Goal: Transaction & Acquisition: Purchase product/service

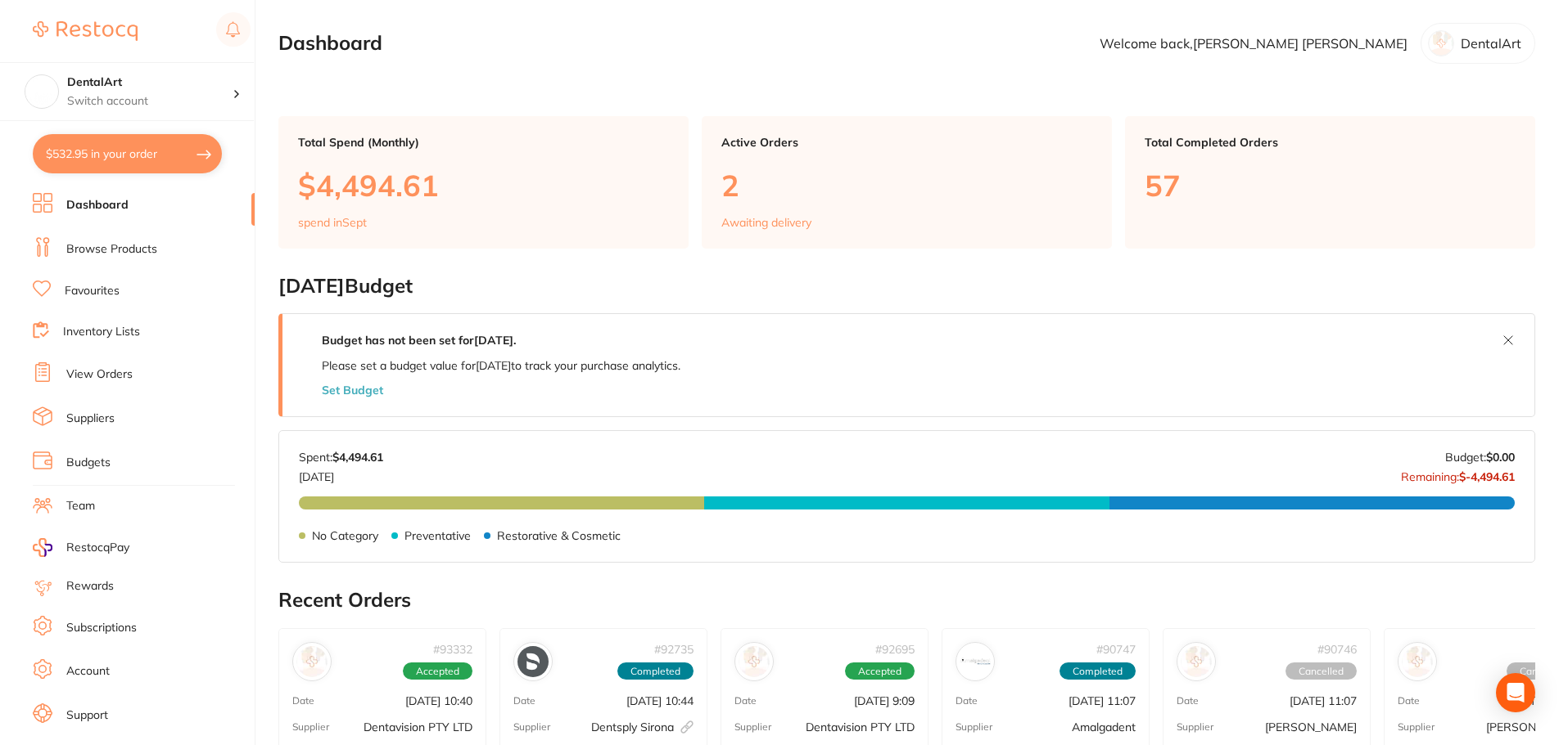
click at [185, 160] on button "$532.95 in your order" at bounding box center [127, 154] width 189 height 39
checkbox input "true"
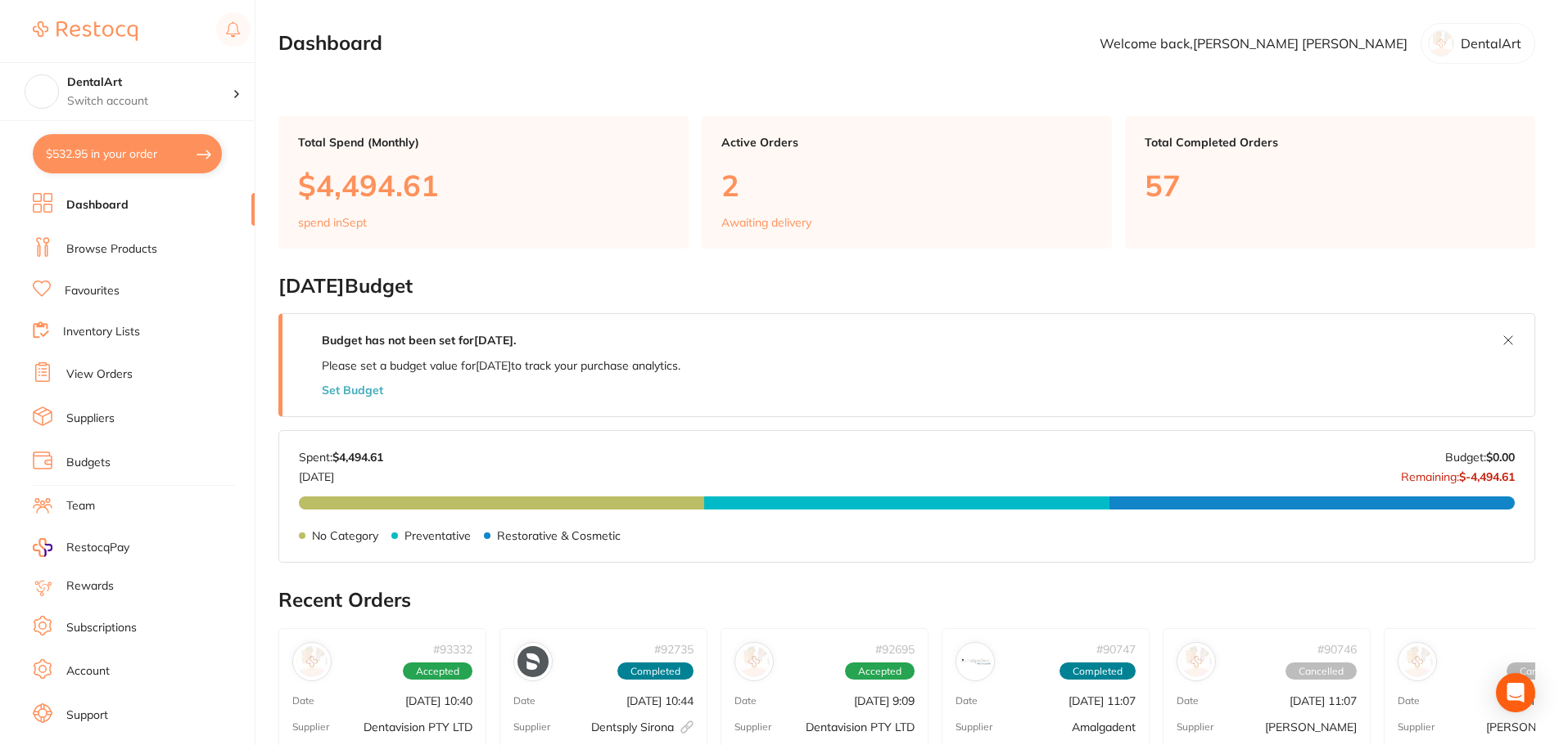
checkbox input "true"
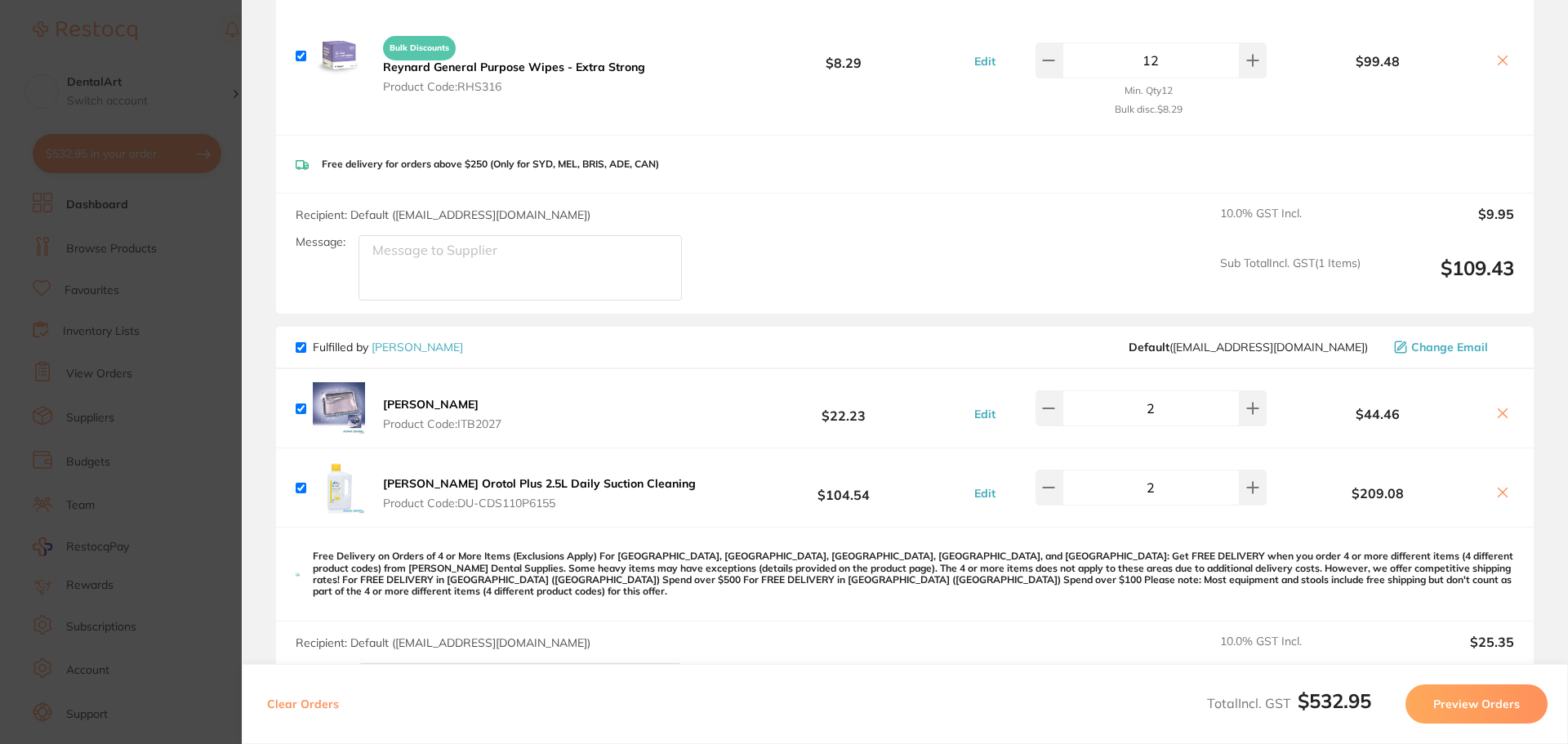
scroll to position [245, 0]
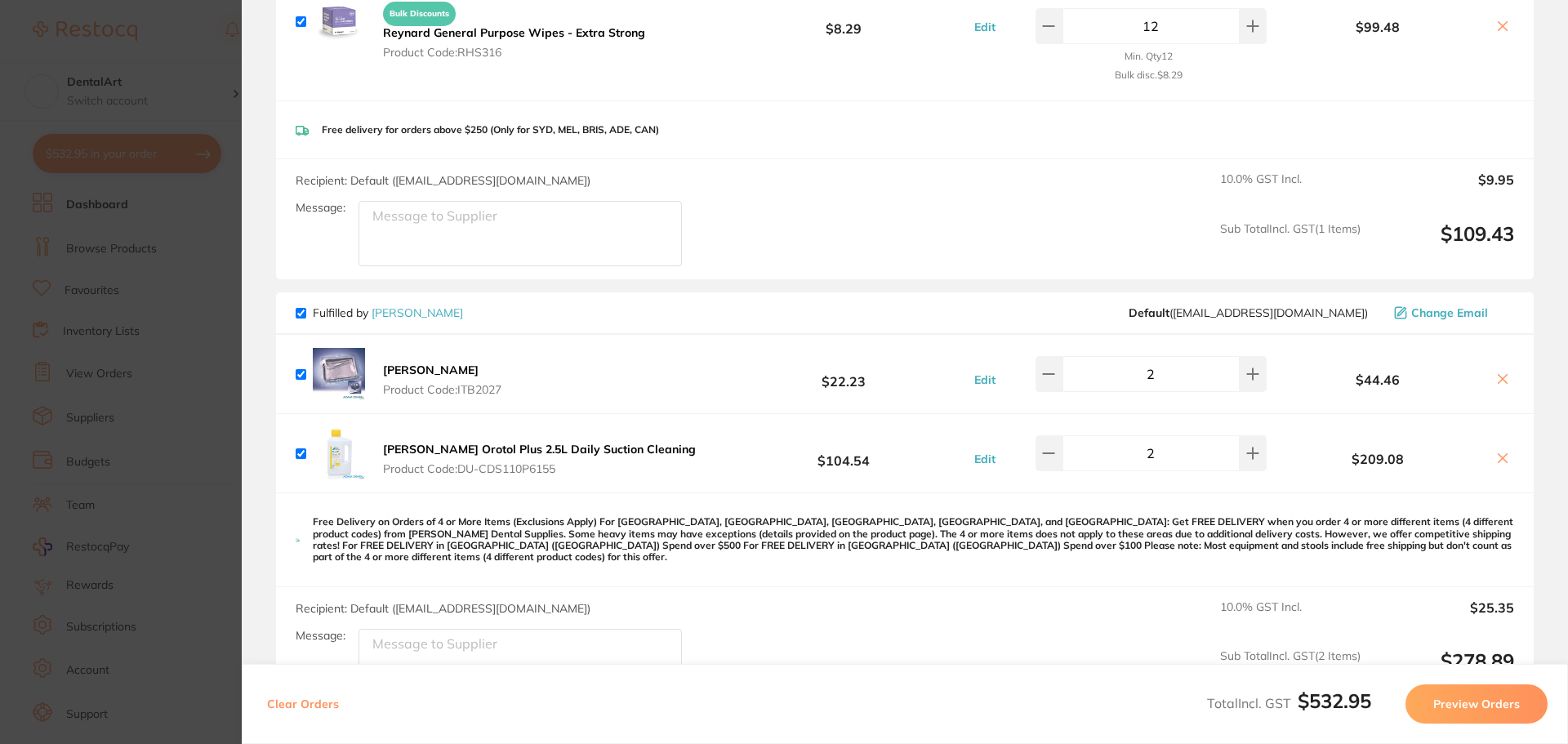
click at [299, 313] on input "checkbox" at bounding box center [300, 312] width 10 height 10
checkbox input "false"
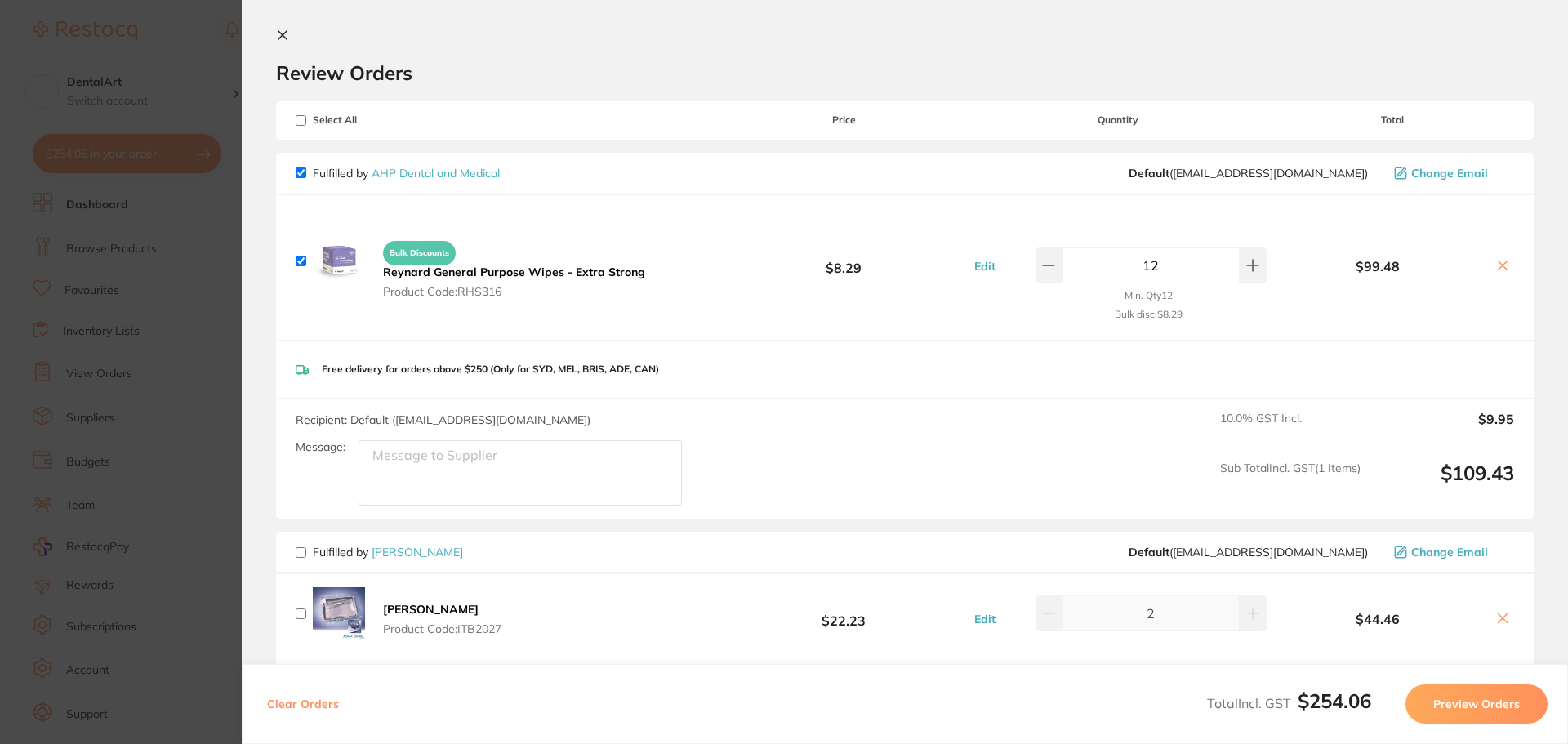
scroll to position [0, 0]
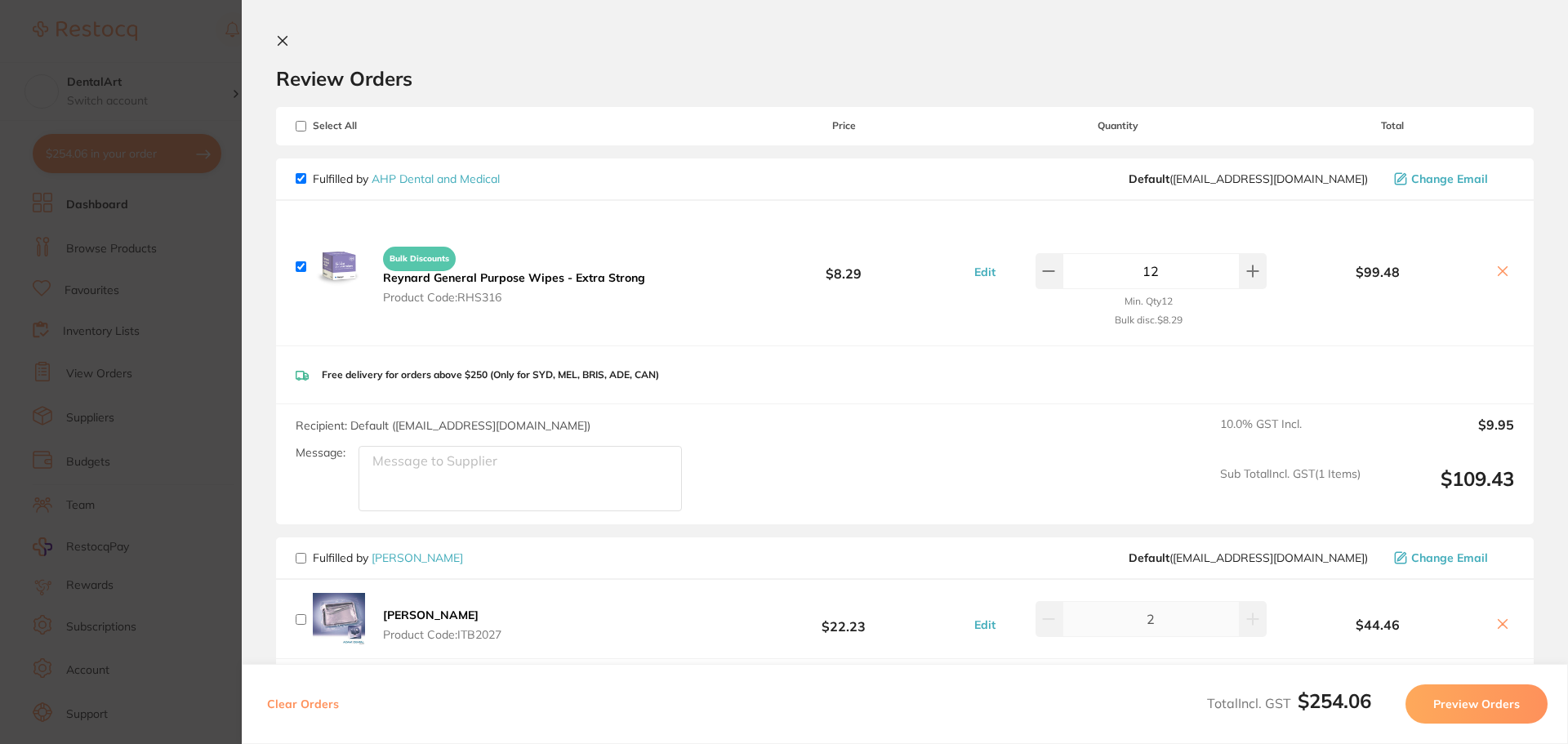
click at [281, 38] on icon at bounding box center [282, 41] width 13 height 13
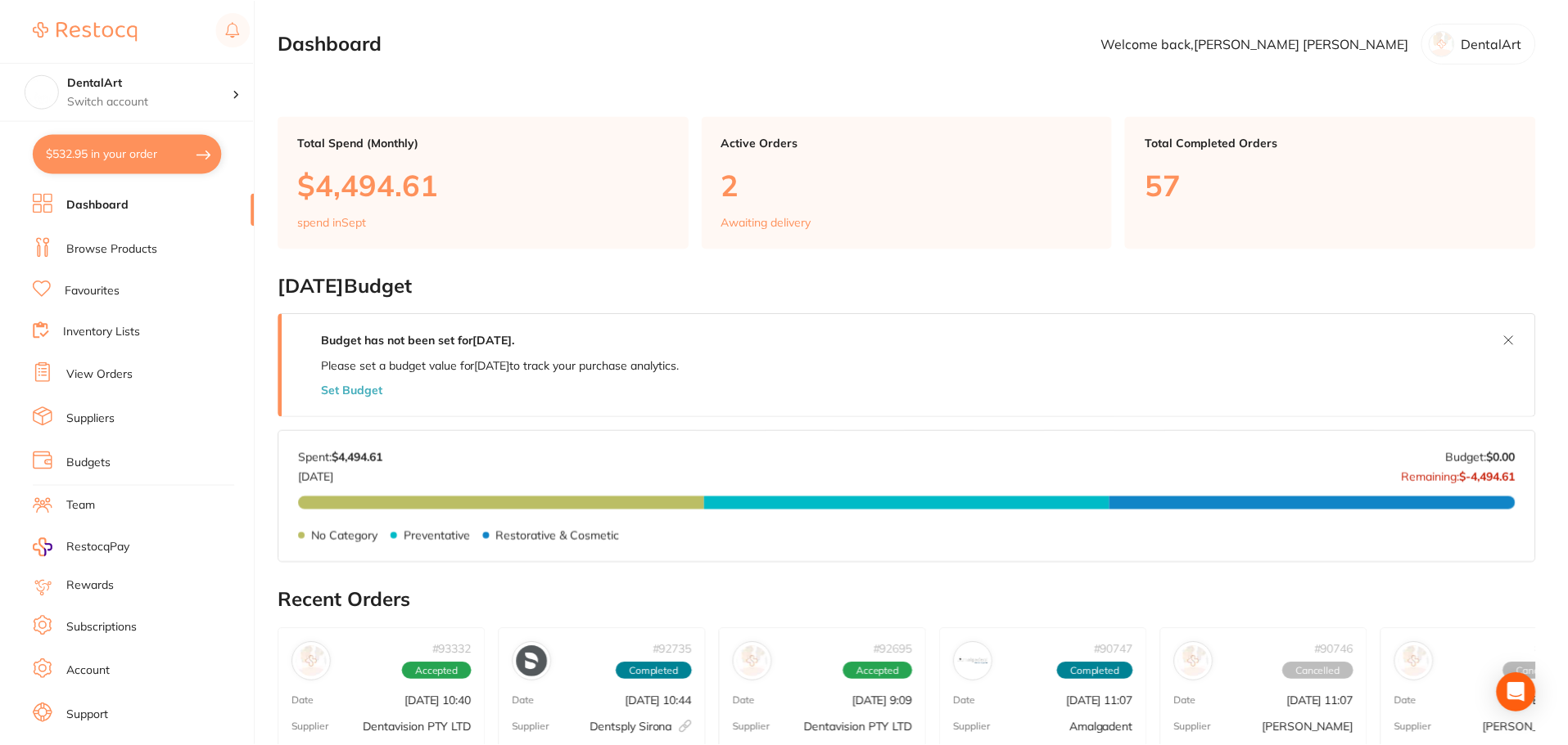
scroll to position [11, 0]
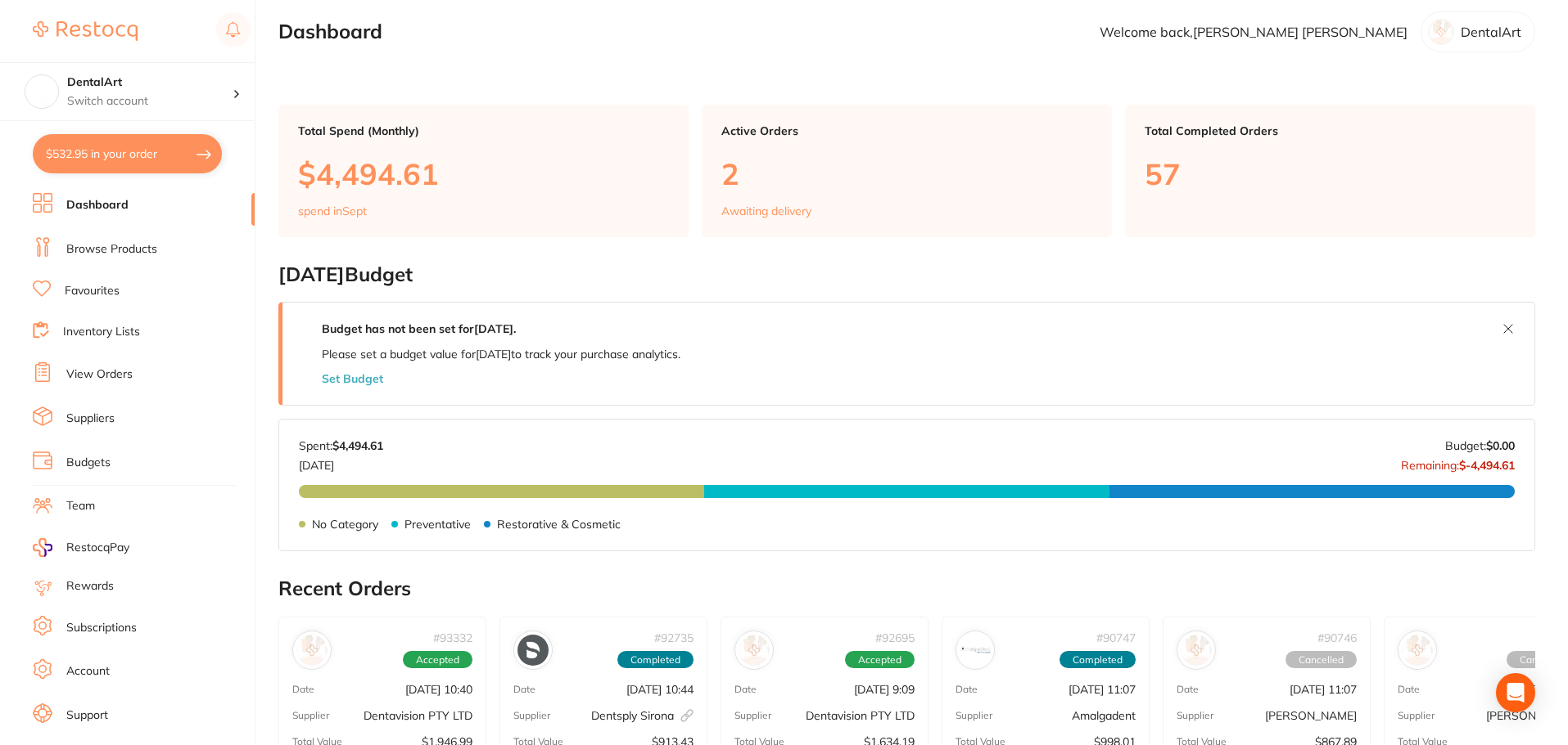
drag, startPoint x: 190, startPoint y: 145, endPoint x: 183, endPoint y: 139, distance: 9.2
click at [190, 145] on button "$532.95 in your order" at bounding box center [127, 154] width 189 height 39
checkbox input "true"
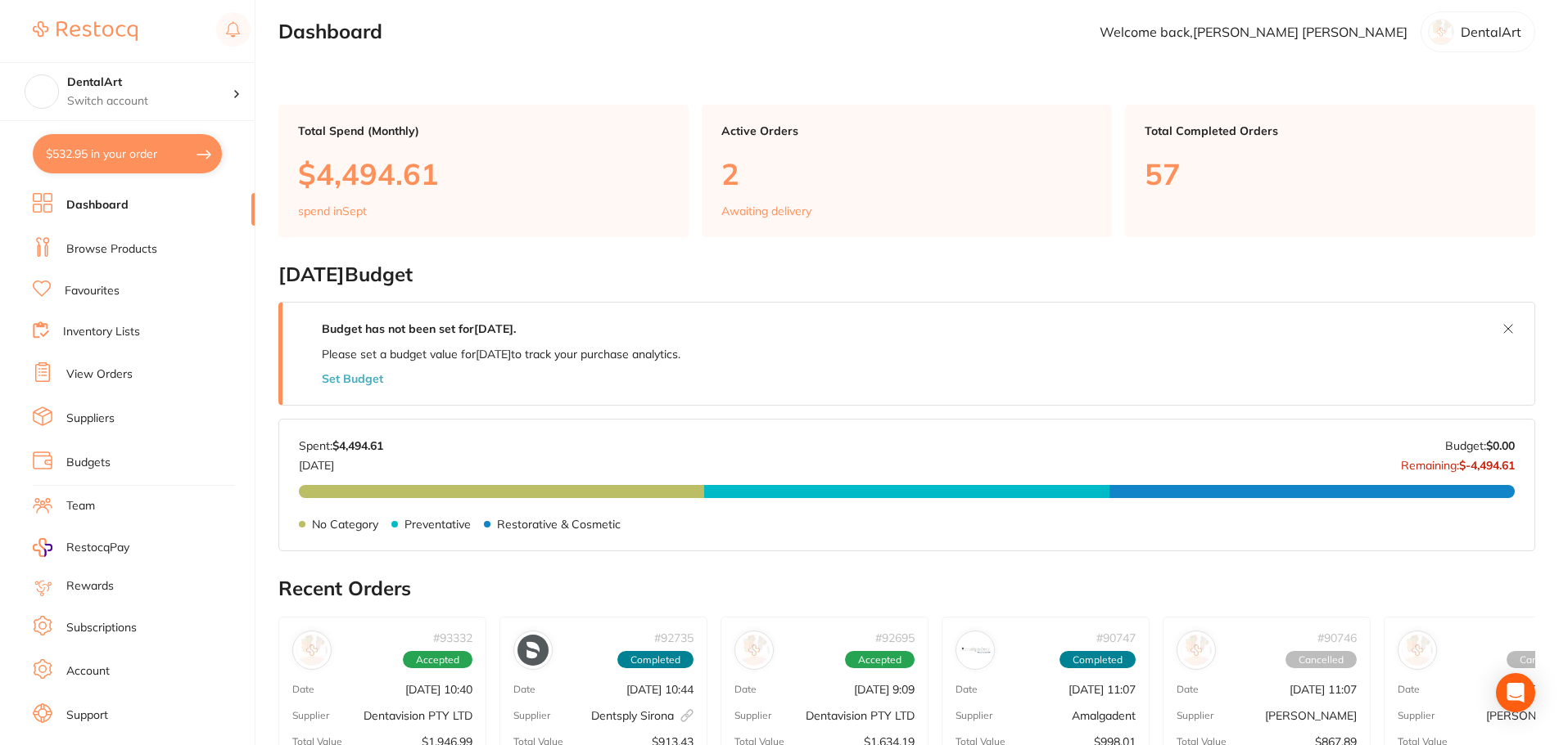
checkbox input "true"
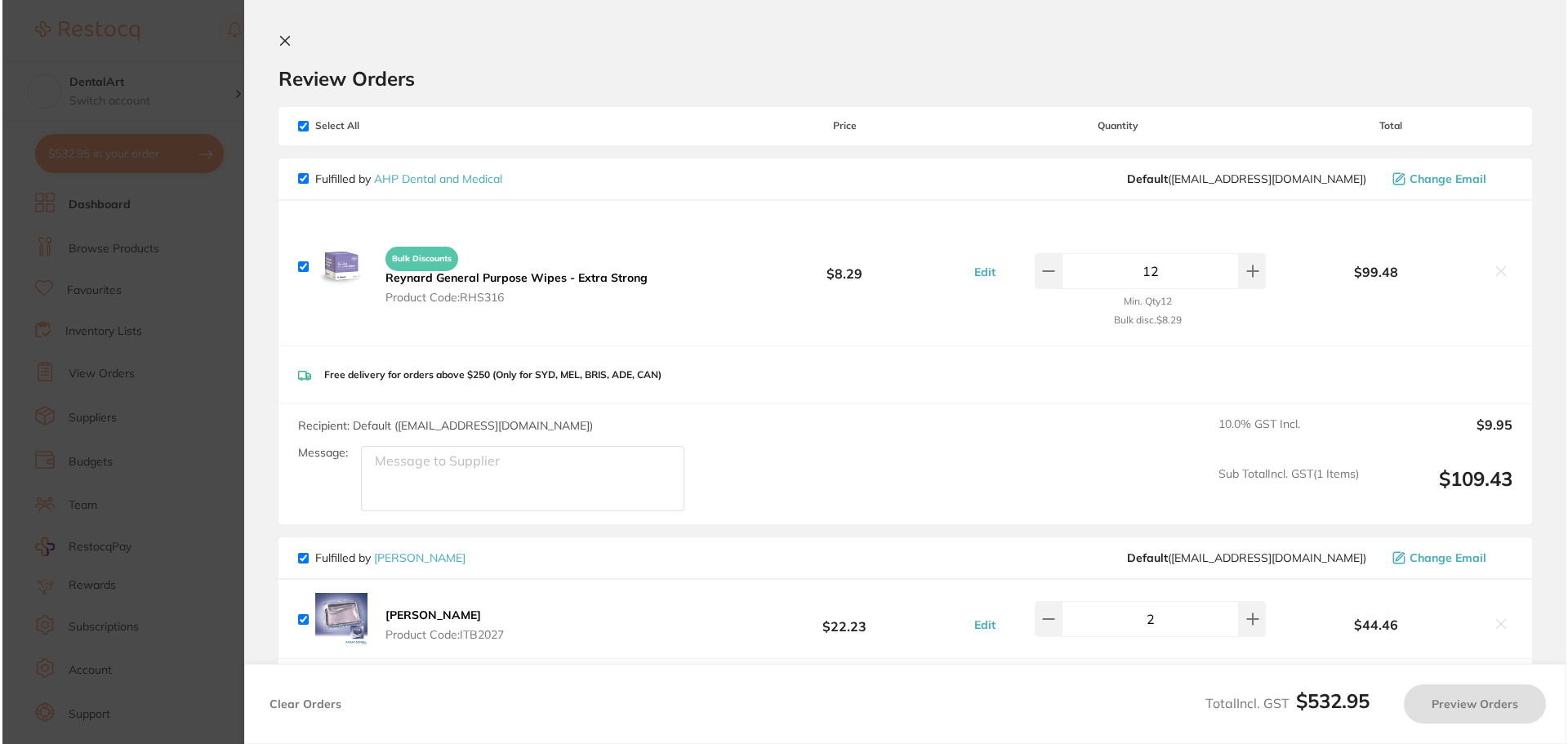
scroll to position [0, 0]
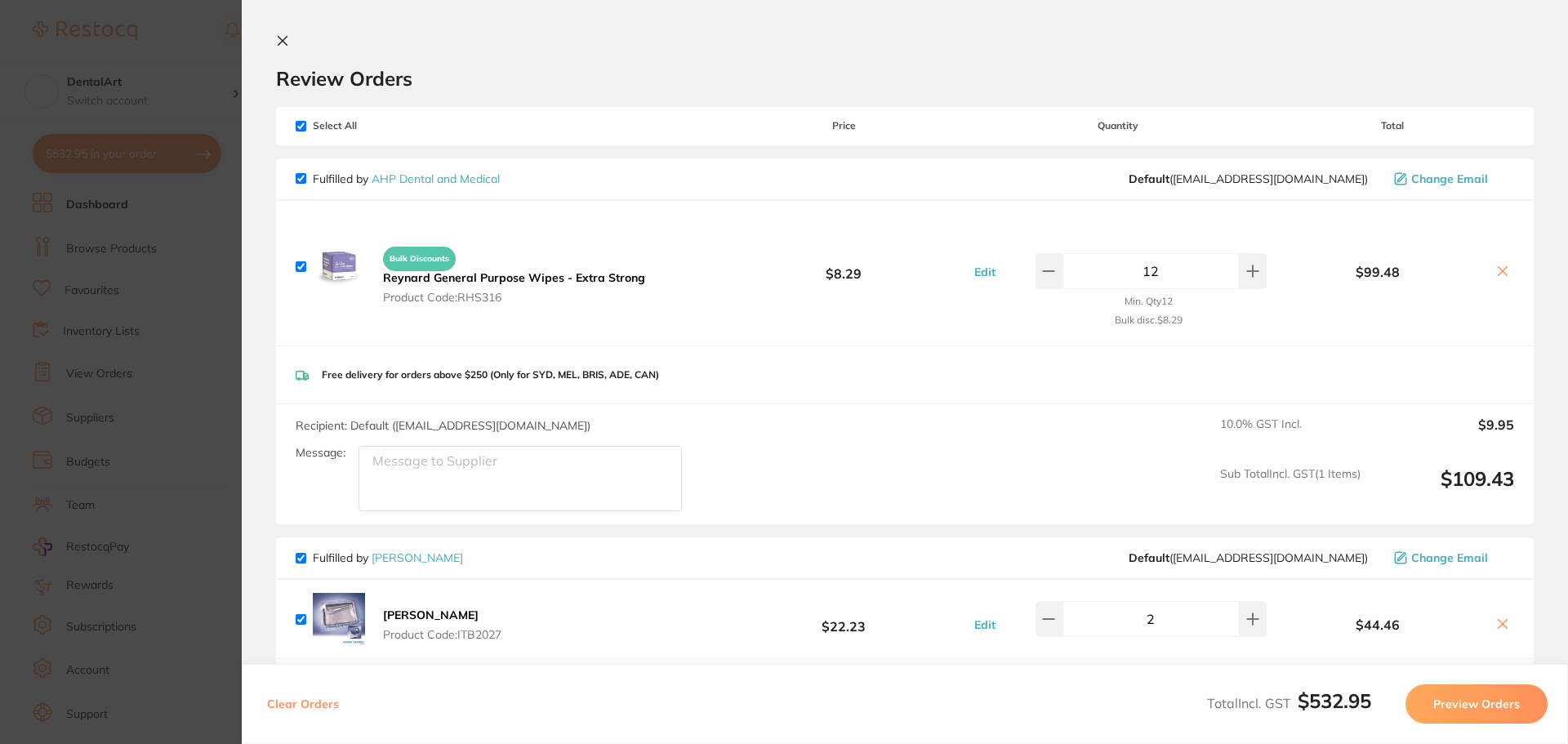
click at [176, 285] on section "Update RRP Set your pre negotiated price for this item. Item Agreed RRP (excl. …" at bounding box center [784, 372] width 1568 height 744
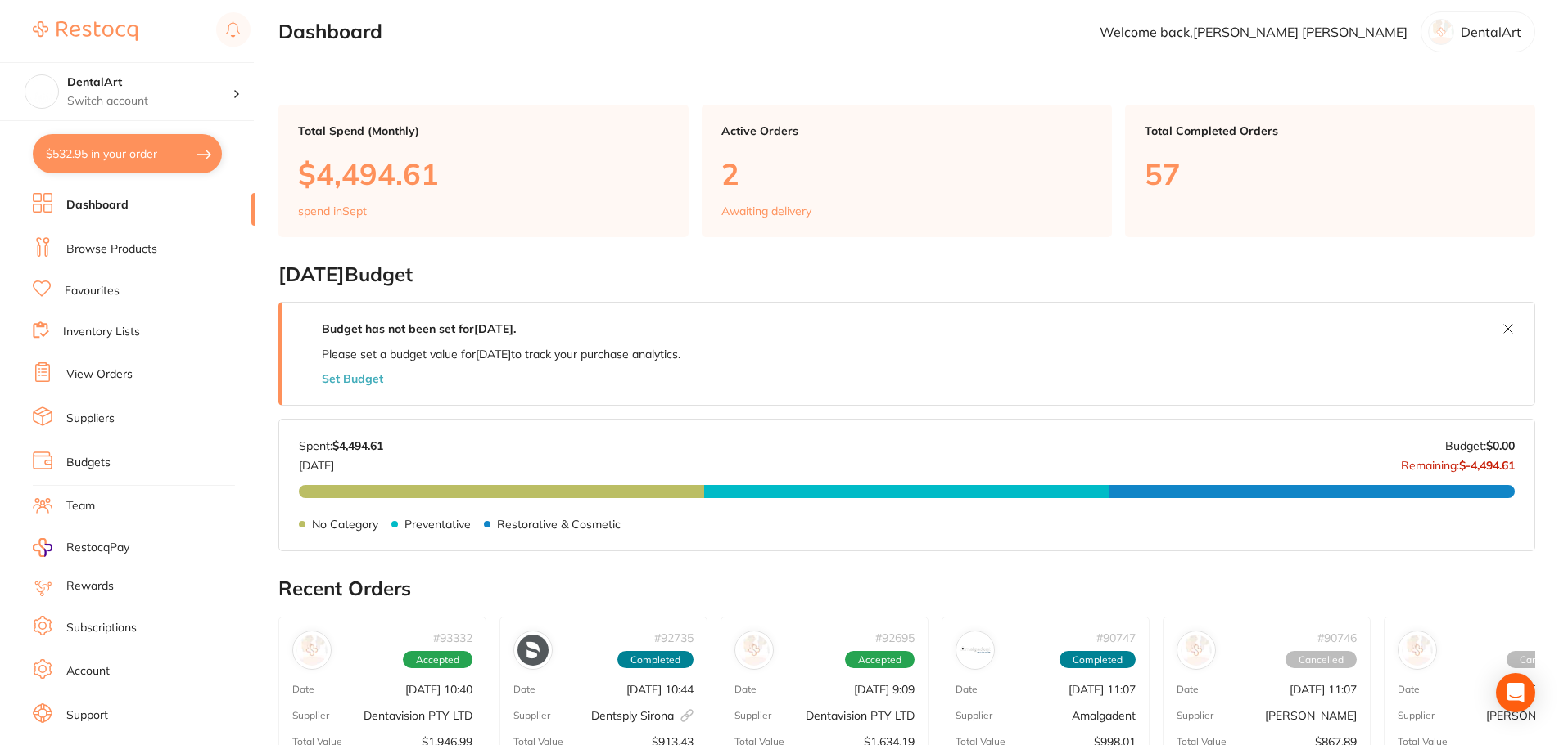
click at [120, 244] on link "Browse Products" at bounding box center [112, 249] width 91 height 16
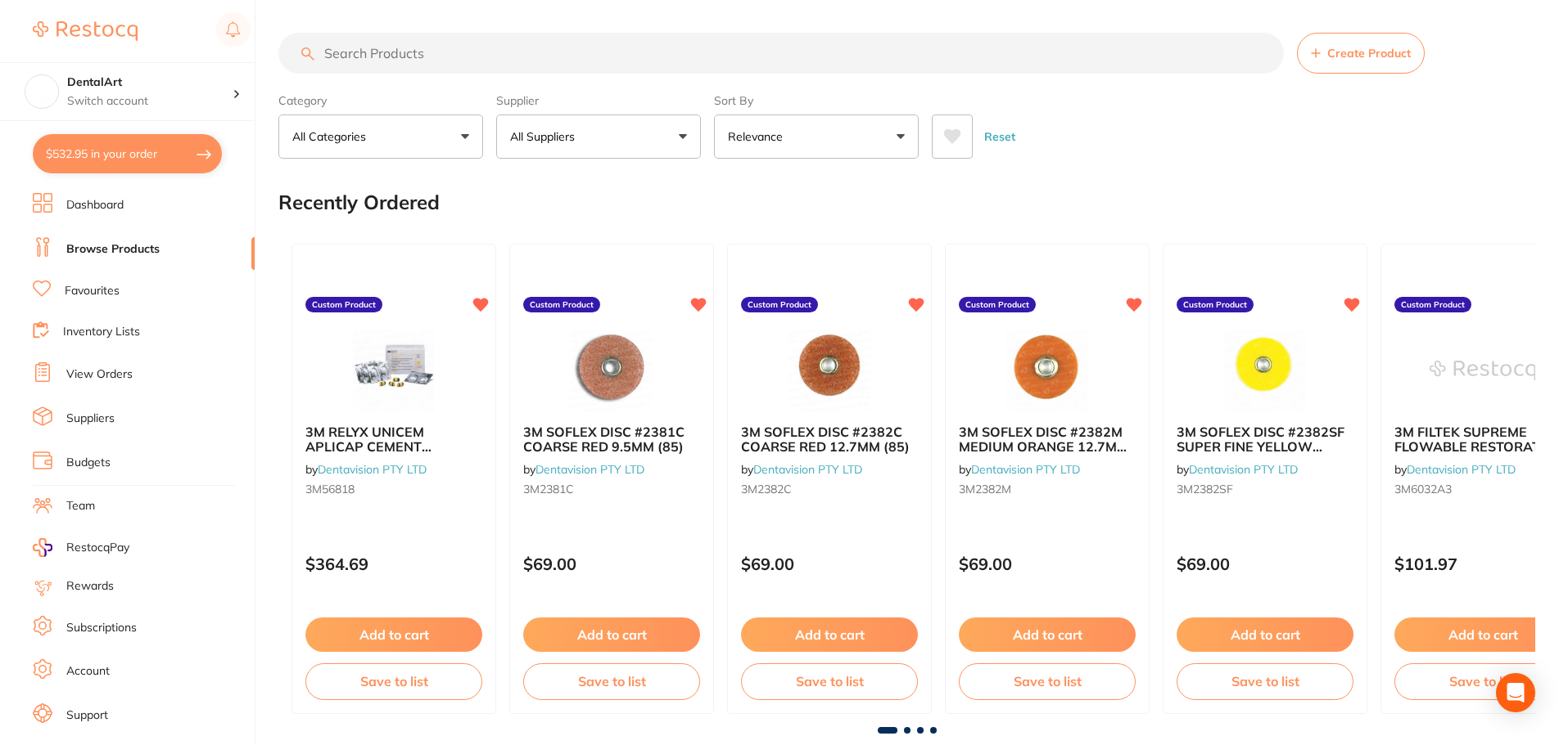
click at [434, 54] on input "search" at bounding box center [781, 54] width 1006 height 41
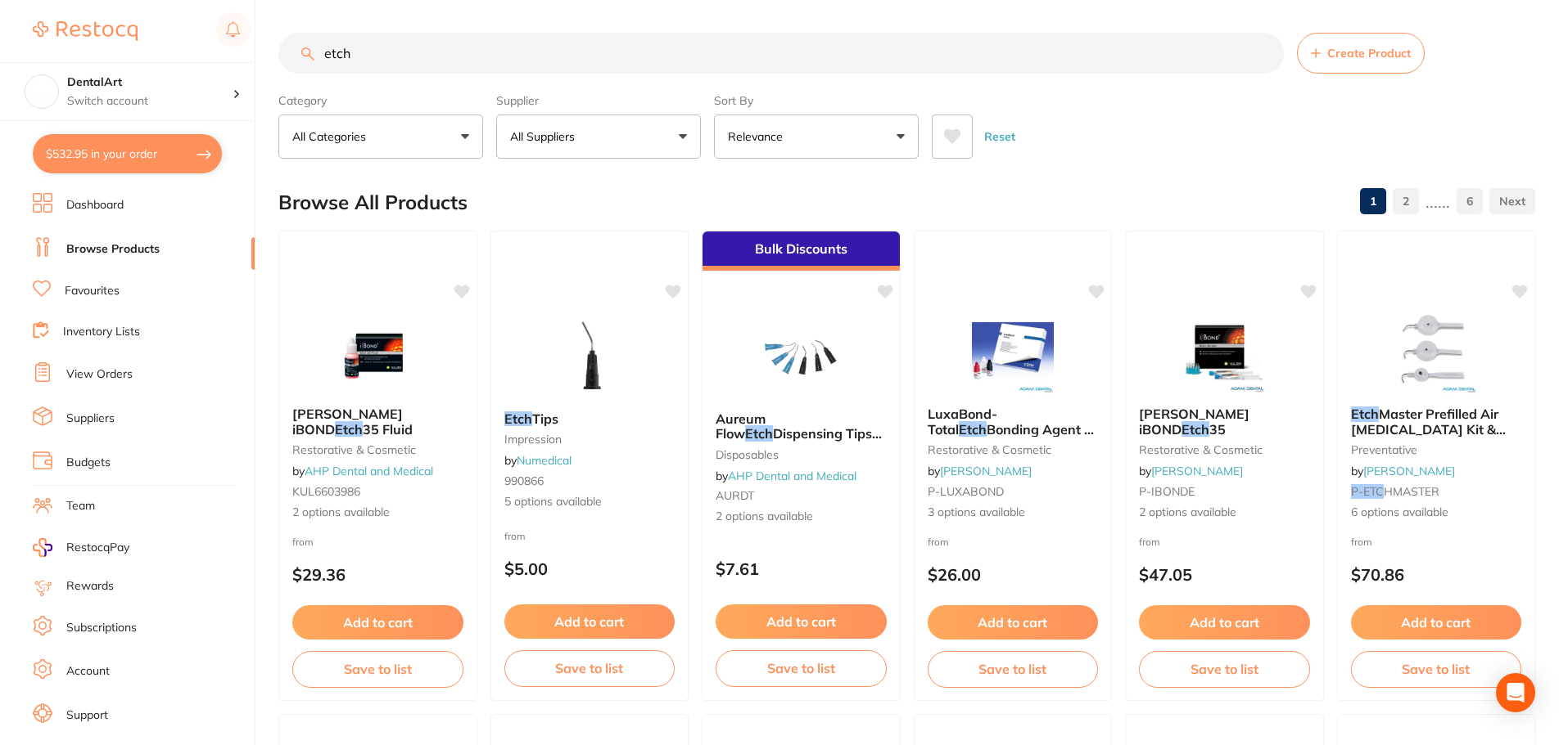
type input "etch"
click at [681, 145] on button "All Suppliers" at bounding box center [599, 136] width 205 height 44
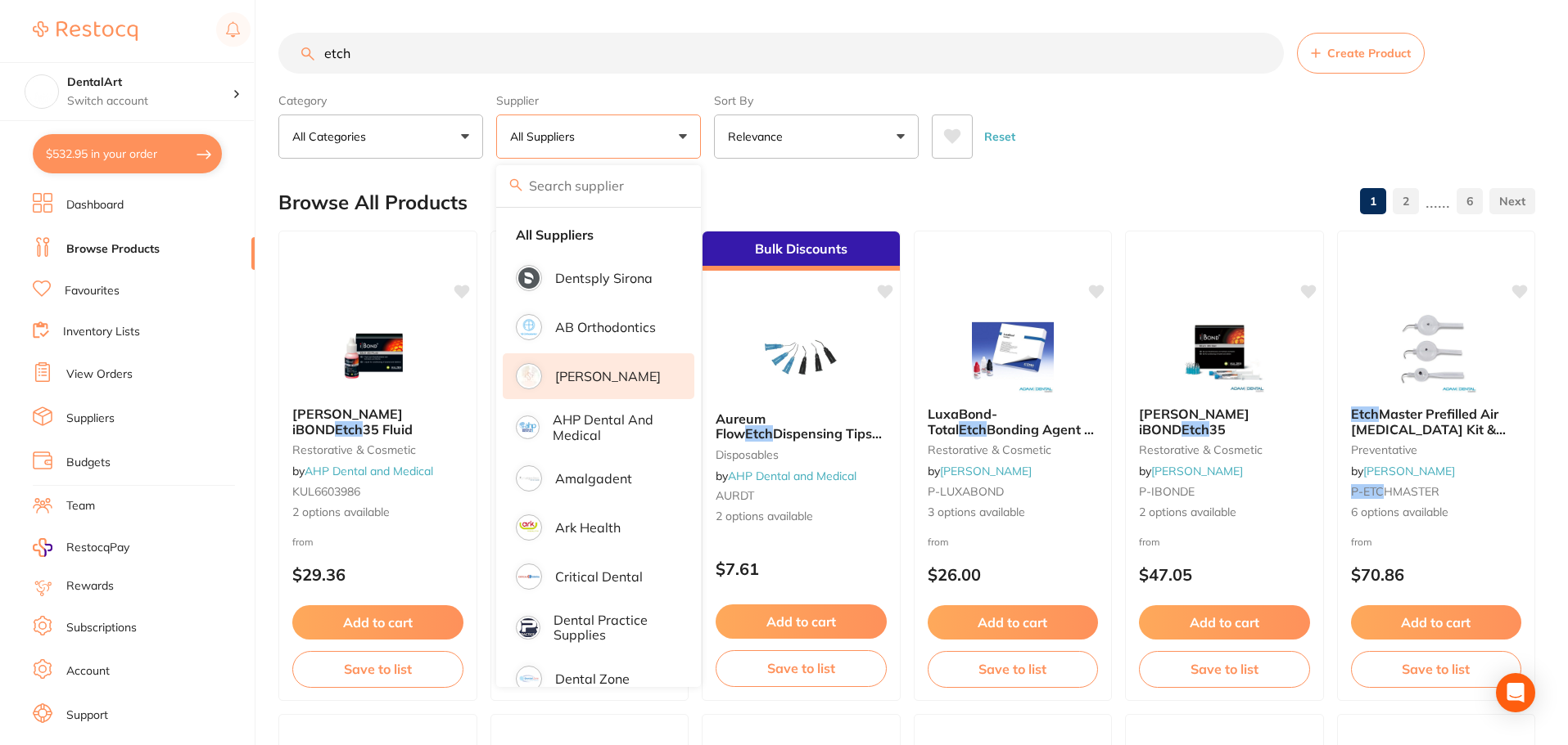
click at [636, 378] on li "[PERSON_NAME]" at bounding box center [599, 376] width 192 height 46
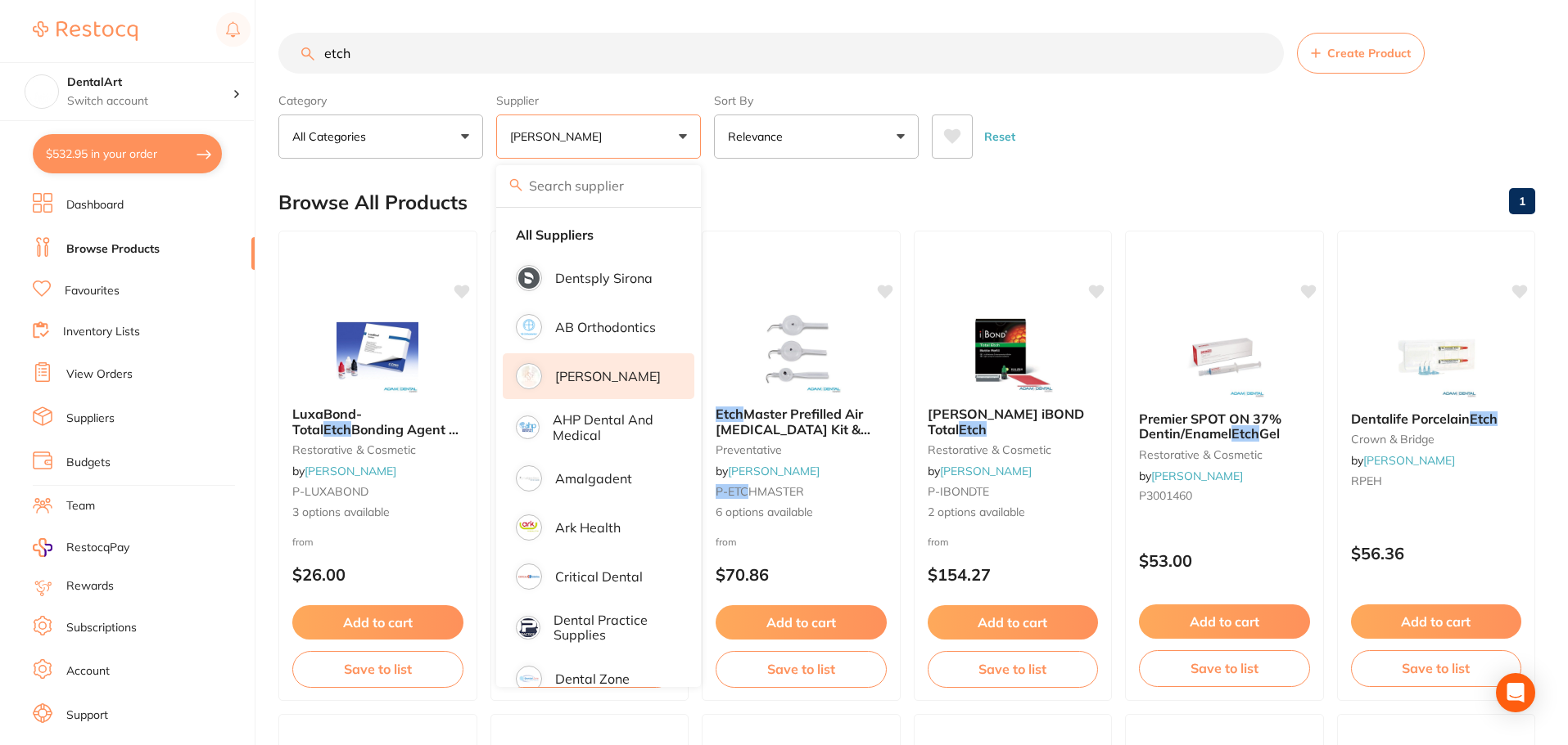
click at [1191, 129] on div "Reset" at bounding box center [1227, 130] width 590 height 57
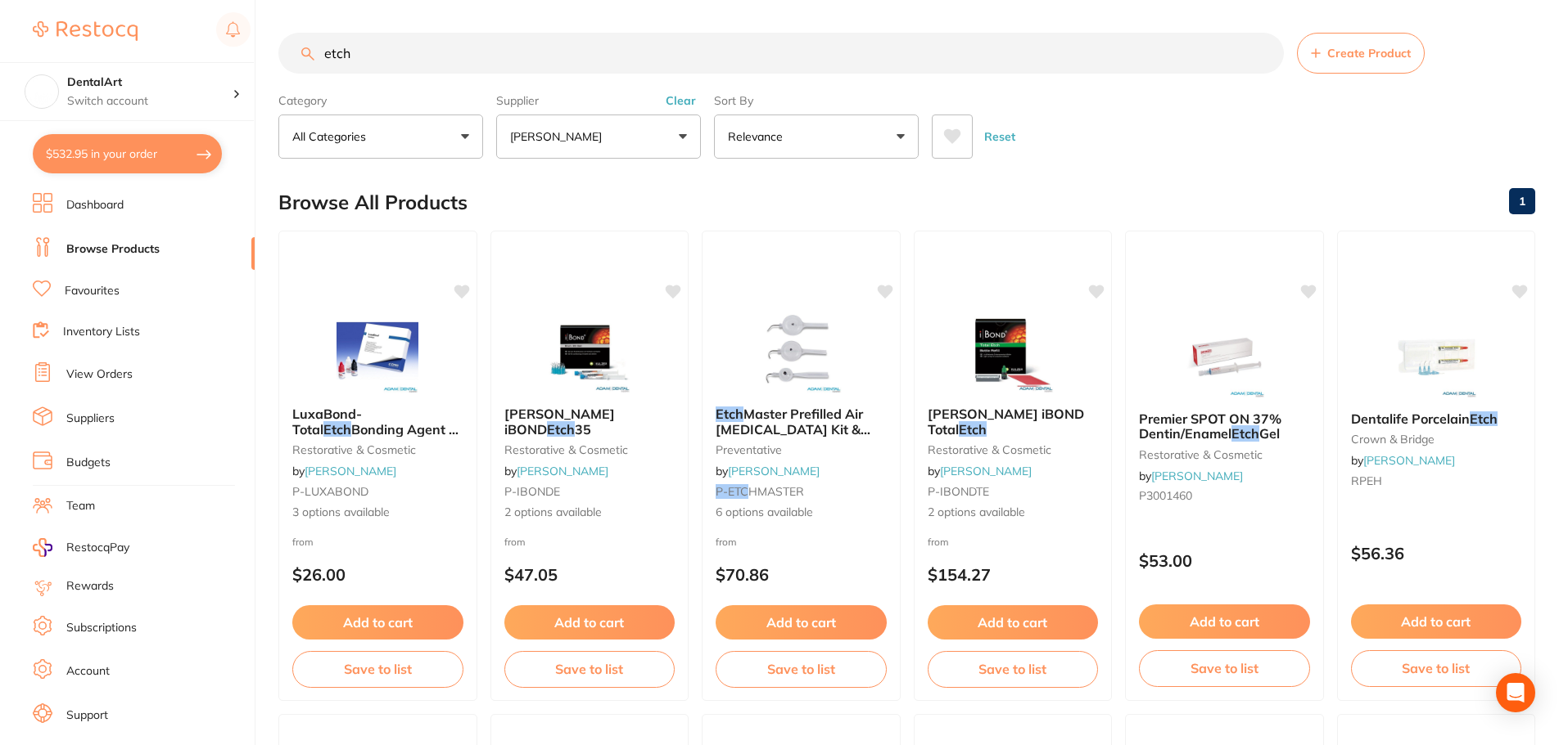
click at [424, 63] on input "etch" at bounding box center [781, 54] width 1006 height 41
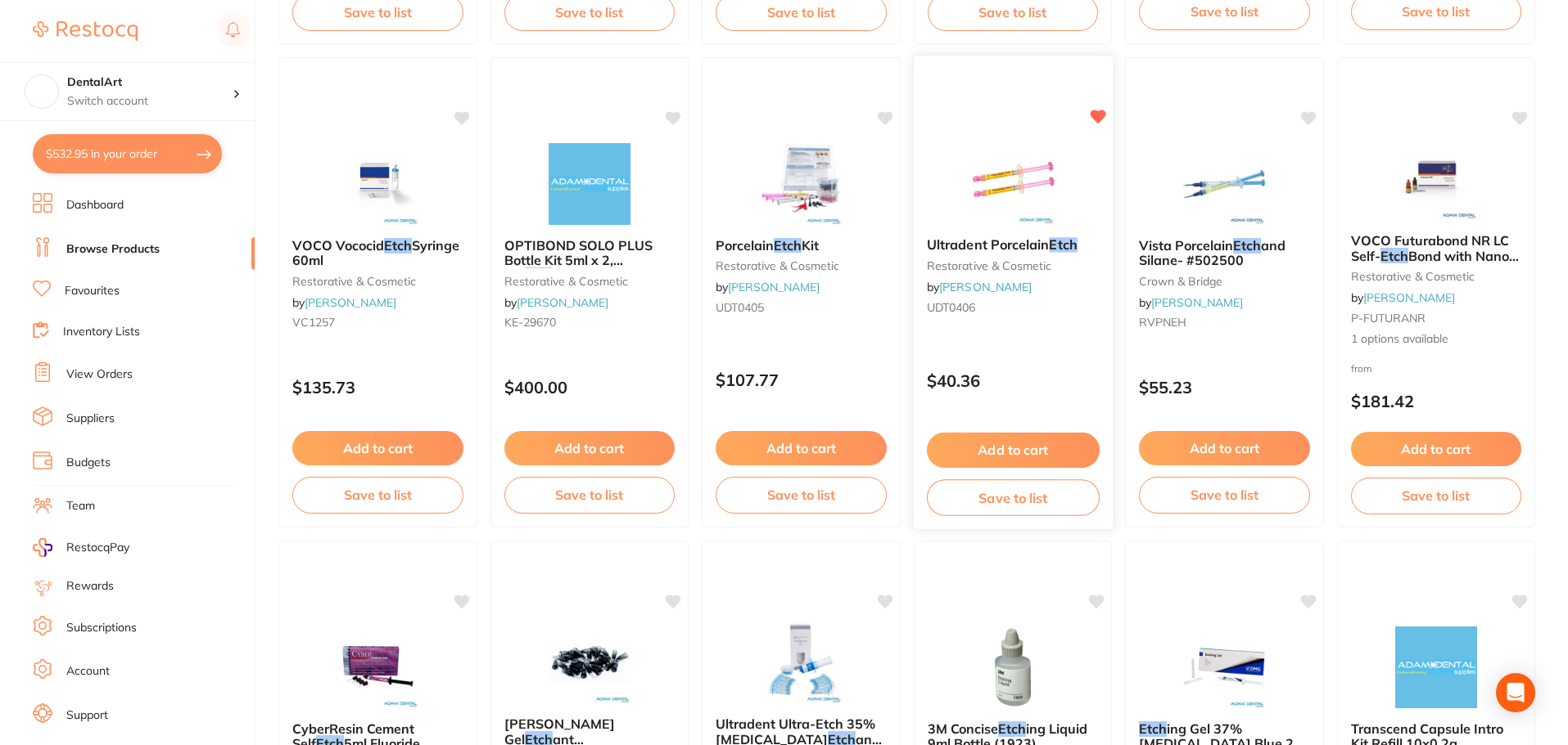
scroll to position [845, 0]
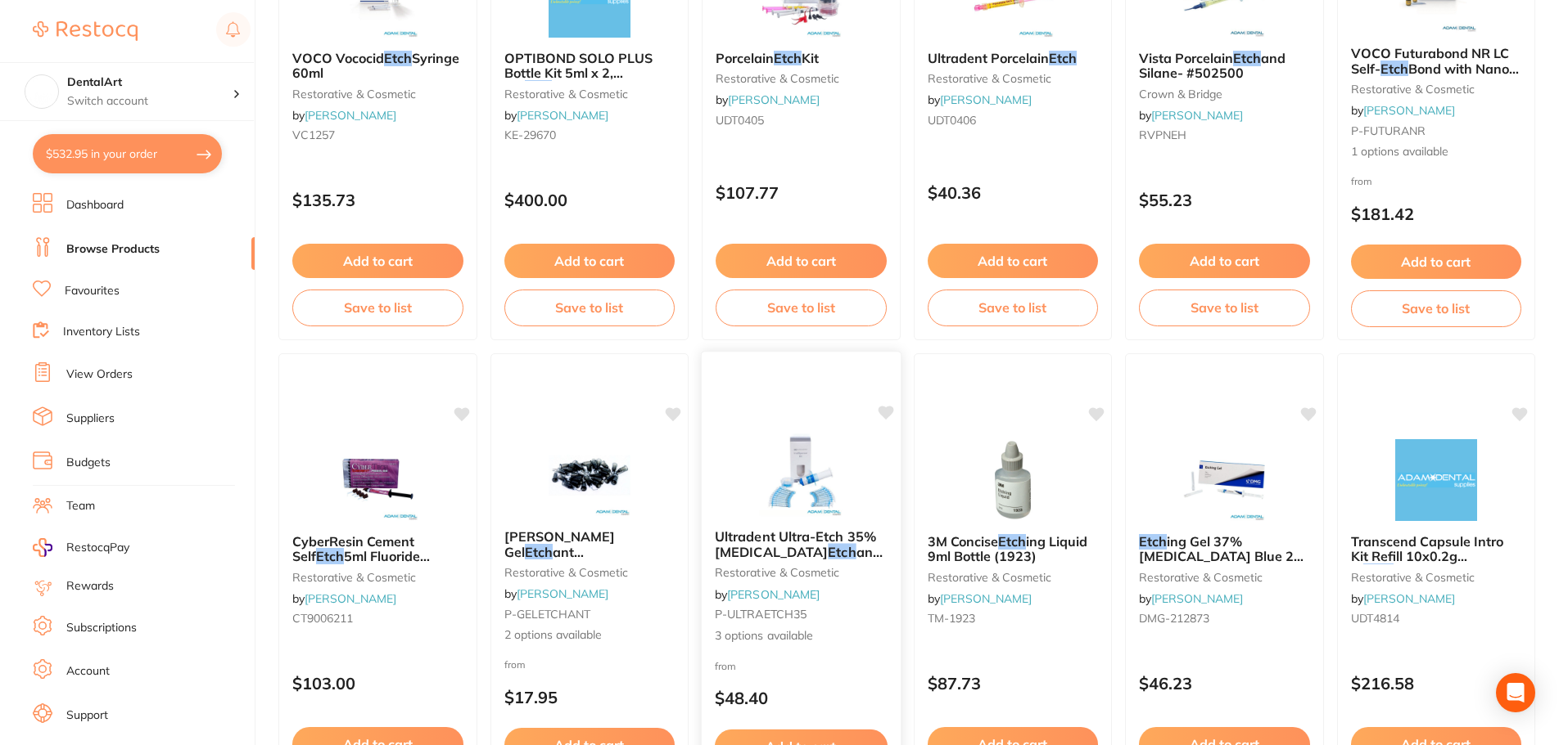
click at [798, 457] on img at bounding box center [801, 475] width 107 height 83
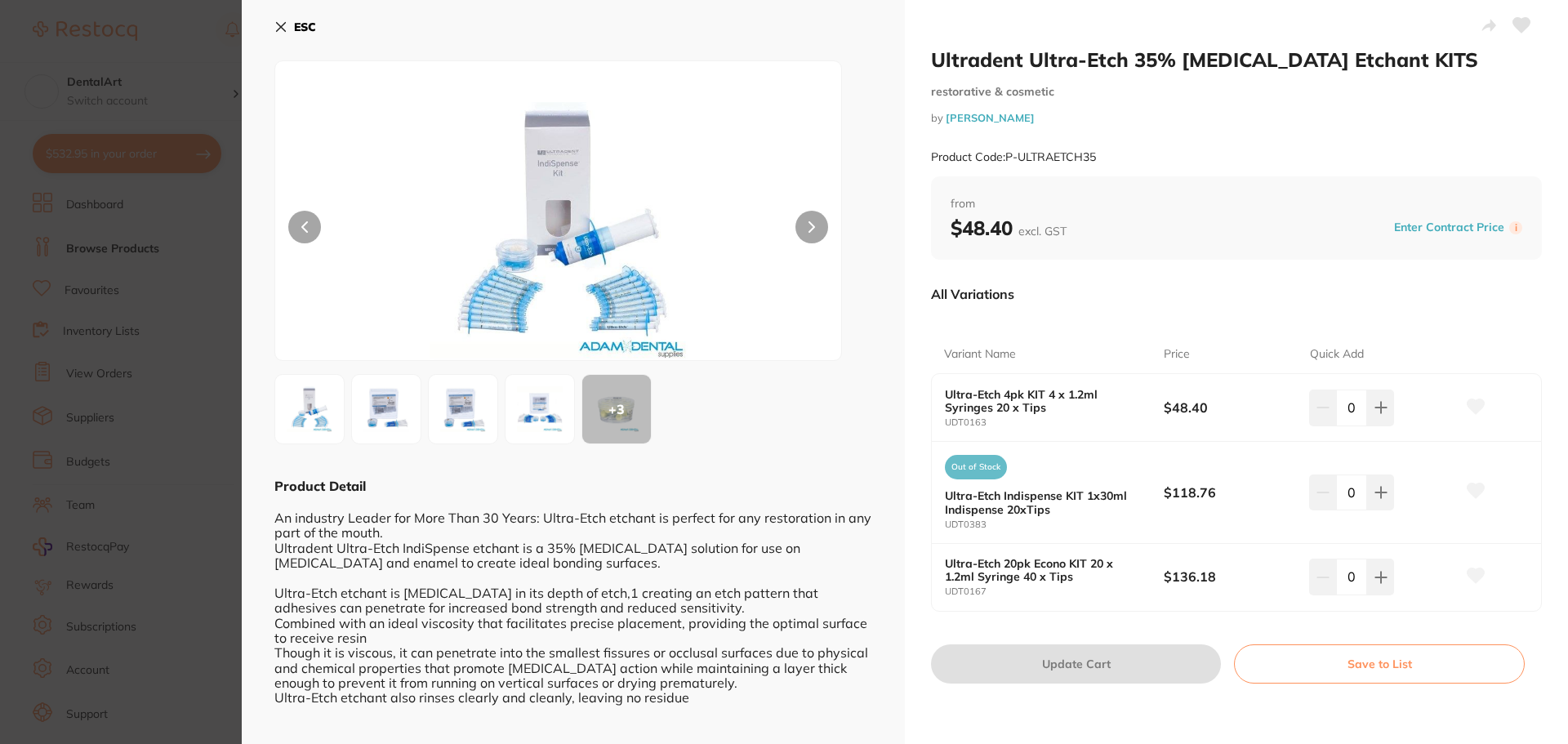
click at [281, 28] on icon at bounding box center [281, 27] width 9 height 9
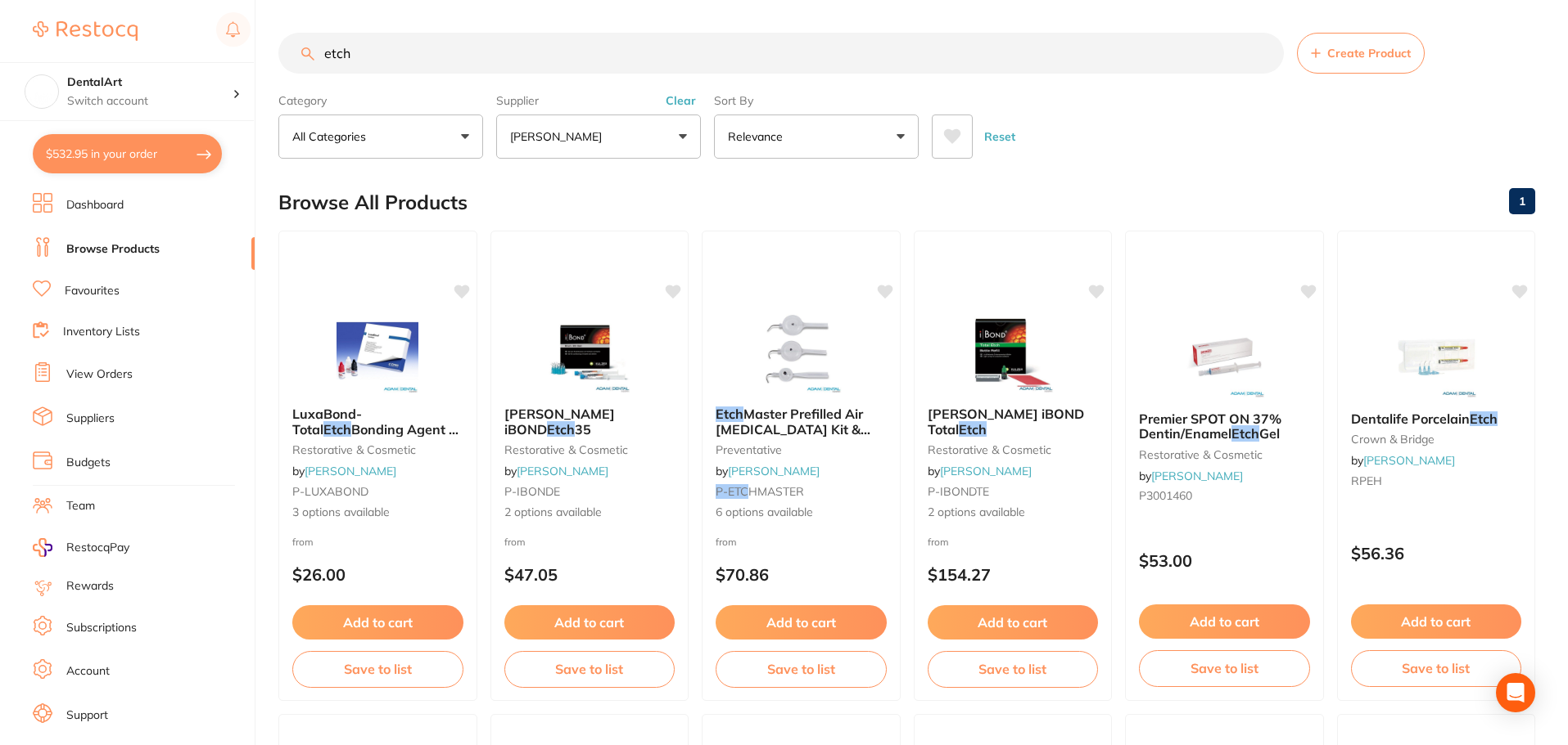
click at [679, 99] on button "Clear" at bounding box center [681, 101] width 40 height 15
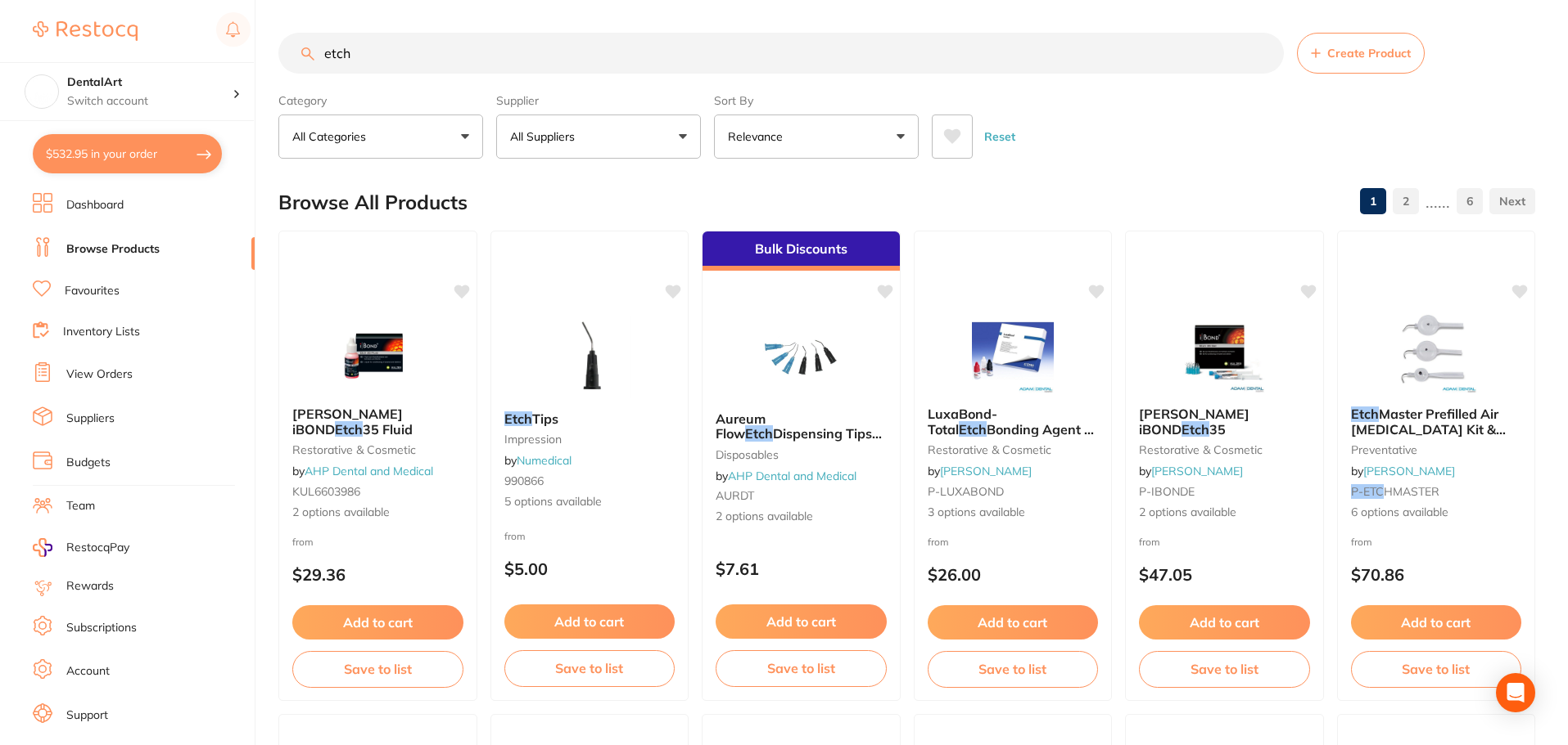
drag, startPoint x: 388, startPoint y: 50, endPoint x: 261, endPoint y: 61, distance: 127.5
click at [261, 61] on div "$532.95 DentalArt Switch account DentalArt $532.95 in your order Dashboard Brow…" at bounding box center [784, 372] width 1568 height 745
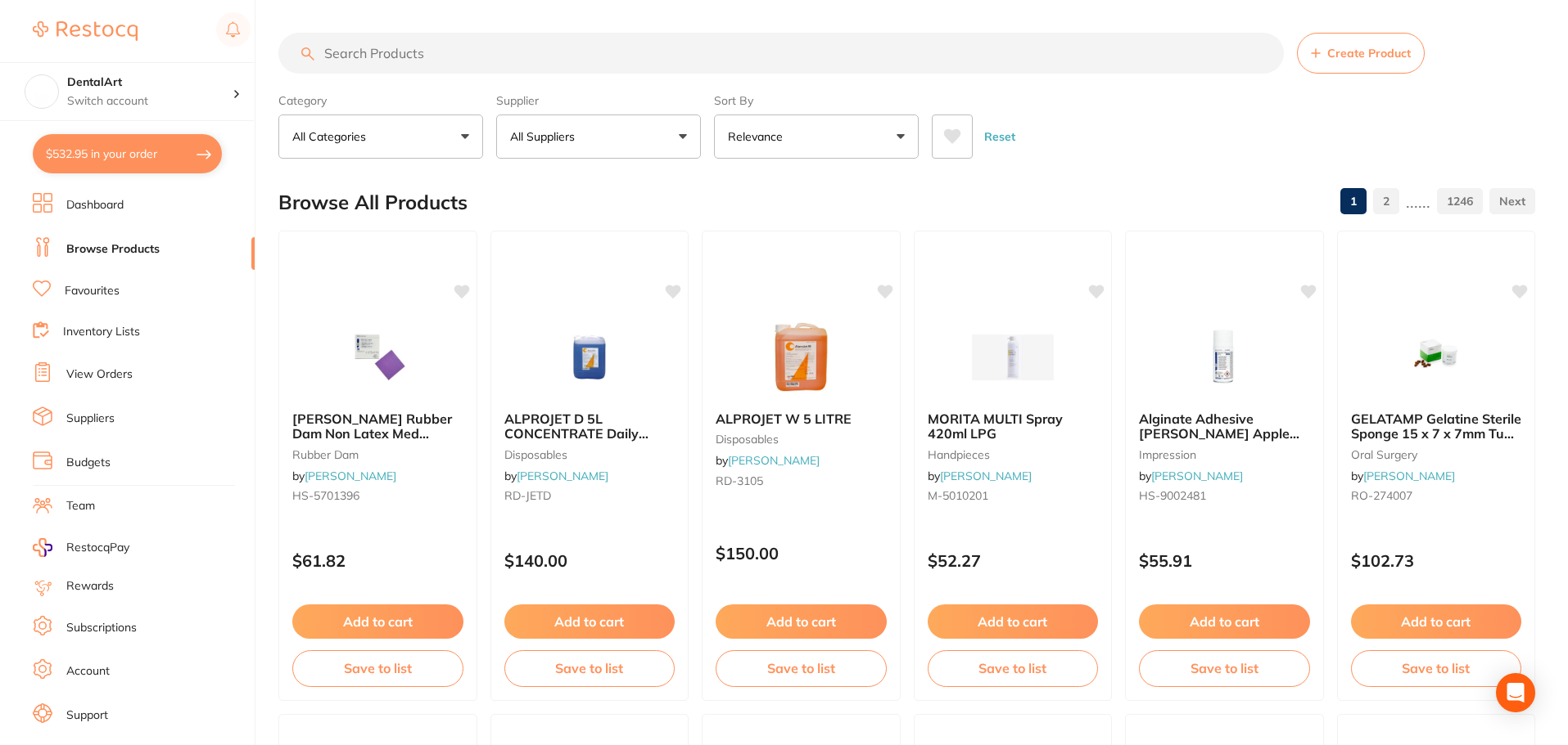
click at [682, 136] on button "All Suppliers" at bounding box center [599, 136] width 205 height 44
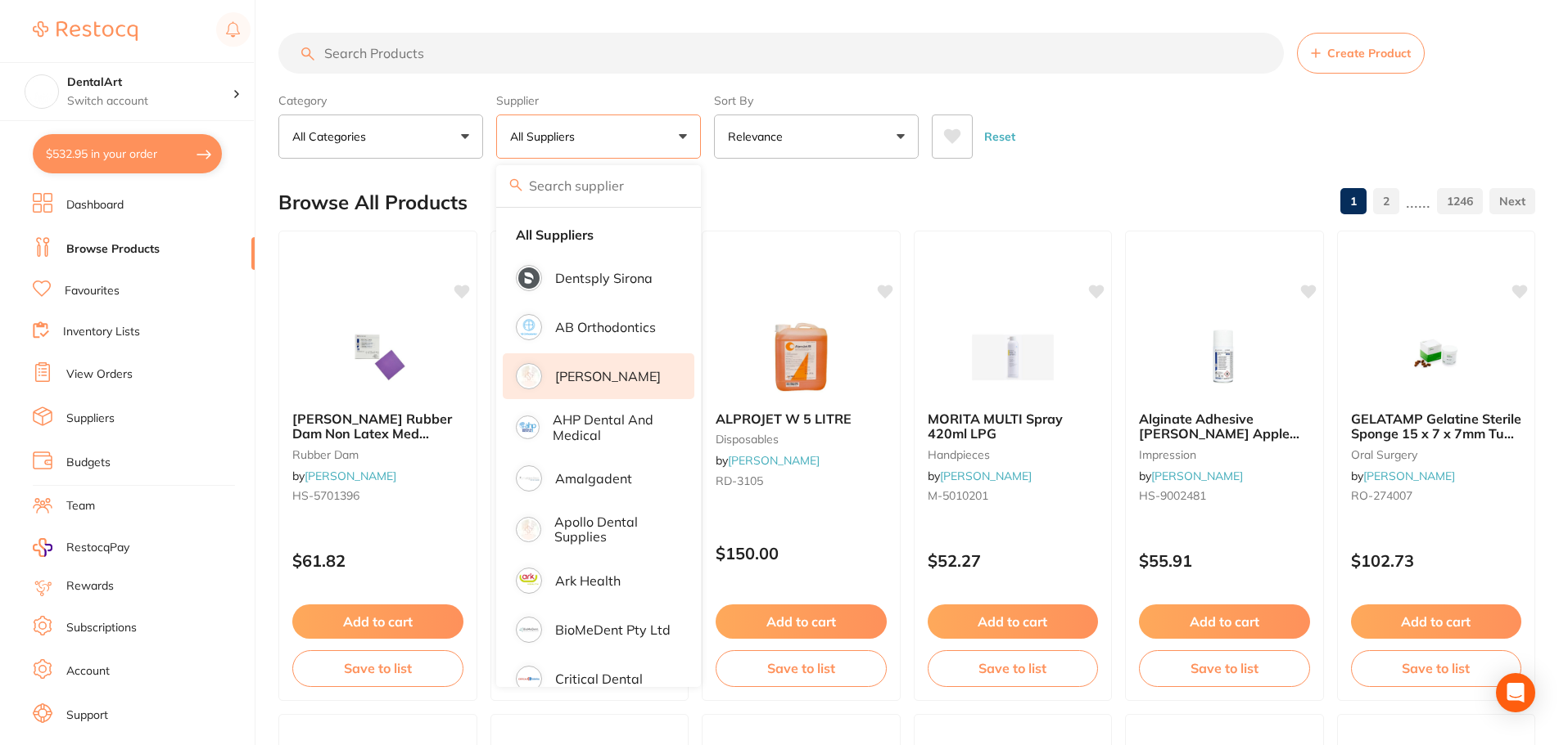
click at [637, 377] on li "[PERSON_NAME]" at bounding box center [599, 376] width 192 height 46
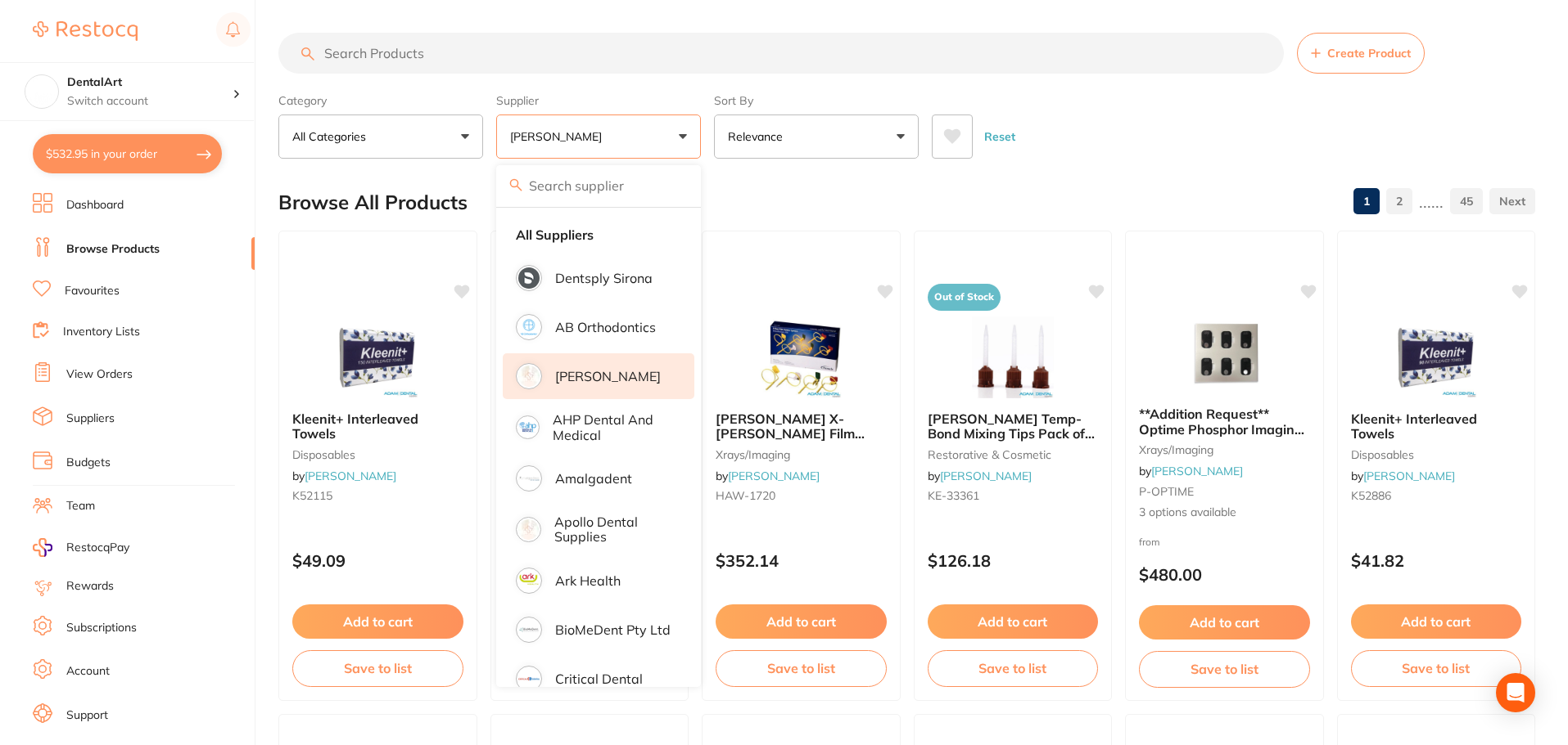
click at [379, 42] on input "search" at bounding box center [781, 54] width 1006 height 41
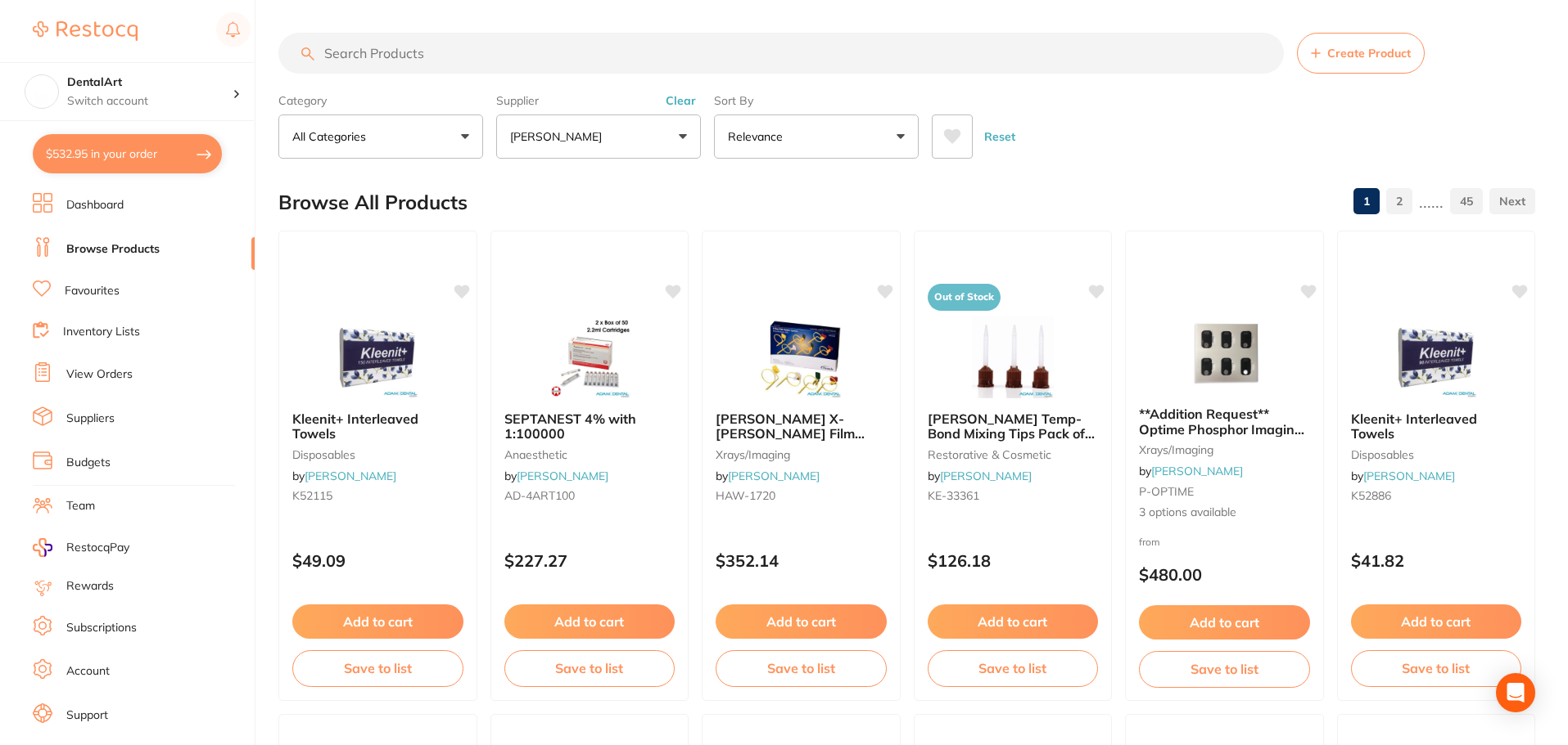
click at [378, 42] on input "search" at bounding box center [781, 54] width 1006 height 41
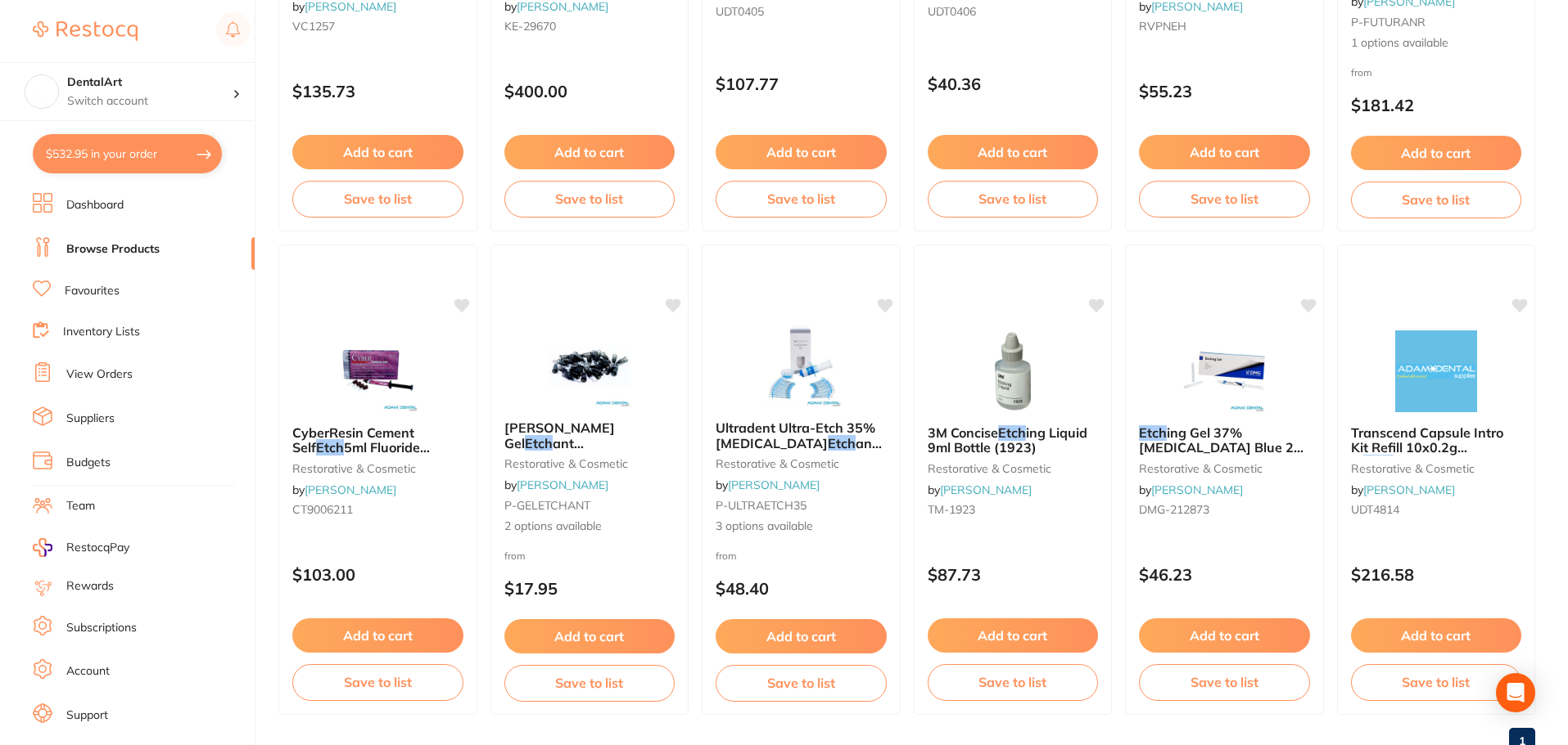
scroll to position [1008, 0]
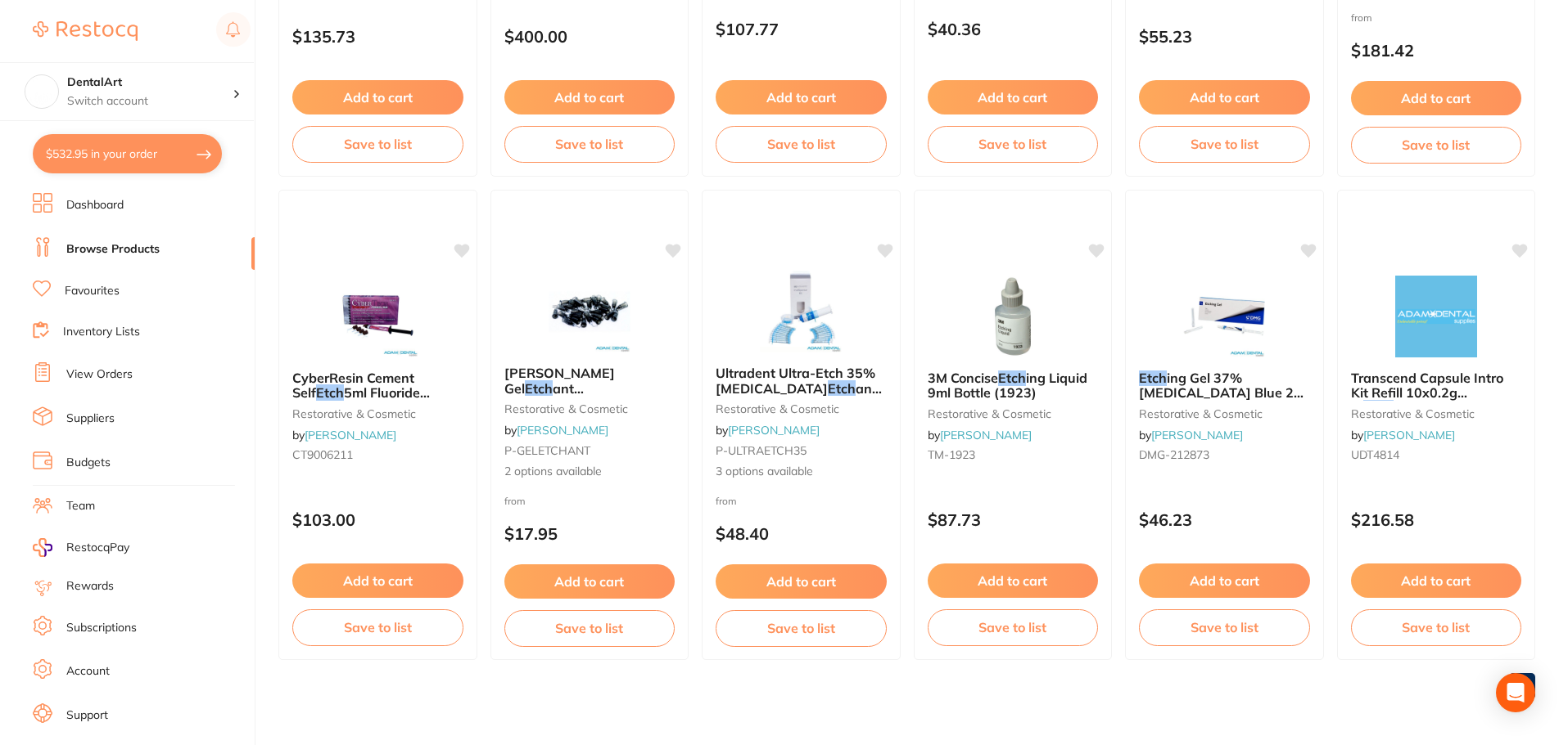
click at [597, 316] on img at bounding box center [588, 311] width 106 height 82
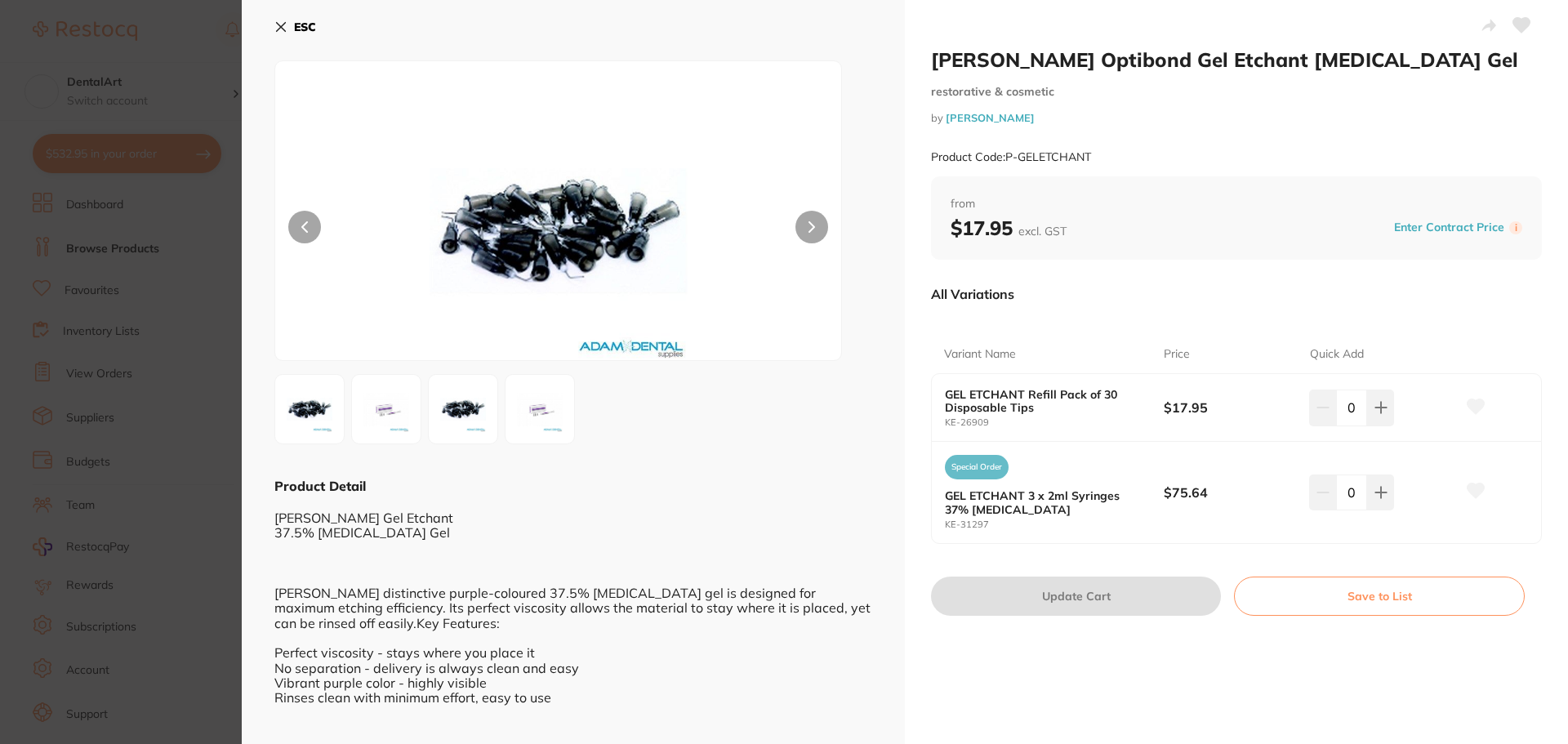
click at [281, 31] on icon at bounding box center [281, 27] width 13 height 13
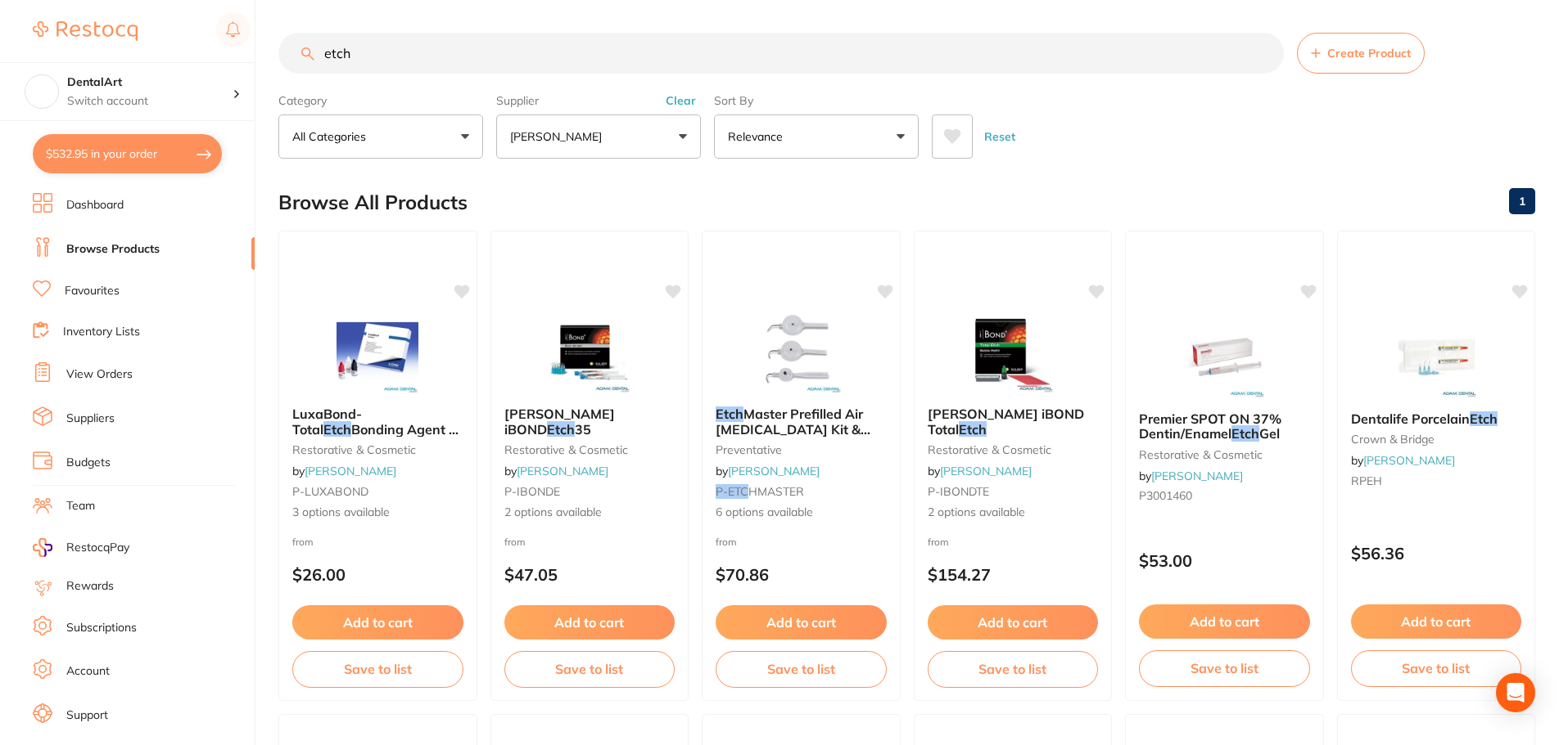
click at [459, 47] on input "etch" at bounding box center [781, 54] width 1006 height 41
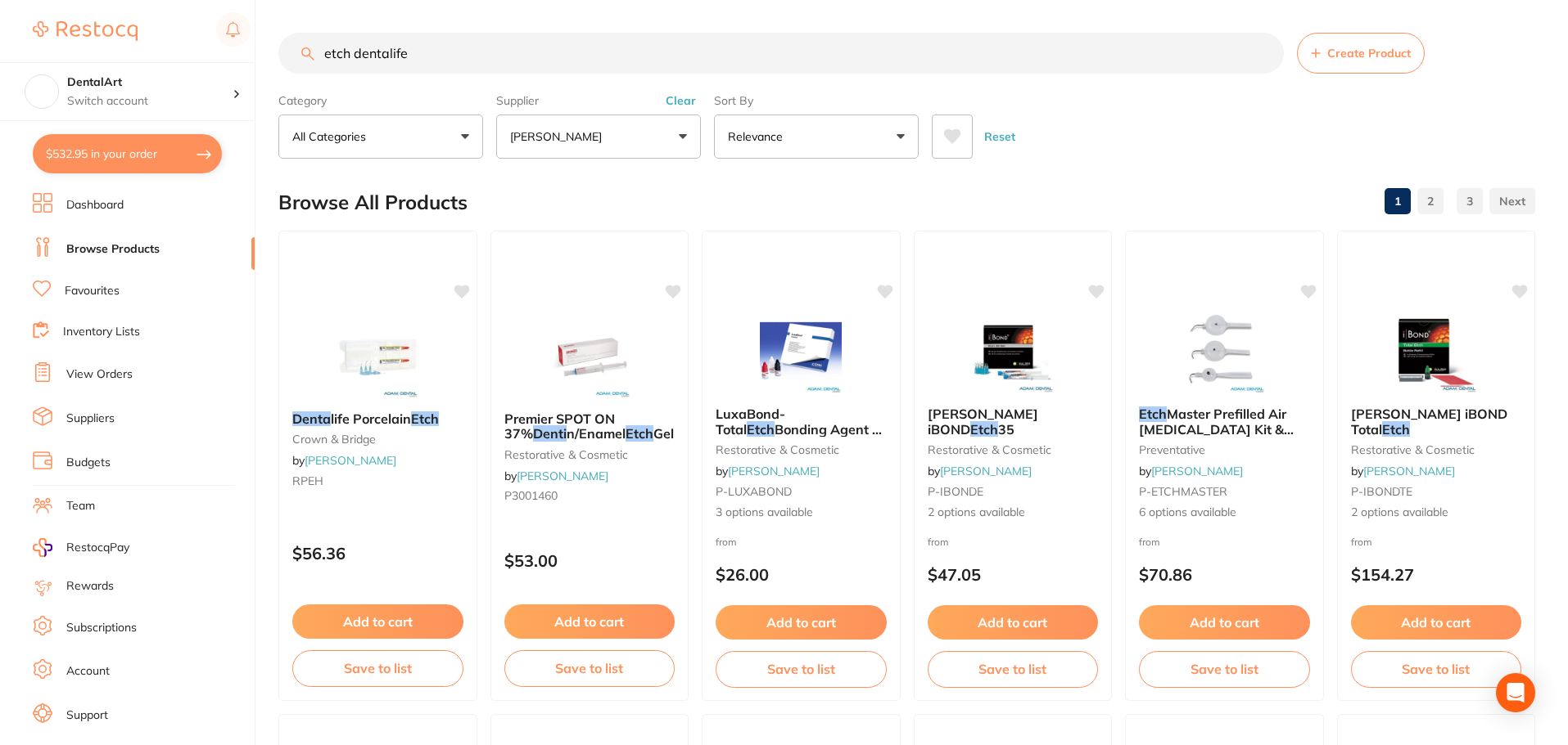
type input "etch dentalife"
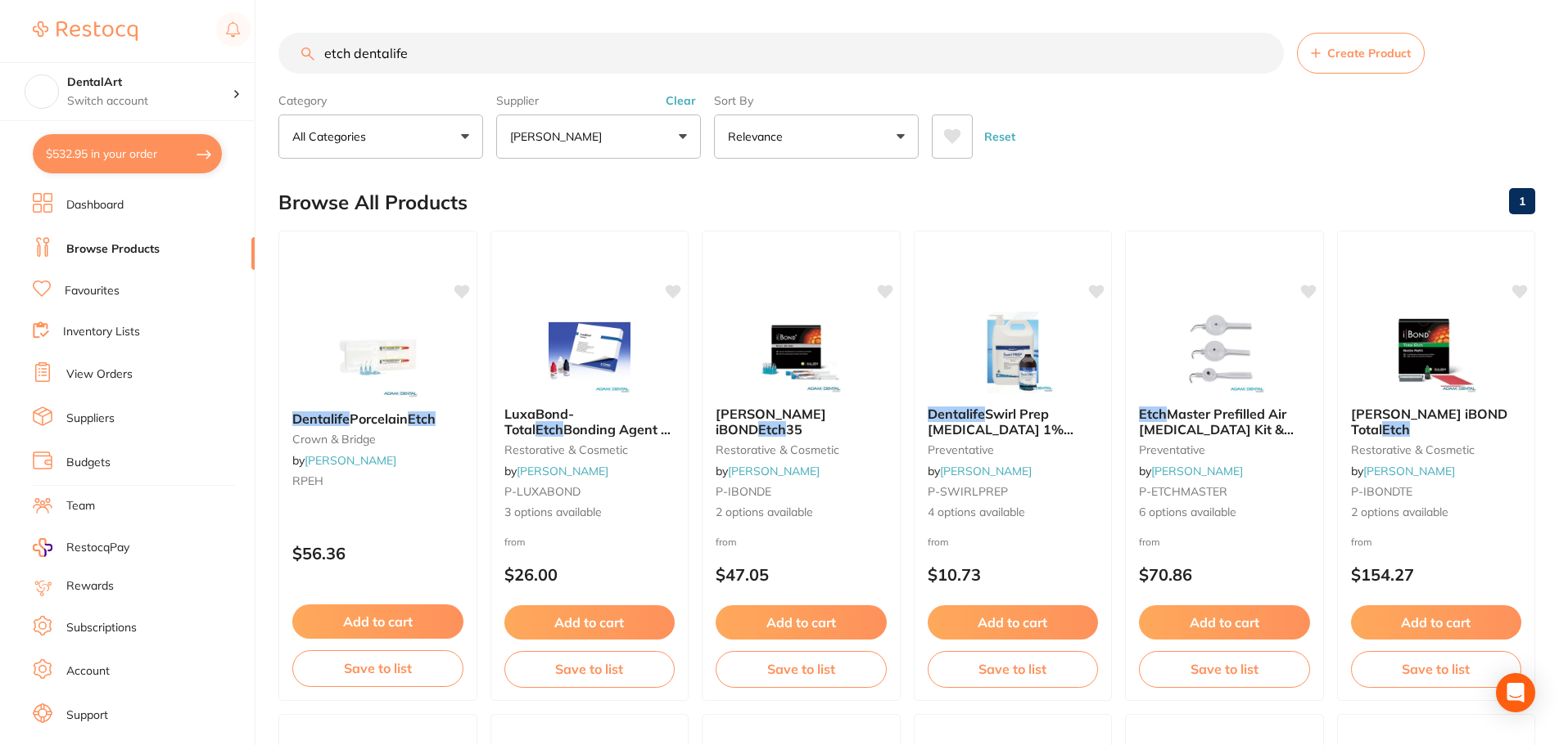
drag, startPoint x: 7, startPoint y: -7, endPoint x: 0, endPoint y: -13, distance: 9.2
click at [0, 0] on html "$532.95 DentalArt Switch account DentalArt $532.95 in your order Dashboard Brow…" at bounding box center [784, 372] width 1568 height 745
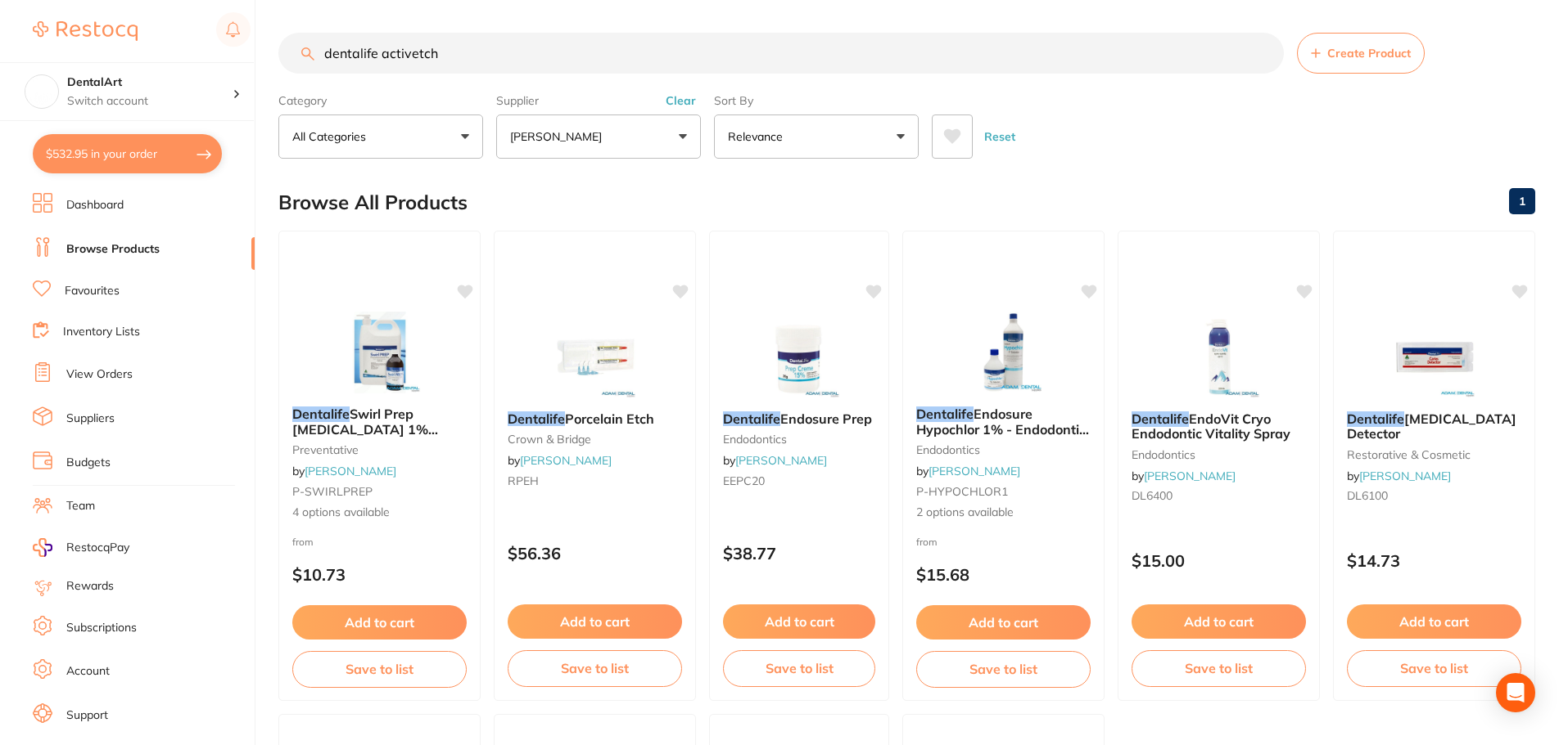
click at [1226, 124] on div "Reset" at bounding box center [1227, 130] width 590 height 57
click at [447, 53] on input "dentalife activetch" at bounding box center [781, 54] width 1006 height 41
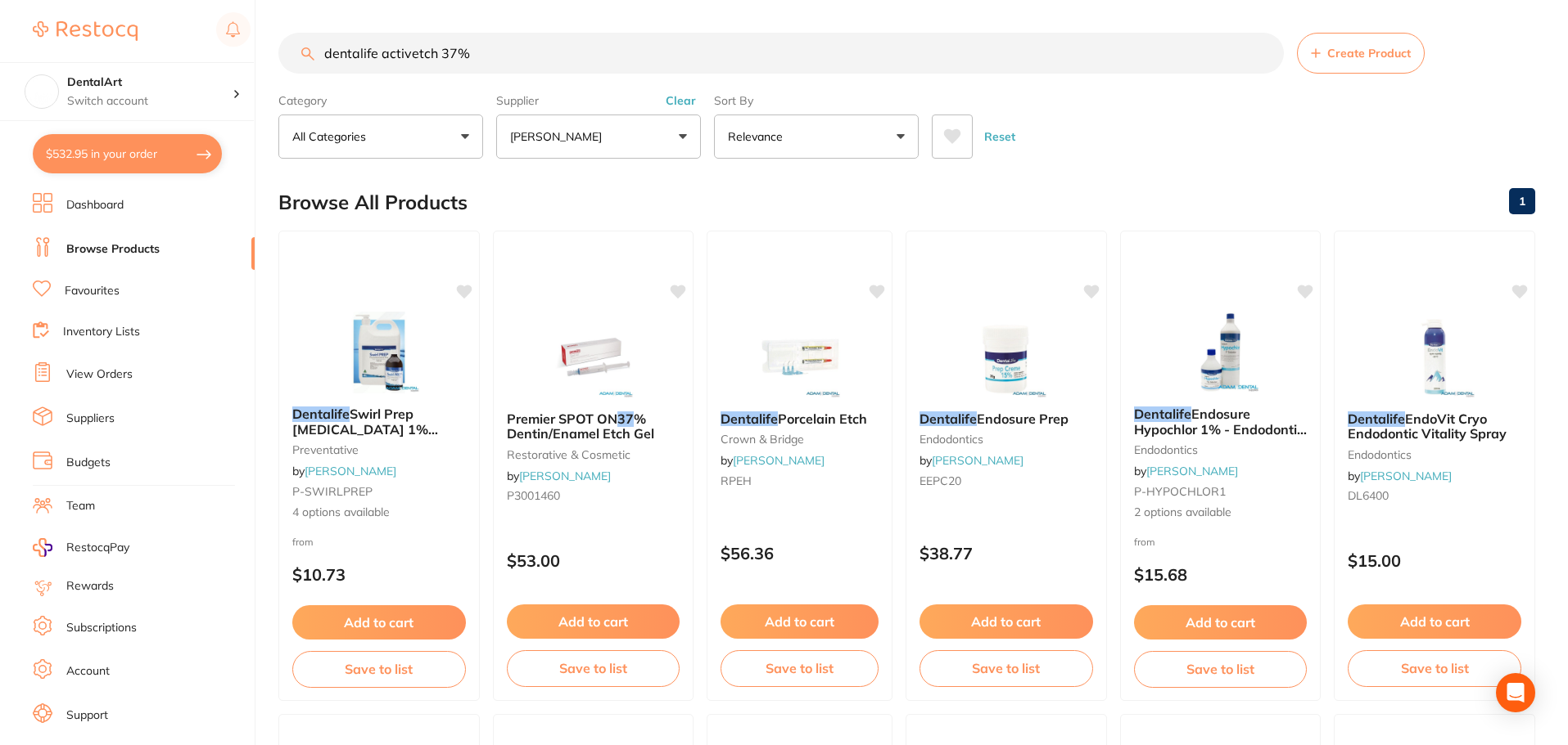
type input "dentalife activetch 37%"
drag, startPoint x: 92, startPoint y: 54, endPoint x: 76, endPoint y: 64, distance: 18.9
click at [59, 60] on div "$532.95 DentalArt Switch account DentalArt $532.95 in your order Dashboard Brow…" at bounding box center [784, 372] width 1568 height 745
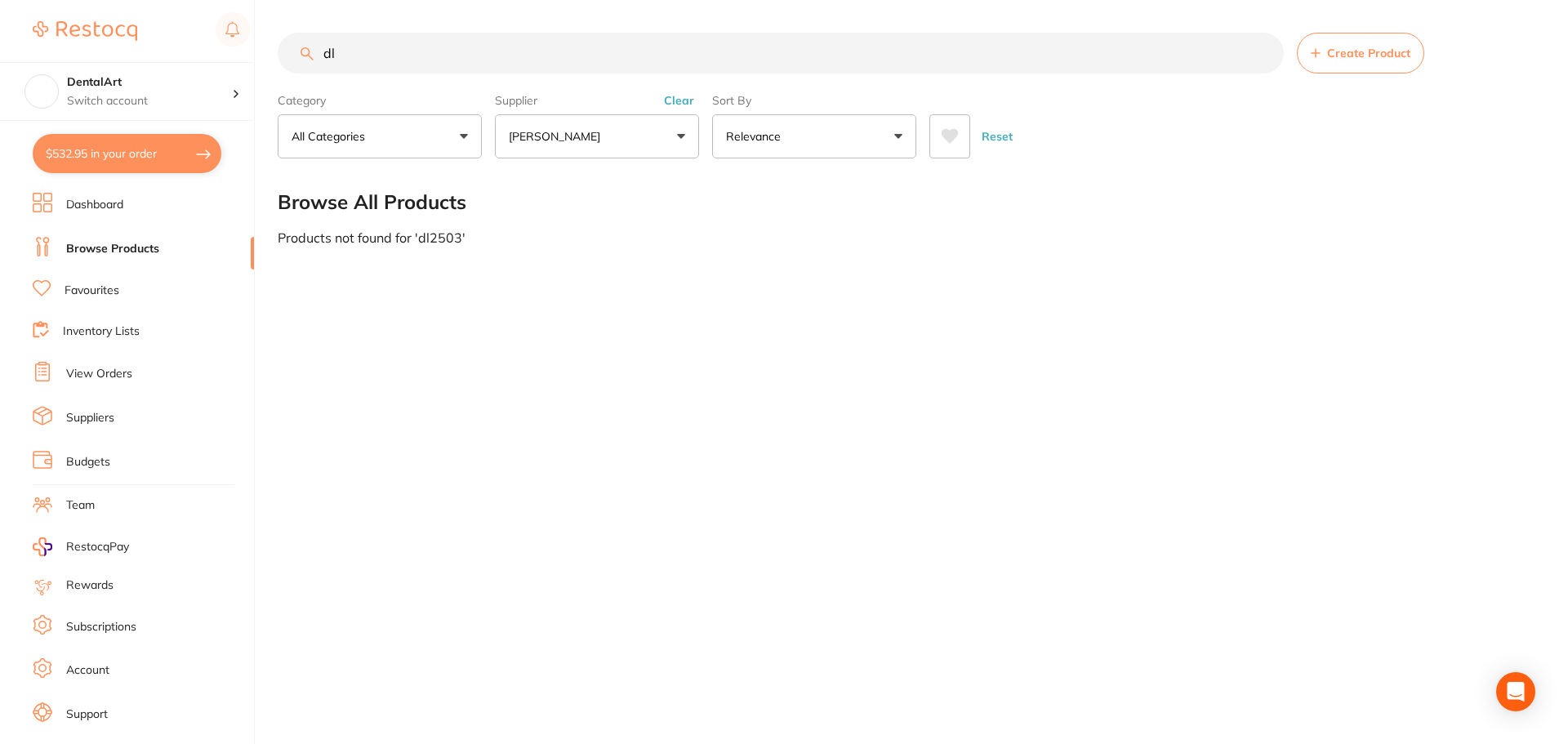
type input "d"
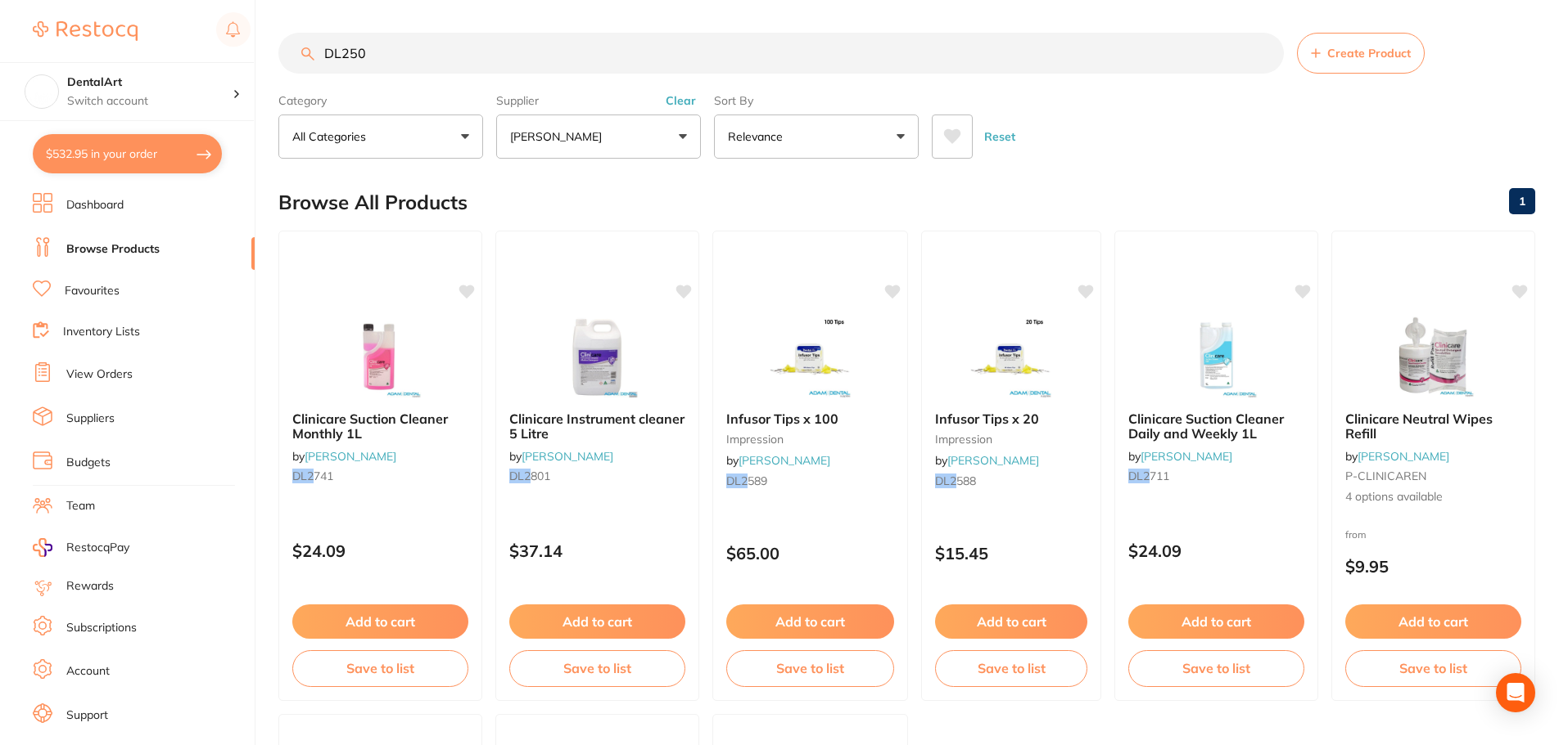
type input "DL2503"
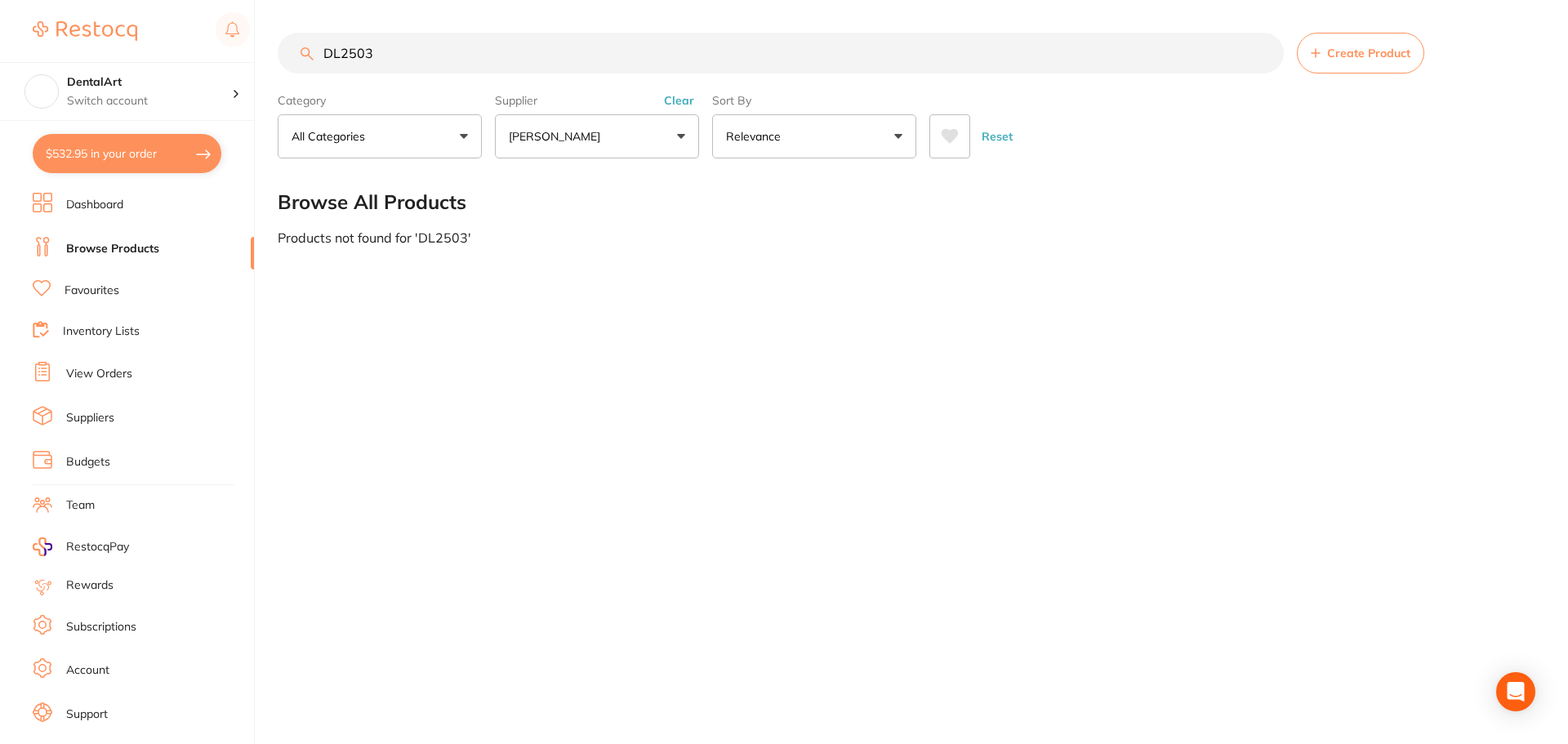
drag, startPoint x: 415, startPoint y: 66, endPoint x: 0, endPoint y: 15, distance: 418.1
click at [0, 15] on div "$532.95 DentalArt Switch account DentalArt $532.95 in your order Dashboard Brow…" at bounding box center [784, 372] width 1568 height 744
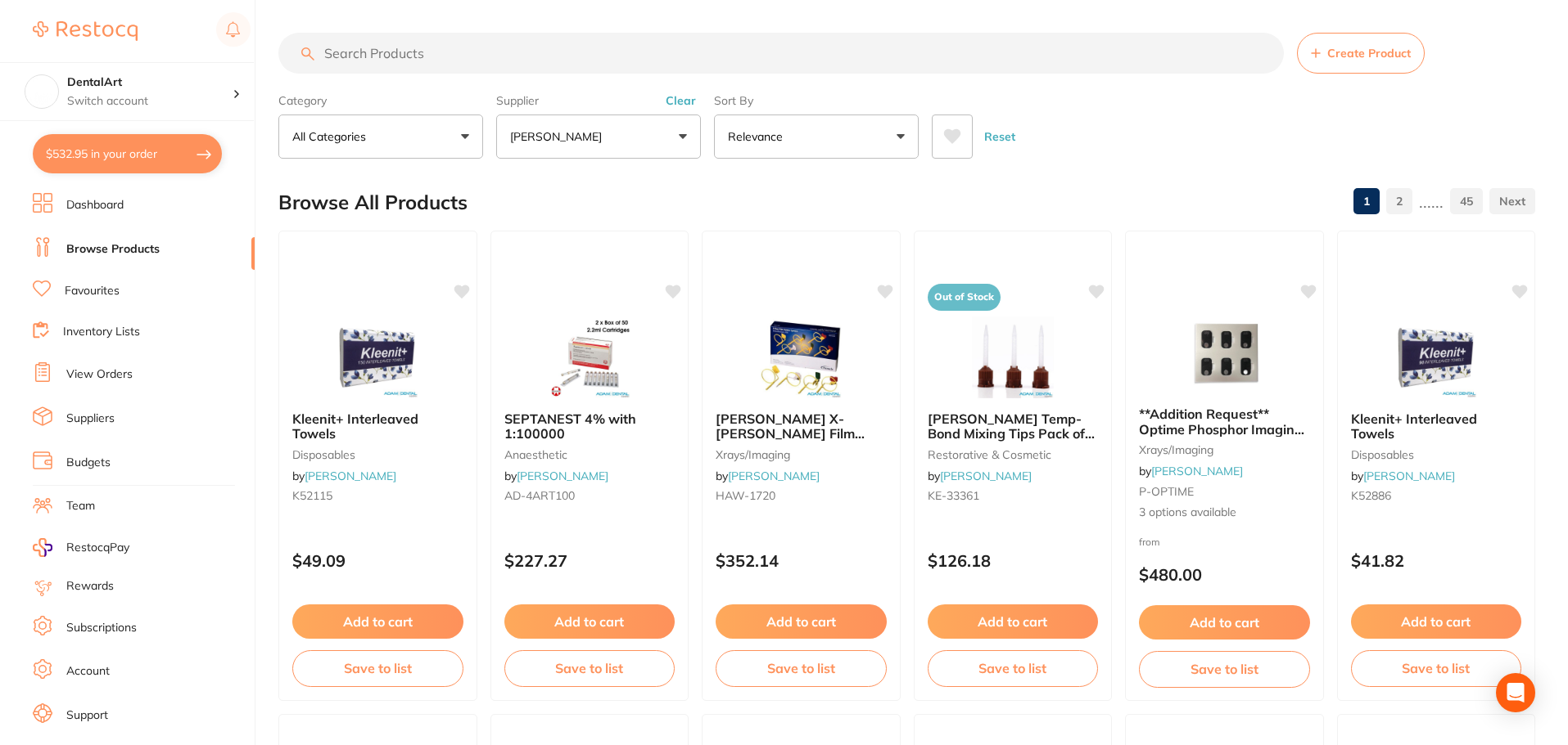
click at [196, 151] on button "$532.95 in your order" at bounding box center [127, 154] width 189 height 39
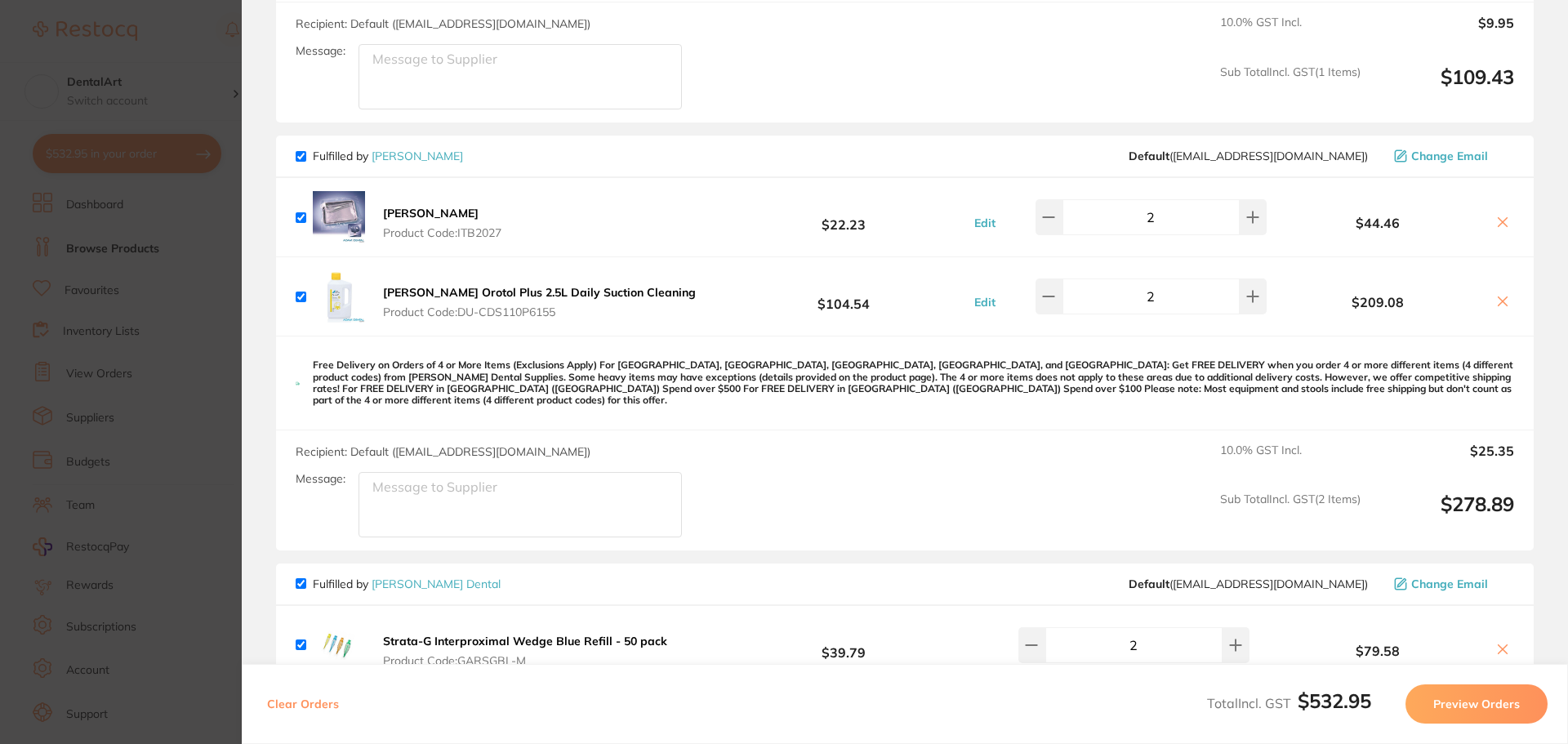
scroll to position [408, 0]
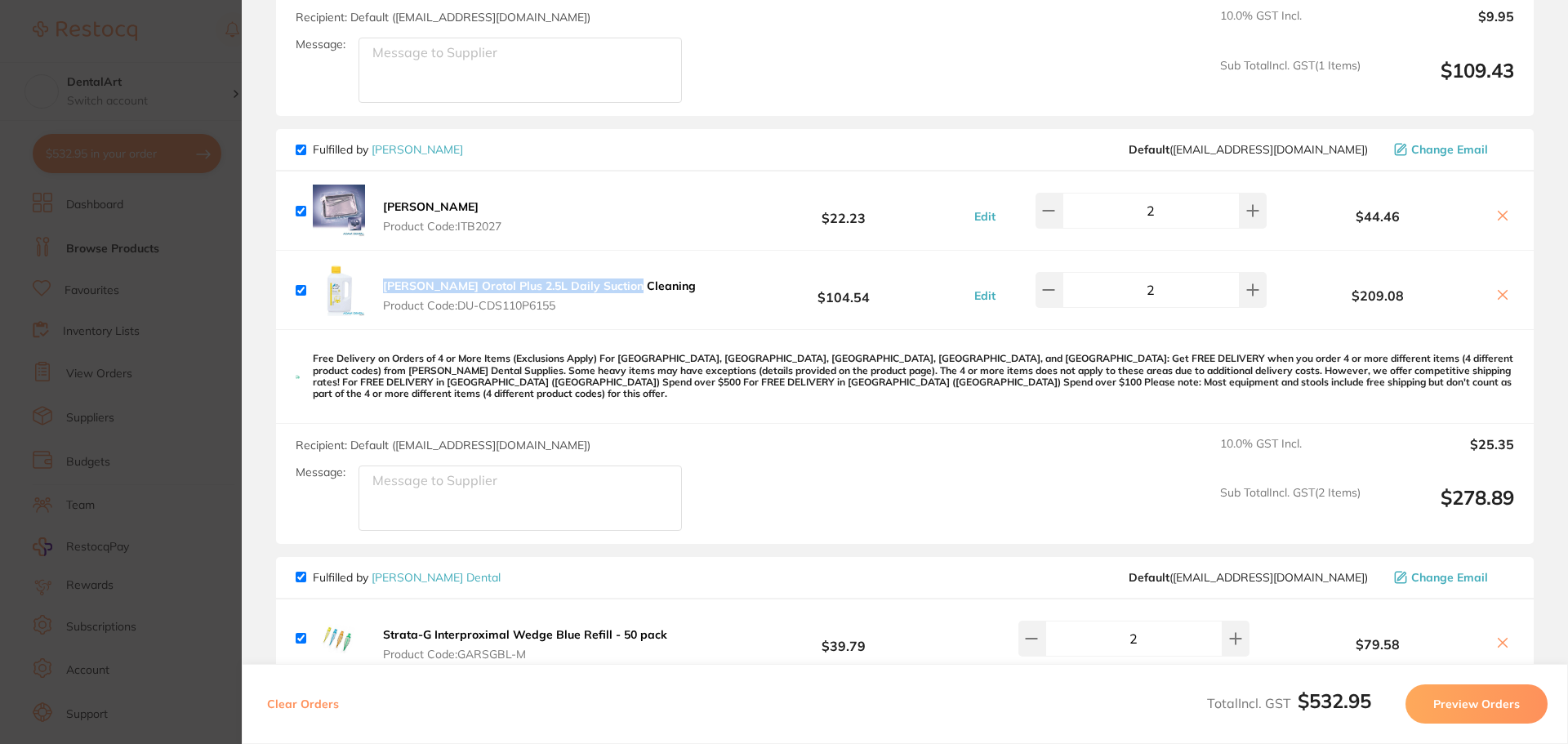
drag, startPoint x: 632, startPoint y: 278, endPoint x: 382, endPoint y: 266, distance: 250.3
click at [382, 266] on div "Durr Orotol Plus 2.5L Daily Suction Cleaning Product Code: DU-CDS110P6155 $104.…" at bounding box center [904, 290] width 1258 height 79
copy b "Durr Orotol Plus 2.5L Daily Suction Cleaning"
drag, startPoint x: 455, startPoint y: 200, endPoint x: 440, endPoint y: 205, distance: 15.8
click at [390, 202] on button "Tray Barrier Product Code: ITB2027" at bounding box center [442, 217] width 128 height 35
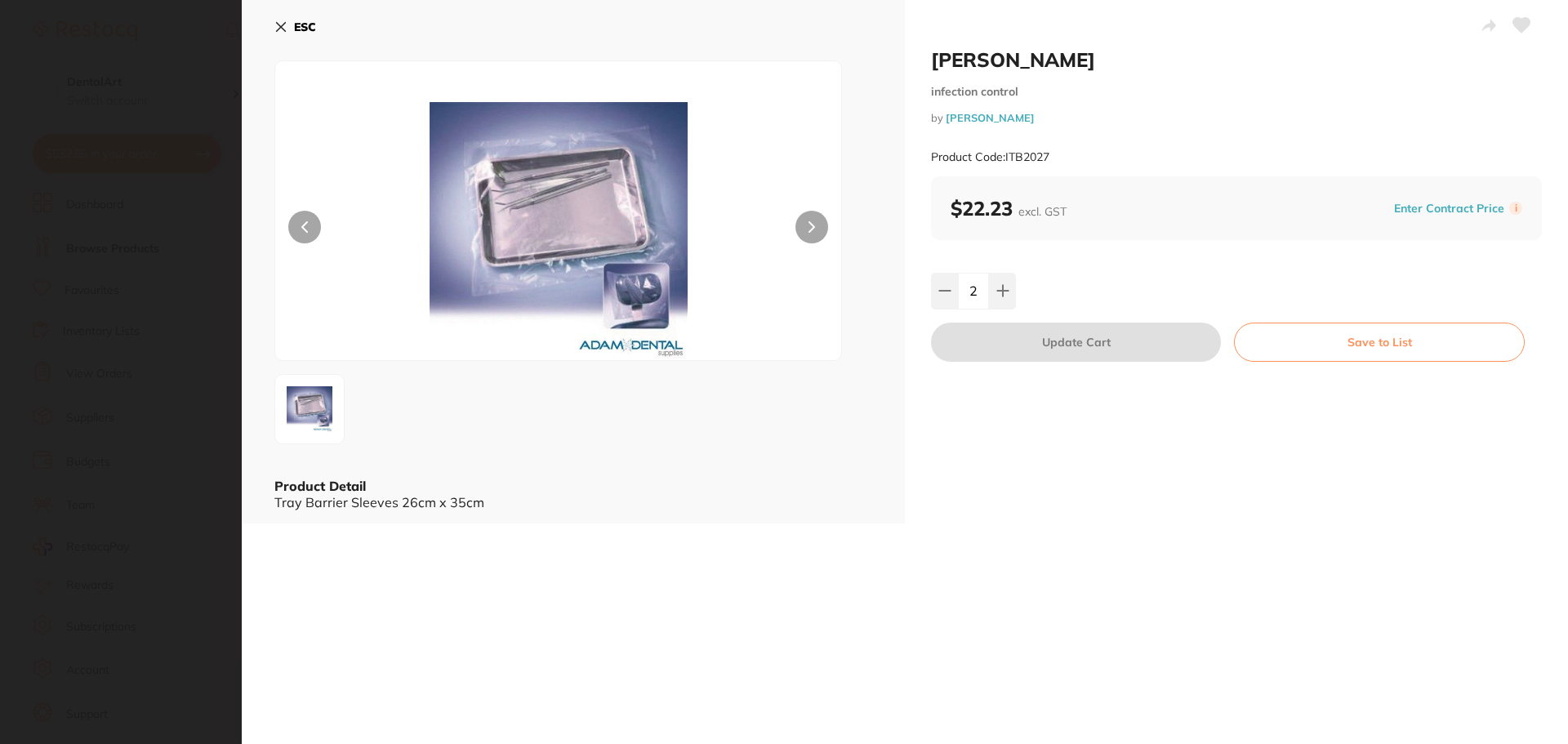
click at [286, 27] on icon at bounding box center [281, 27] width 13 height 13
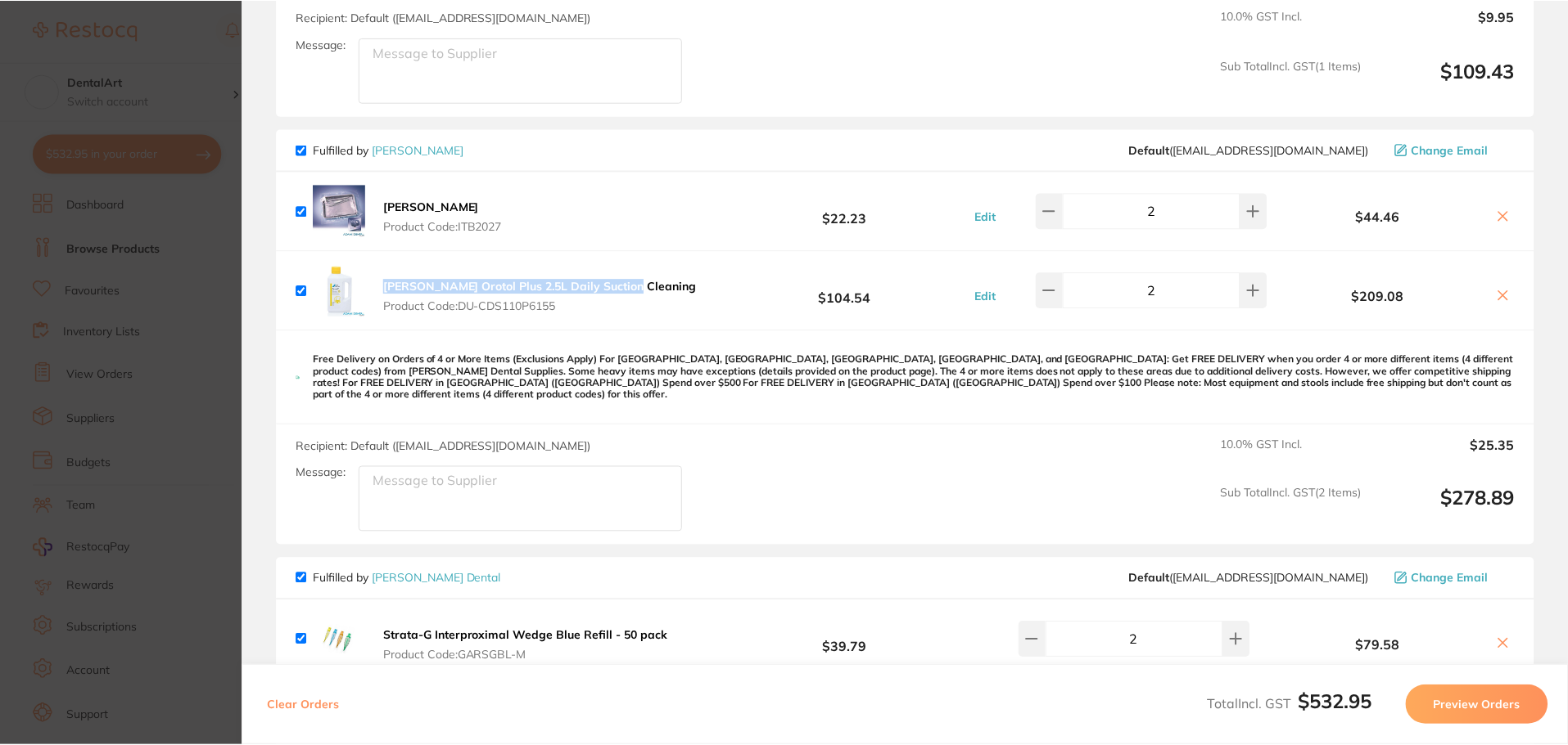
scroll to position [8, 0]
drag, startPoint x: 475, startPoint y: 212, endPoint x: 531, endPoint y: 218, distance: 56.3
click at [489, 210] on button "Tray Barrier Product Code: ITB2027" at bounding box center [443, 217] width 129 height 35
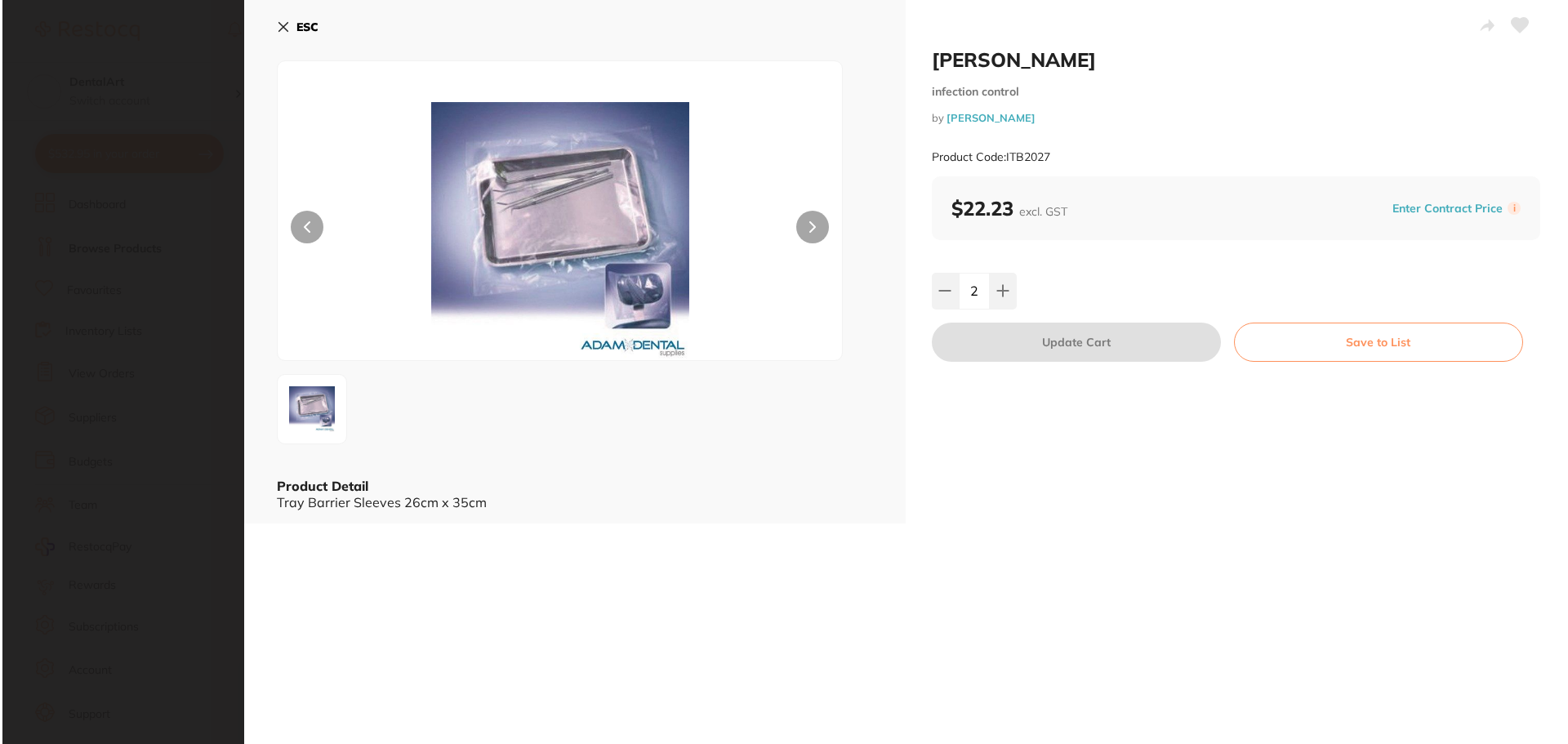
scroll to position [0, 0]
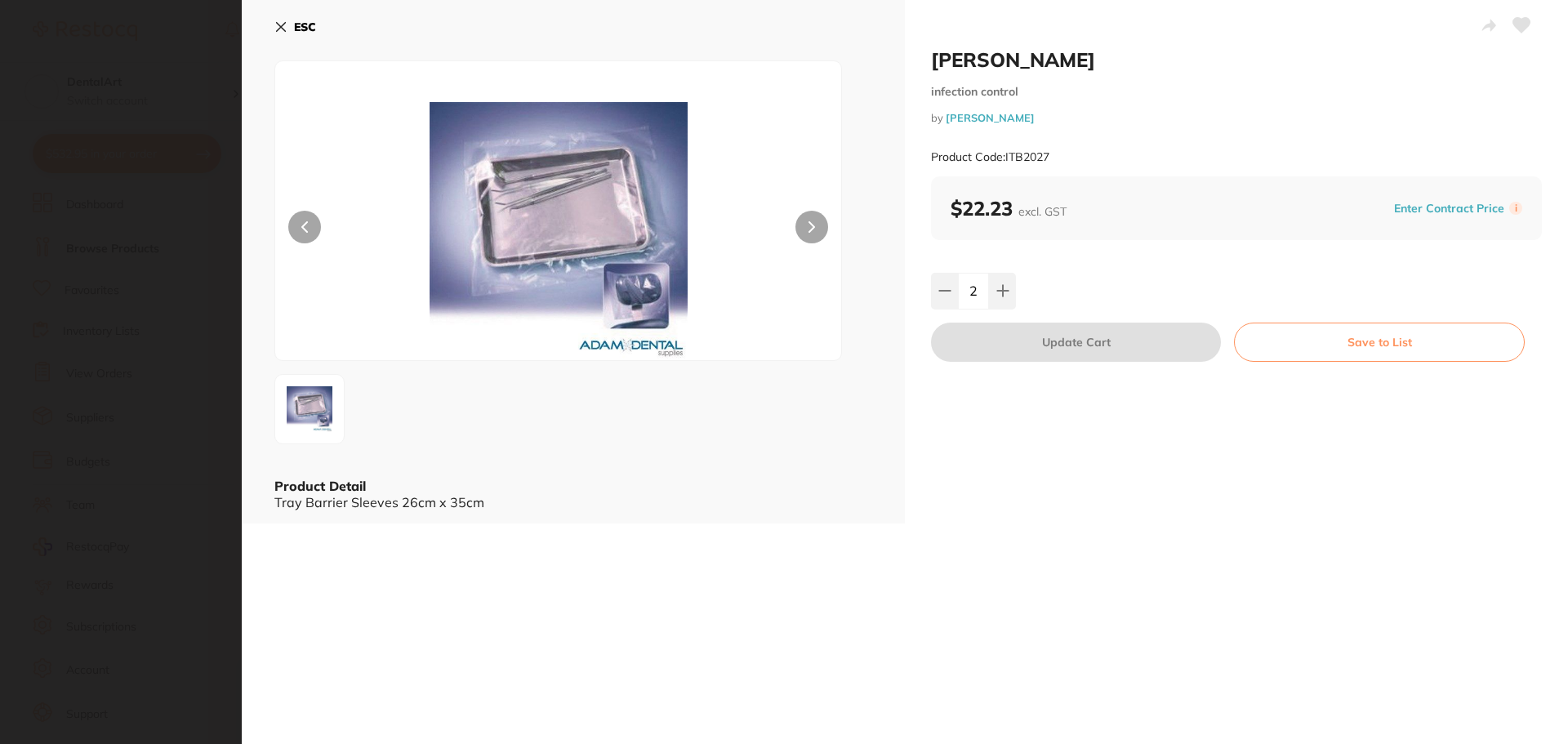
click at [280, 23] on icon at bounding box center [281, 27] width 13 height 13
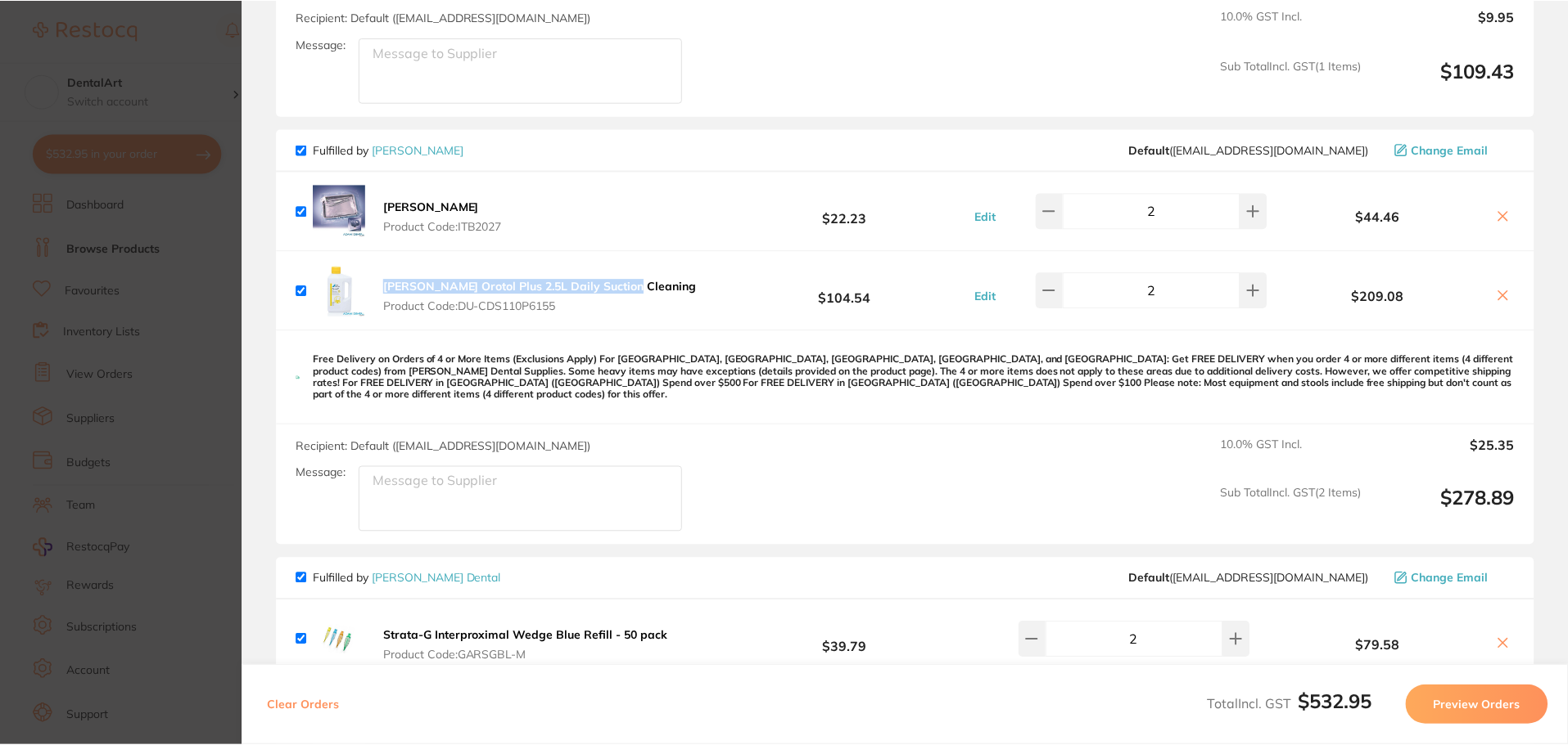
scroll to position [8, 0]
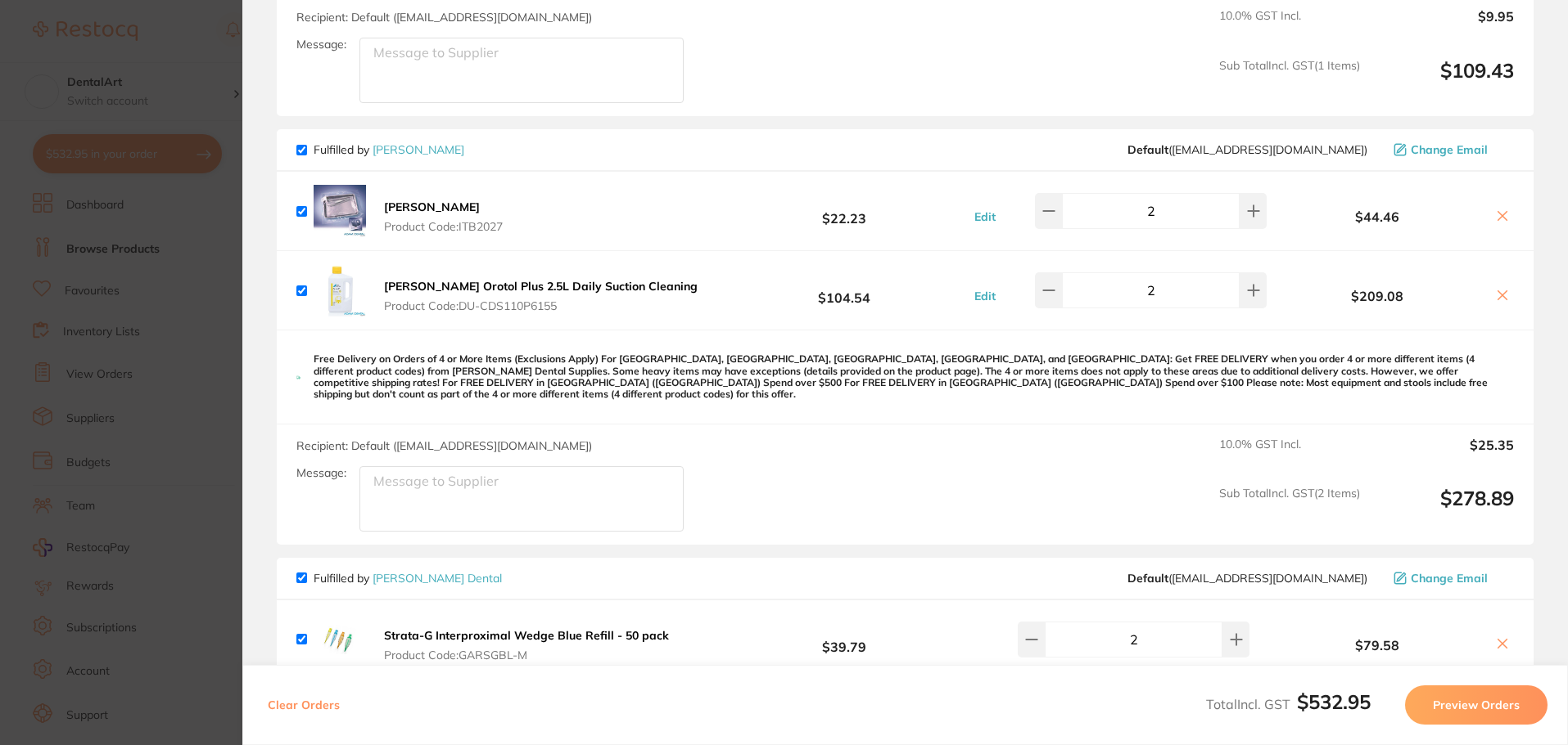
click at [296, 284] on div "Durr Orotol Plus 2.5L Daily Suction Cleaning Product Code: DU-CDS110P6155" at bounding box center [499, 290] width 406 height 53
click at [1501, 295] on icon at bounding box center [1502, 295] width 13 height 13
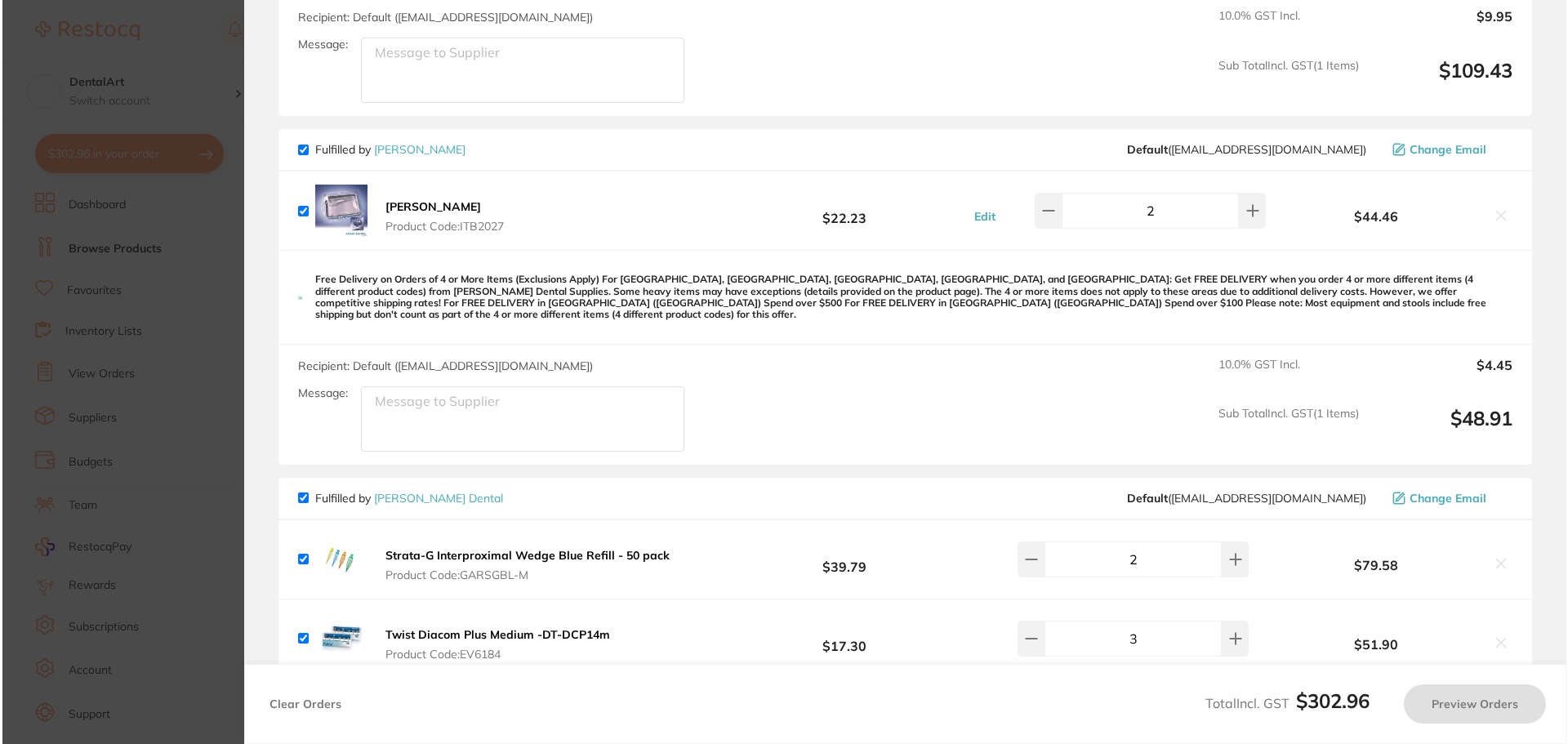
scroll to position [0, 0]
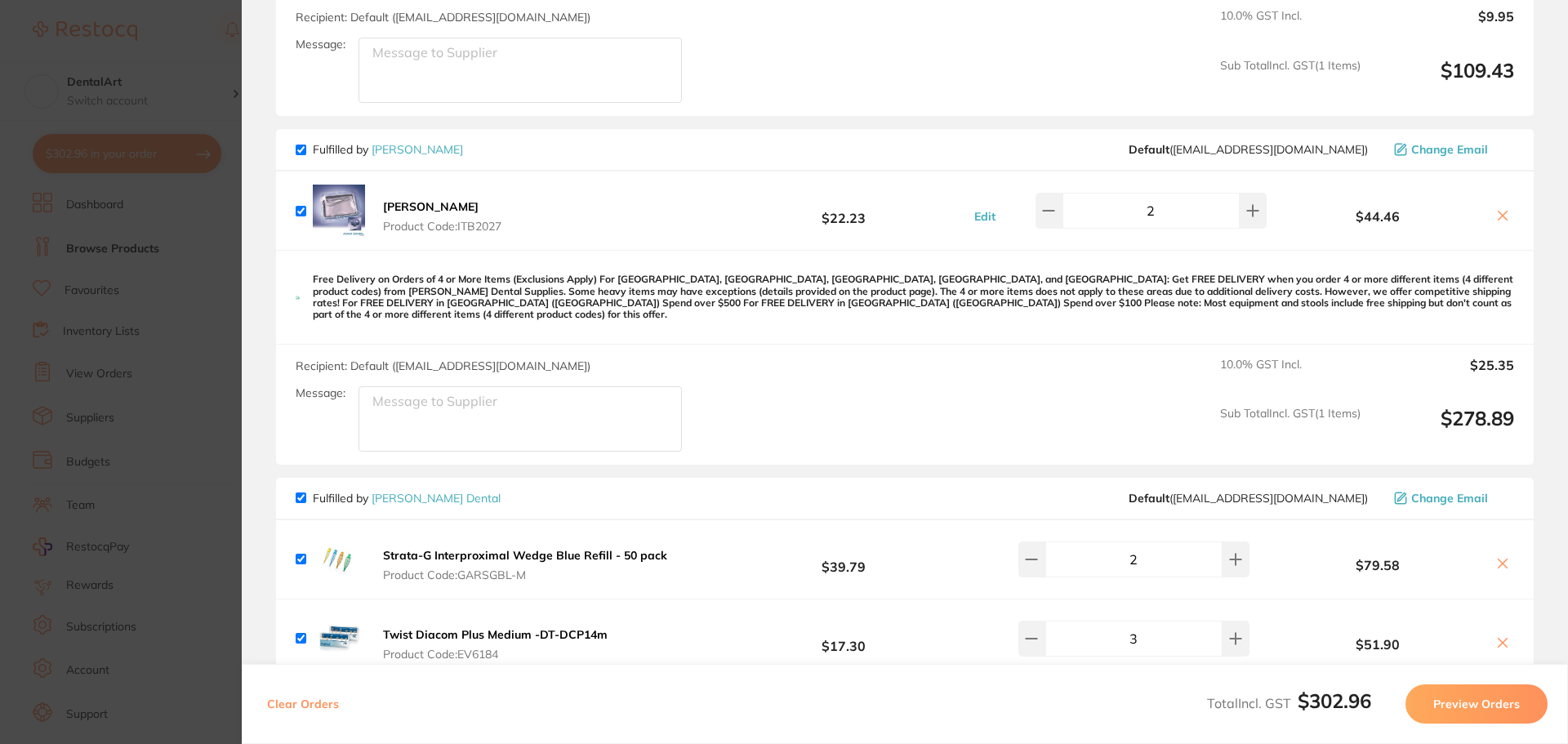
click at [1497, 217] on icon at bounding box center [1503, 216] width 13 height 13
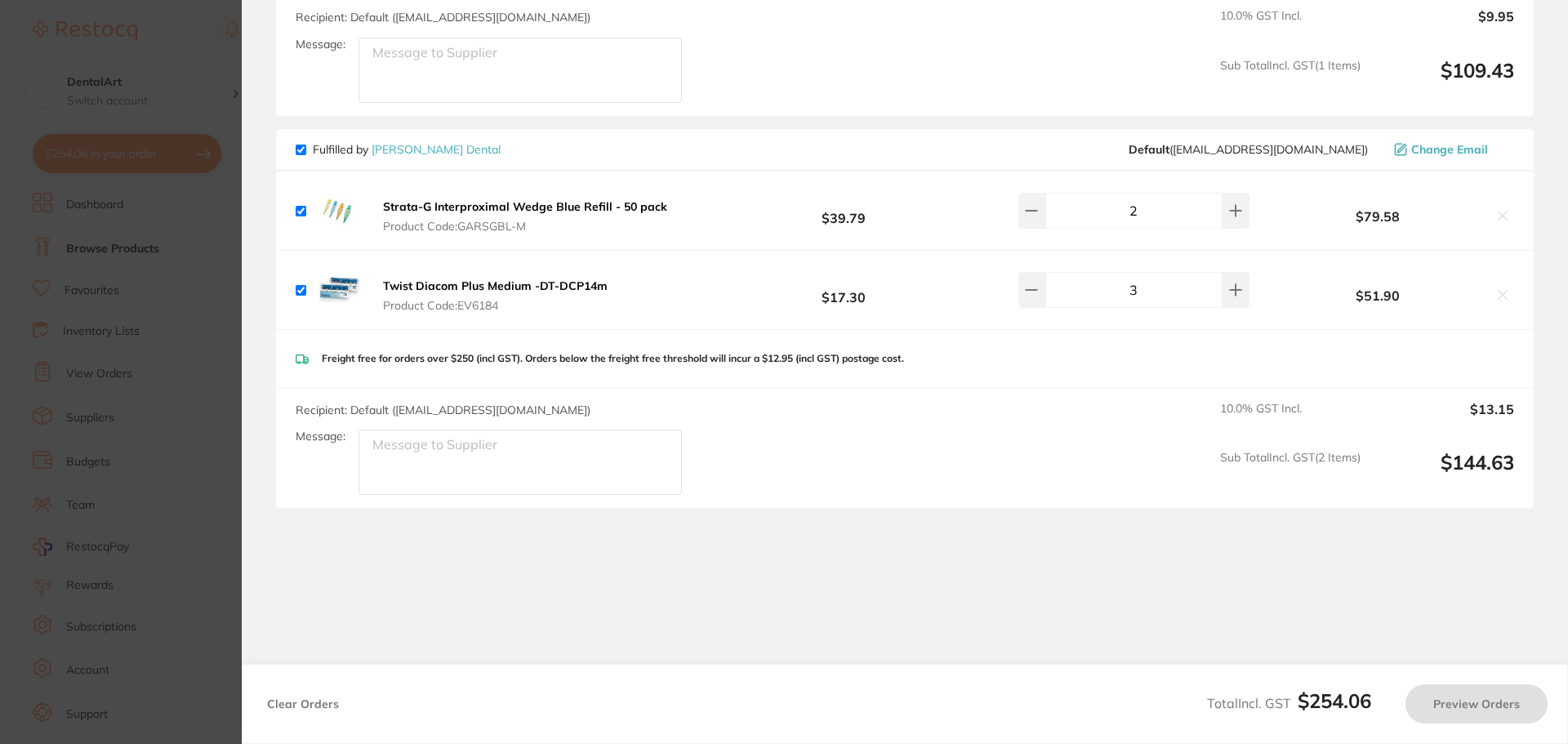
checkbox input "true"
click at [187, 71] on section "Update RRP Set your pre negotiated price for this item. Item Agreed RRP (excl. …" at bounding box center [784, 372] width 1568 height 744
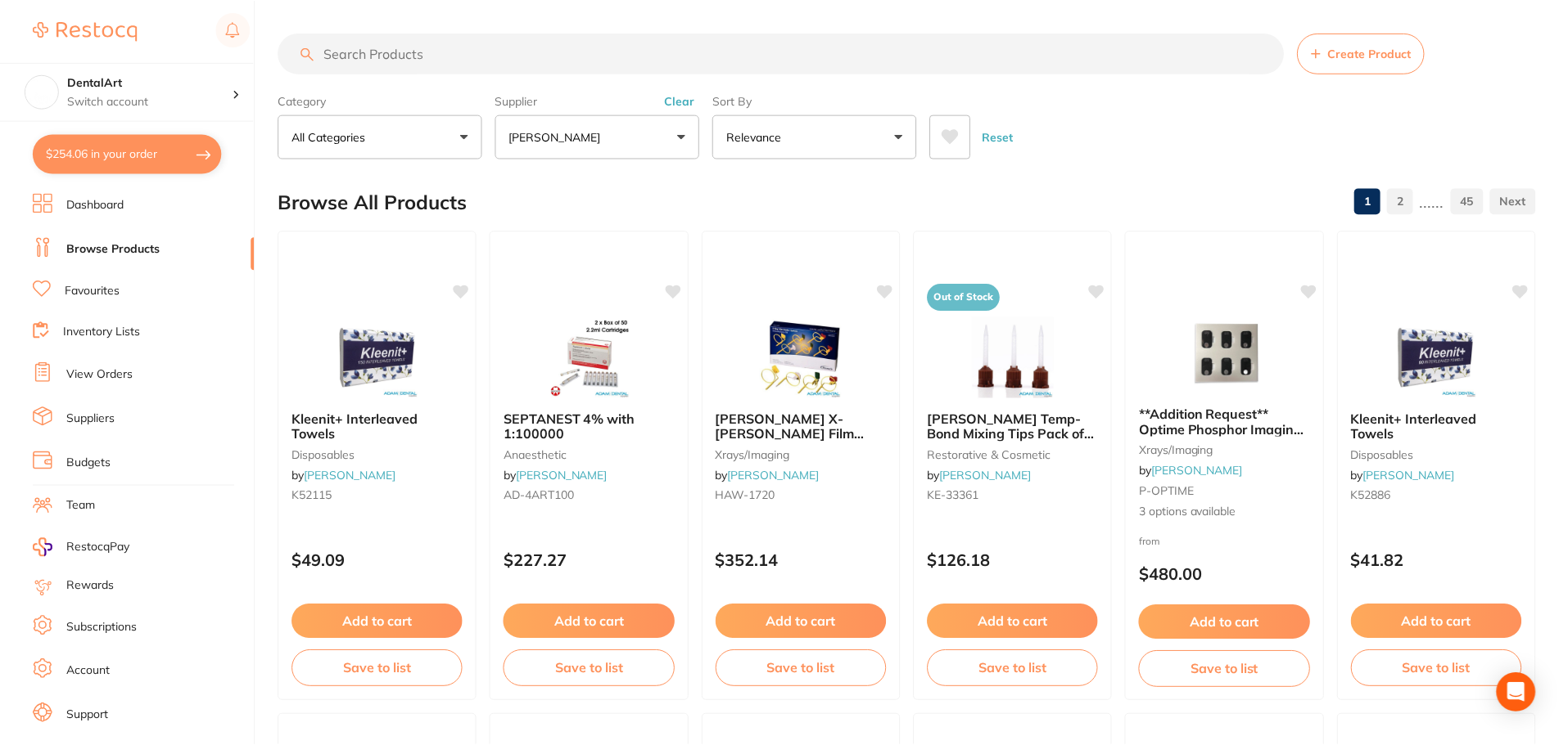
scroll to position [8, 0]
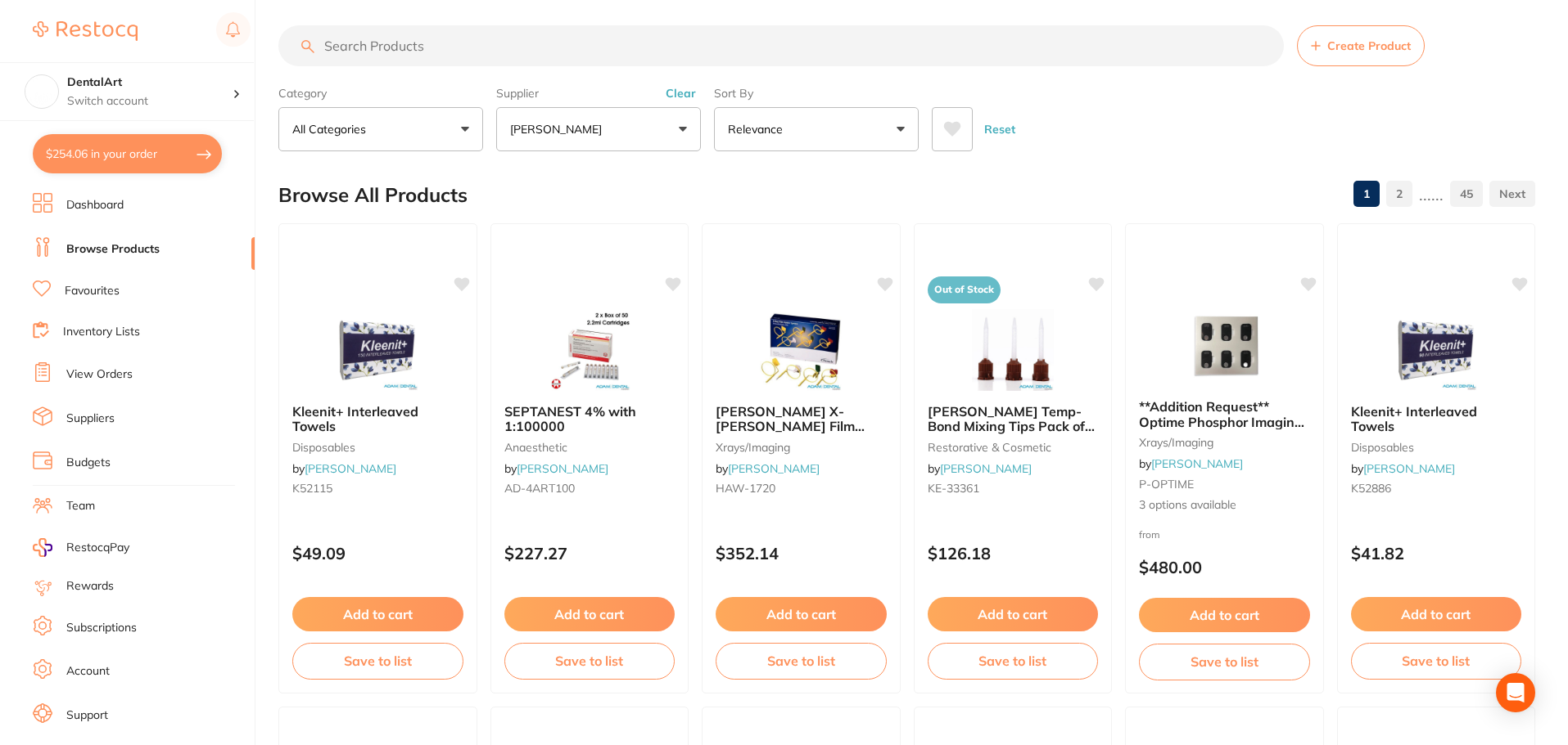
click at [693, 124] on button "[PERSON_NAME]" at bounding box center [599, 129] width 205 height 44
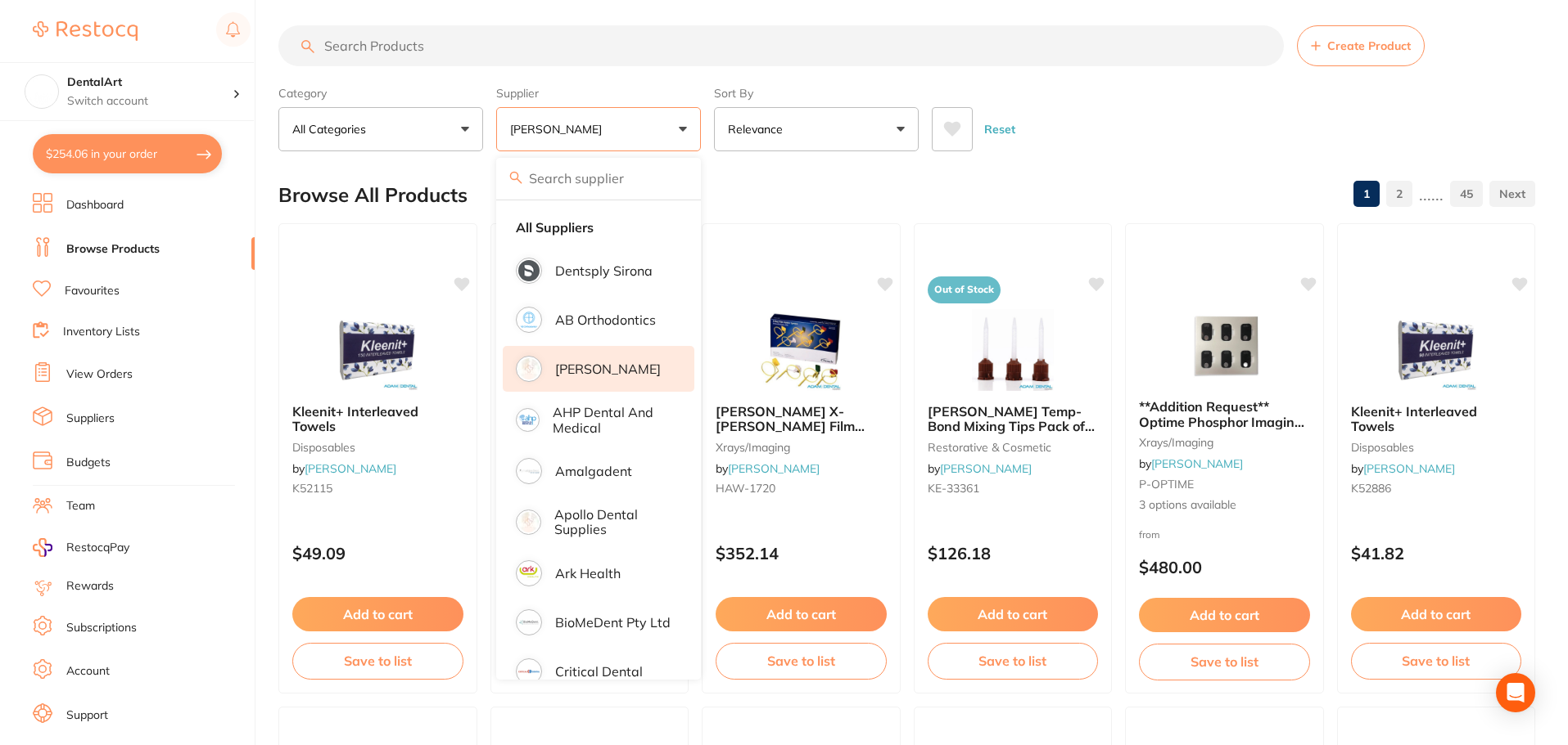
click at [598, 364] on p "[PERSON_NAME]" at bounding box center [608, 369] width 105 height 15
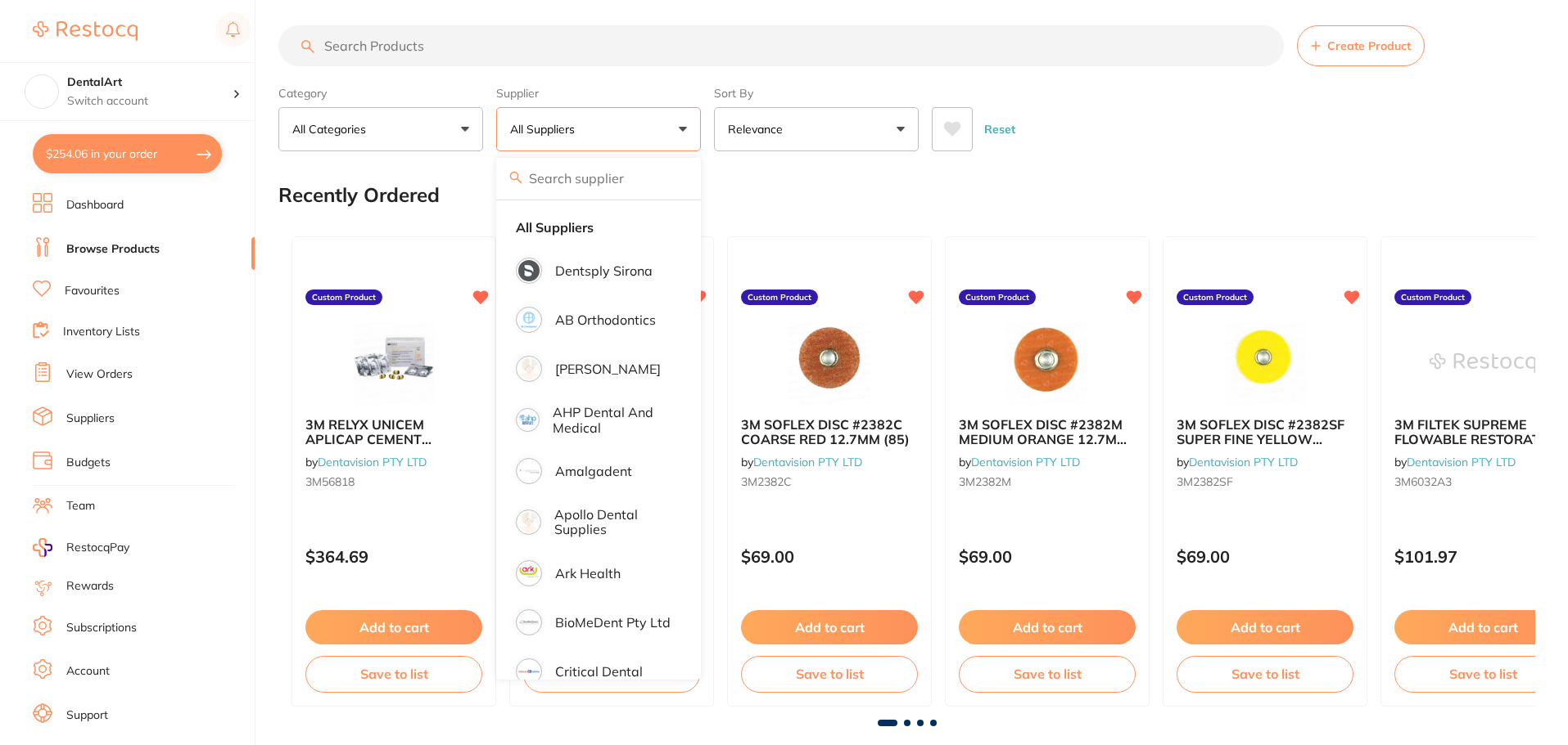
click at [463, 46] on input "search" at bounding box center [781, 46] width 1006 height 41
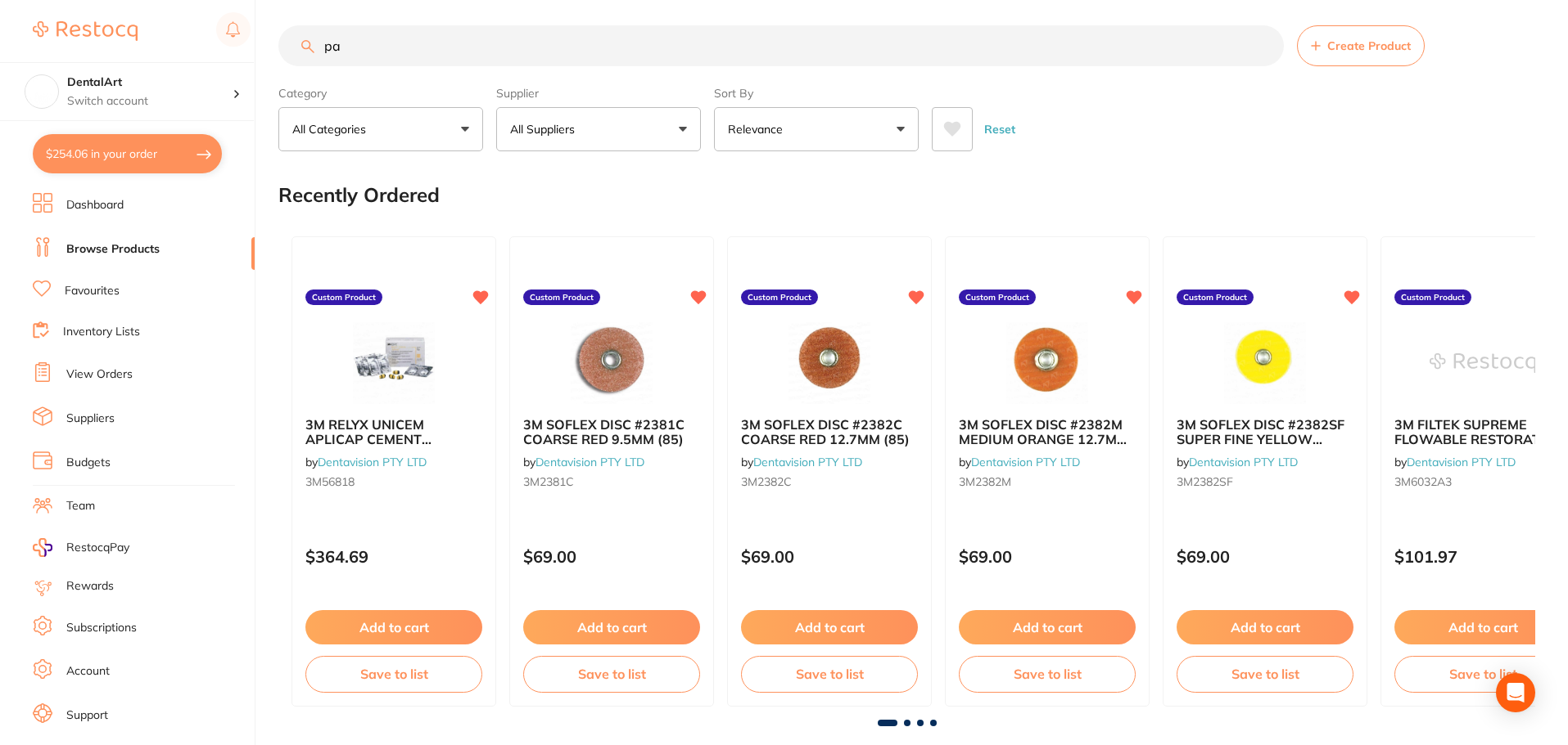
scroll to position [0, 0]
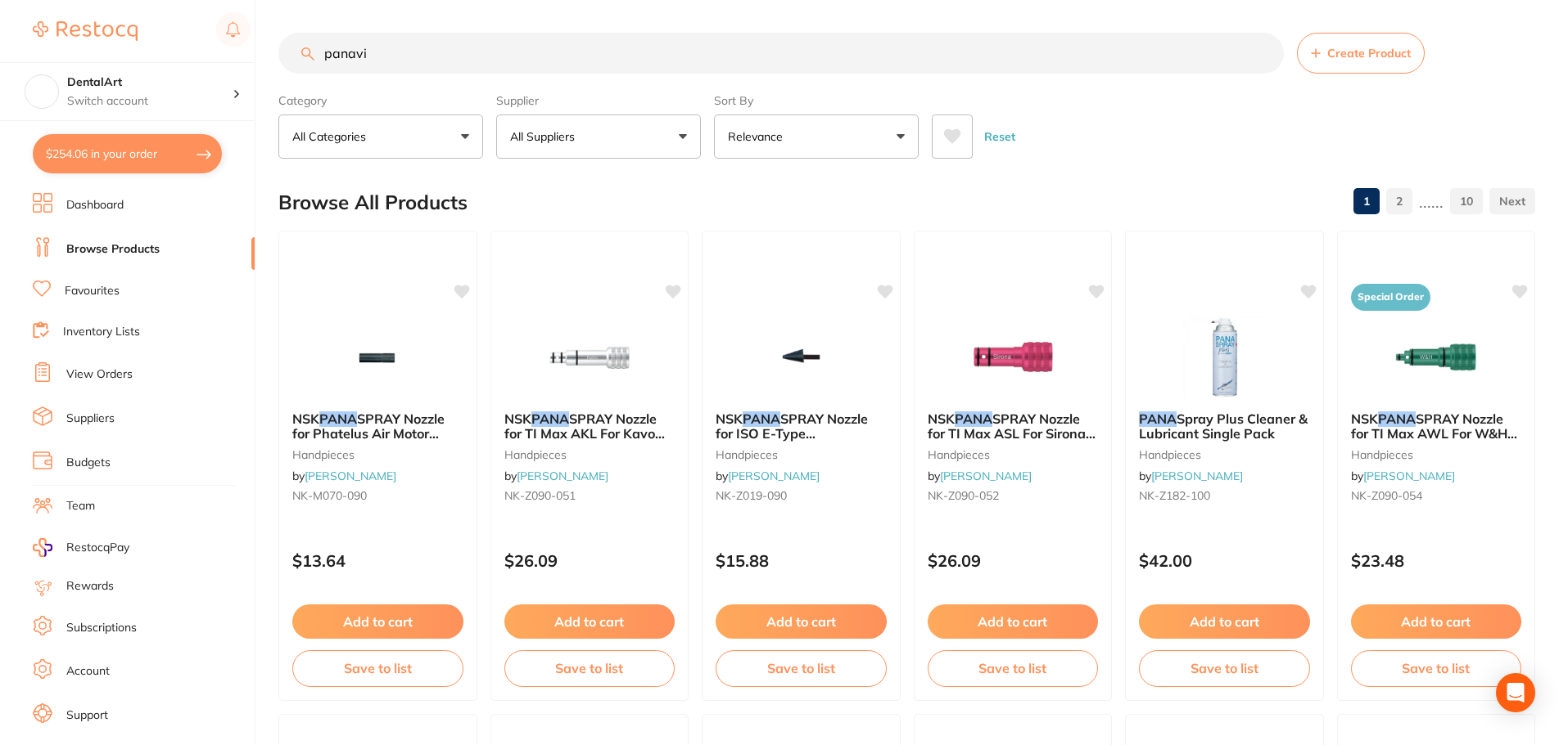
type input "panavia"
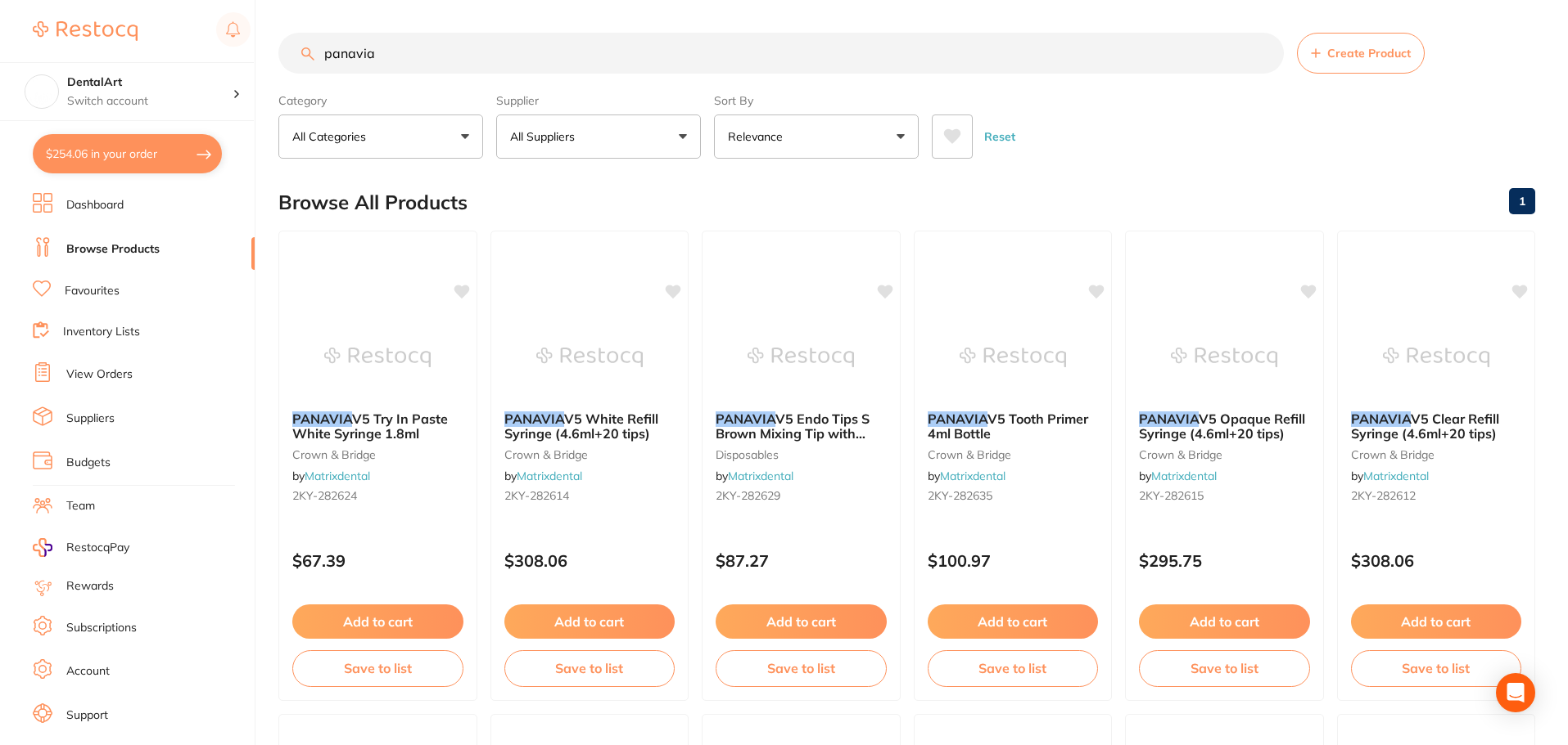
drag, startPoint x: 416, startPoint y: 50, endPoint x: 0, endPoint y: 17, distance: 417.3
click at [0, 17] on div "$254.06 DentalArt Switch account DentalArt $254.06 in your order Dashboard Brow…" at bounding box center [784, 372] width 1568 height 745
click at [687, 136] on button "All Suppliers" at bounding box center [599, 136] width 205 height 44
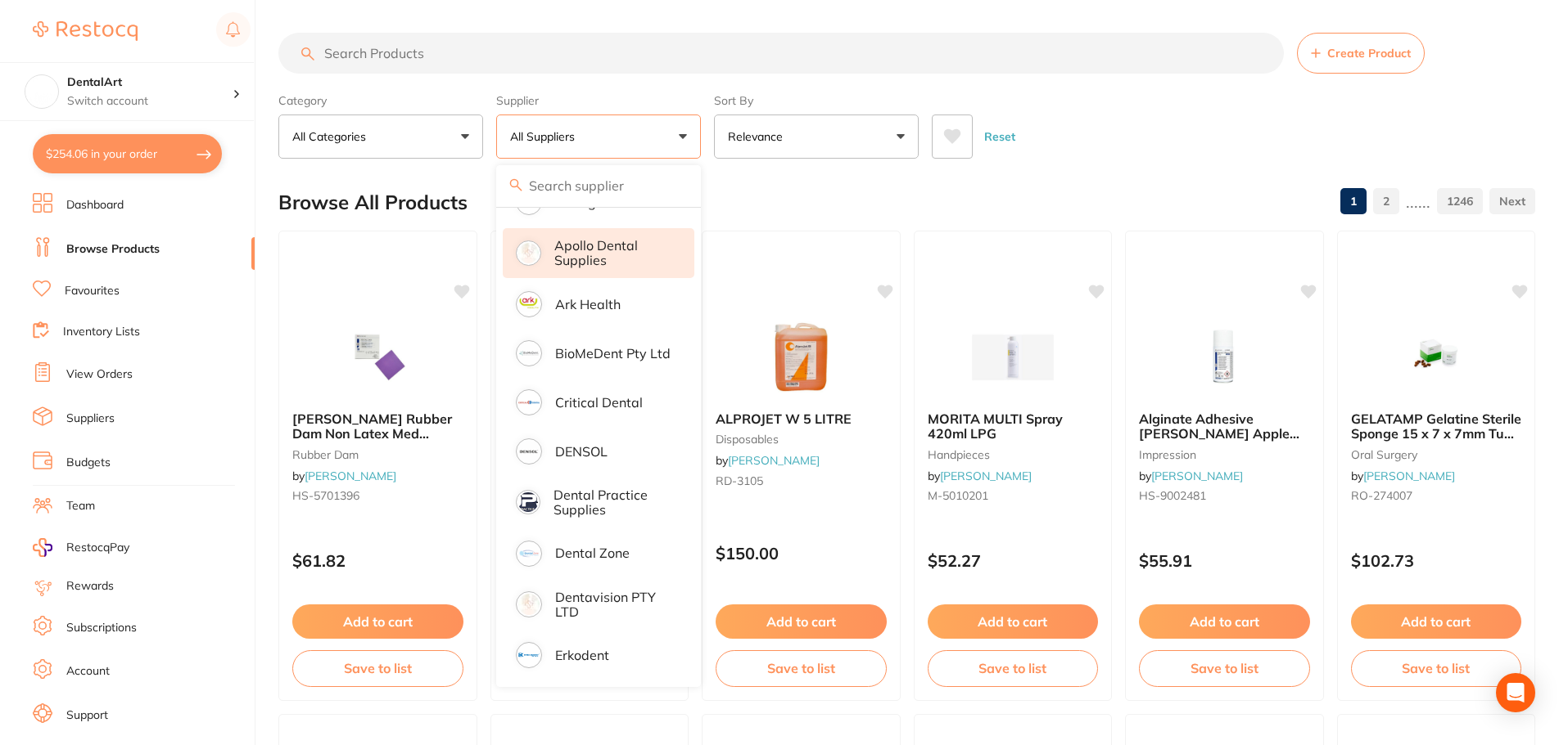
scroll to position [409, 0]
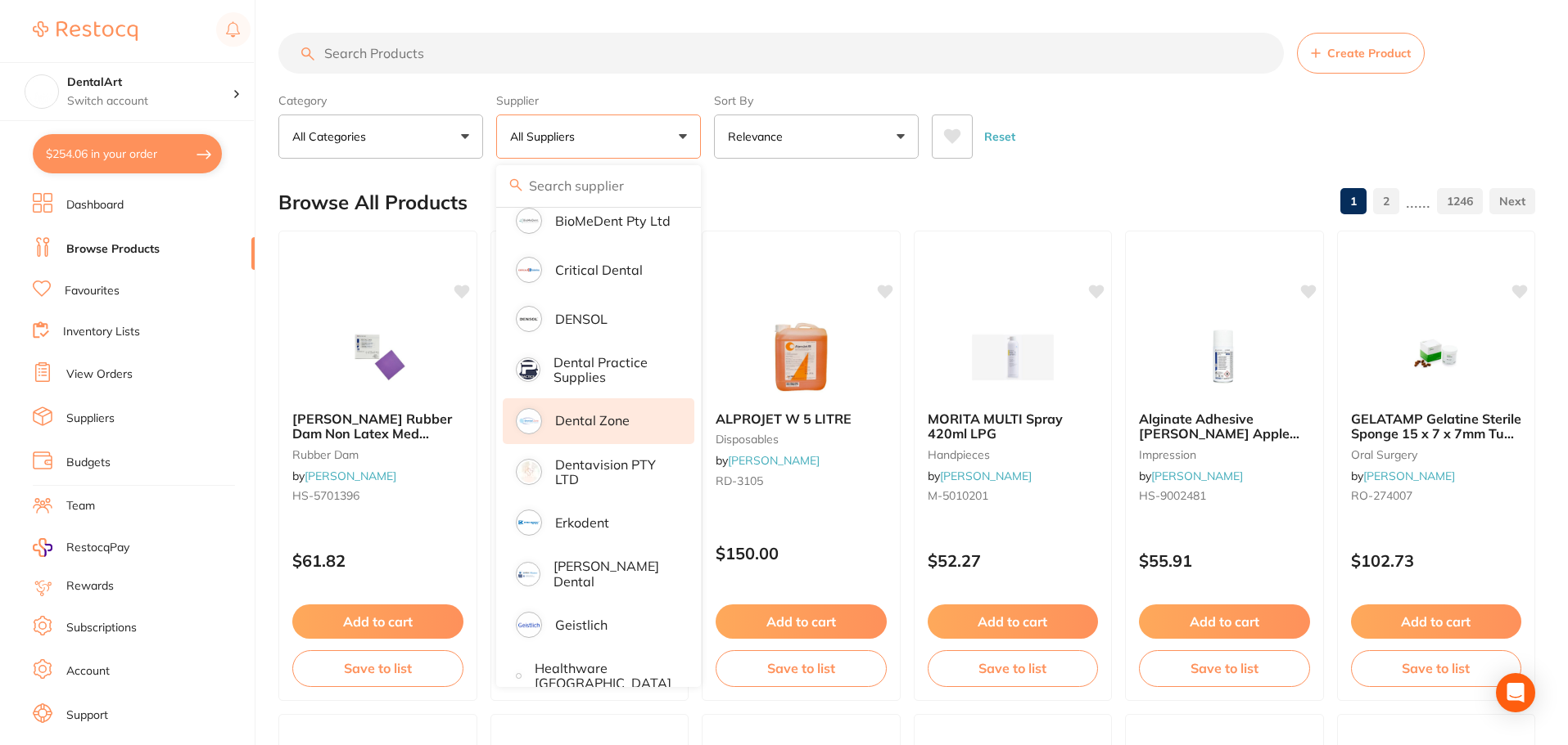
drag, startPoint x: 604, startPoint y: 573, endPoint x: 569, endPoint y: 413, distance: 163.8
click at [603, 573] on p "[PERSON_NAME] Dental" at bounding box center [612, 574] width 118 height 30
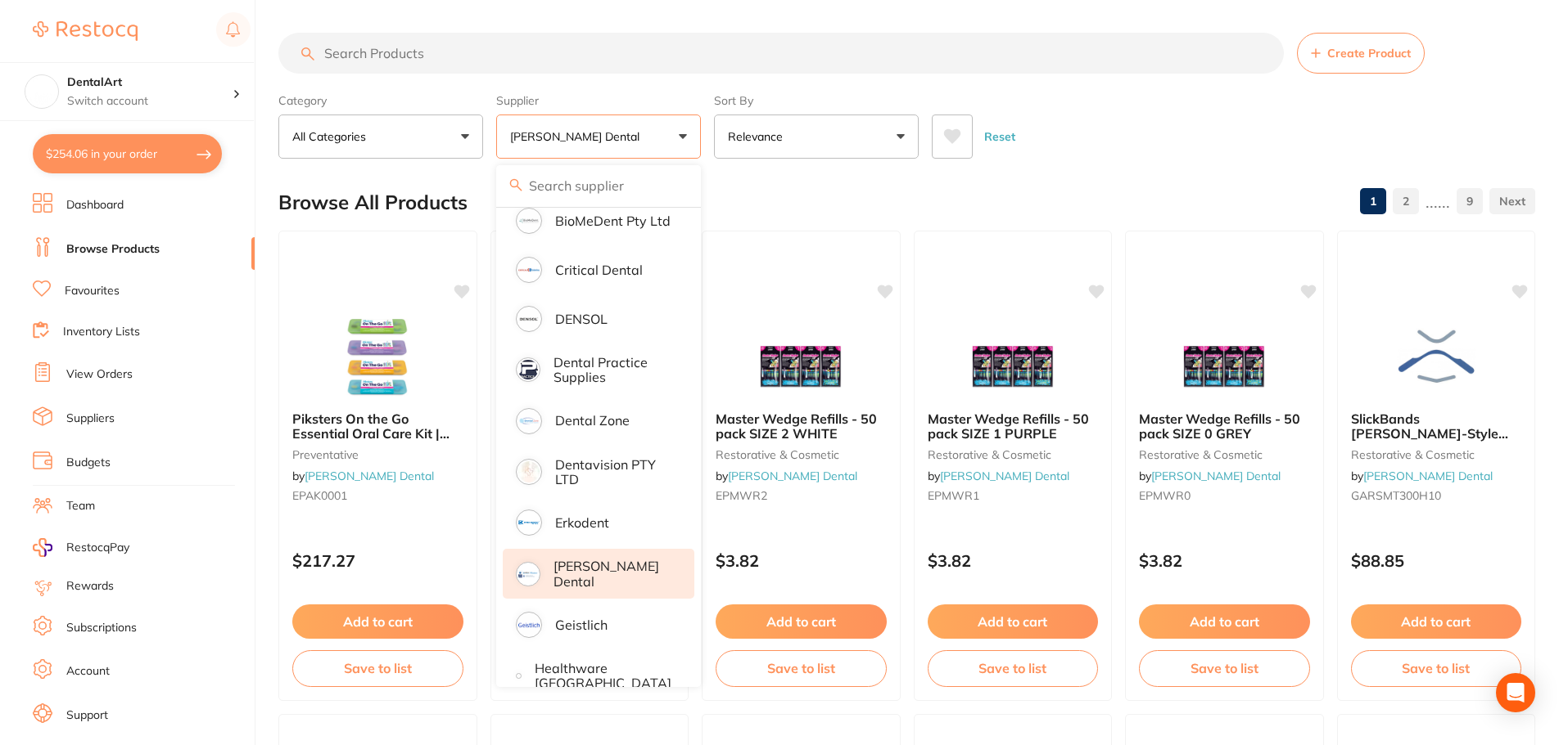
click at [378, 54] on input "search" at bounding box center [781, 54] width 1006 height 41
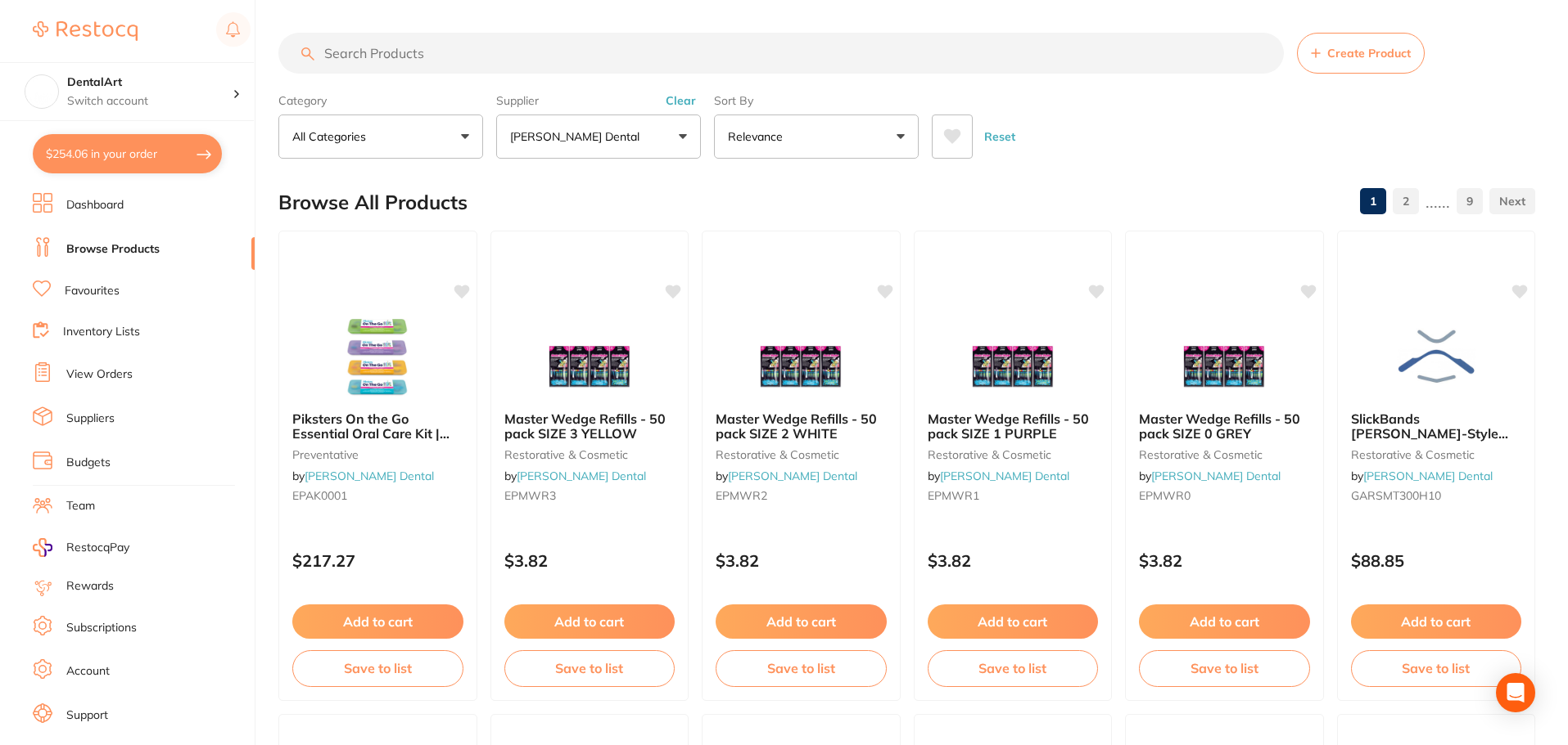
click at [386, 53] on input "search" at bounding box center [781, 54] width 1006 height 41
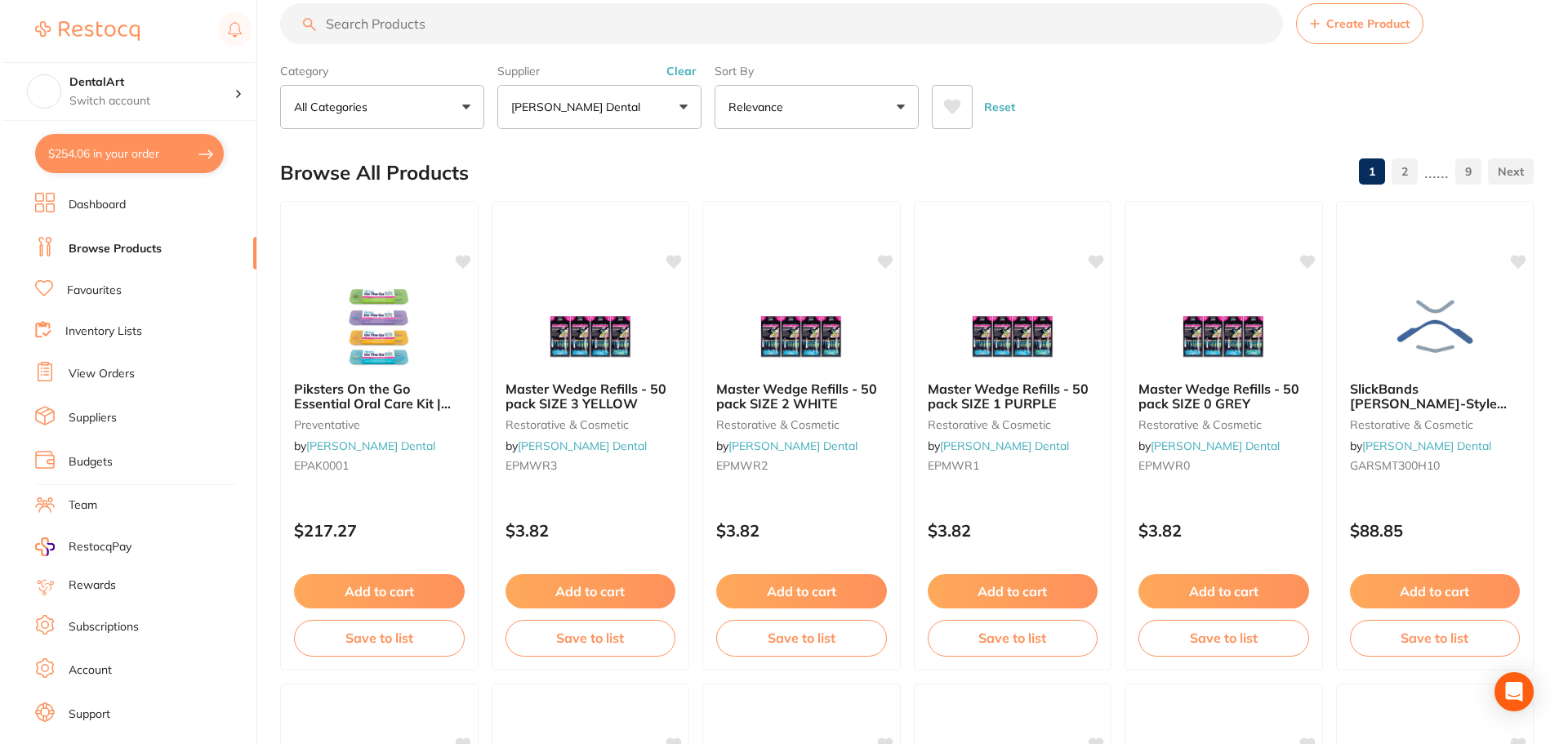
scroll to position [0, 0]
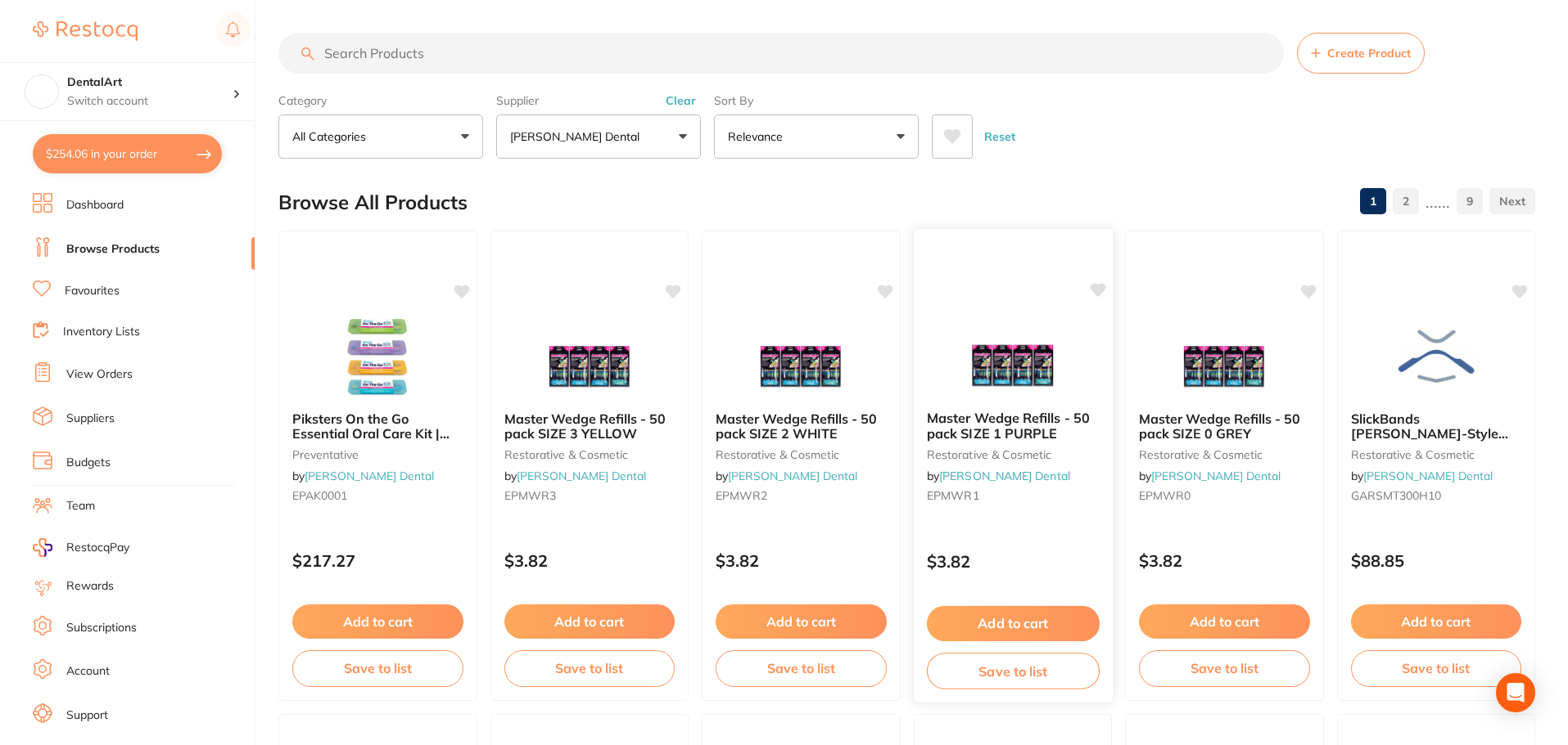
click at [985, 622] on button "Add to cart" at bounding box center [1012, 623] width 173 height 35
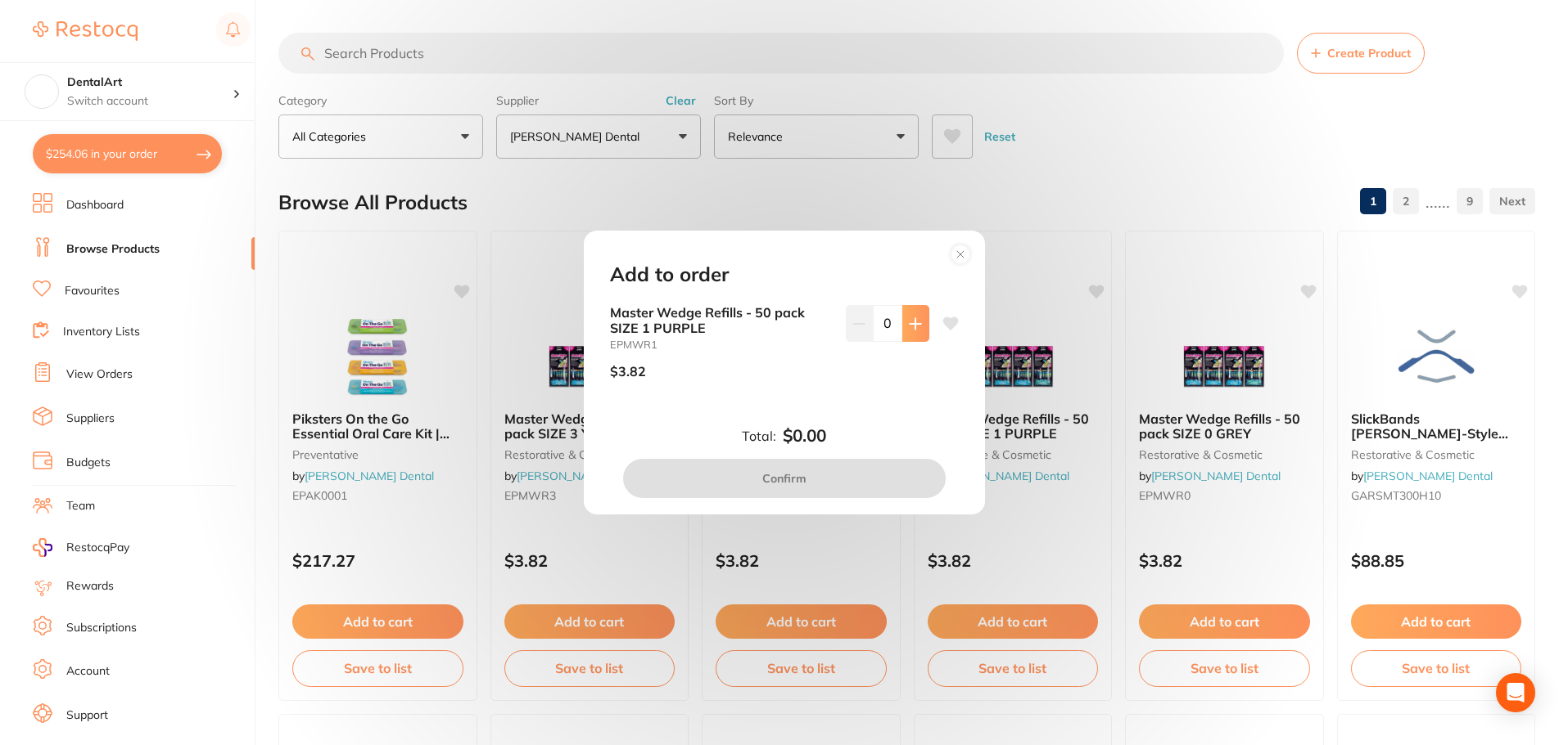
click at [910, 324] on icon at bounding box center [915, 323] width 10 height 10
type input "1"
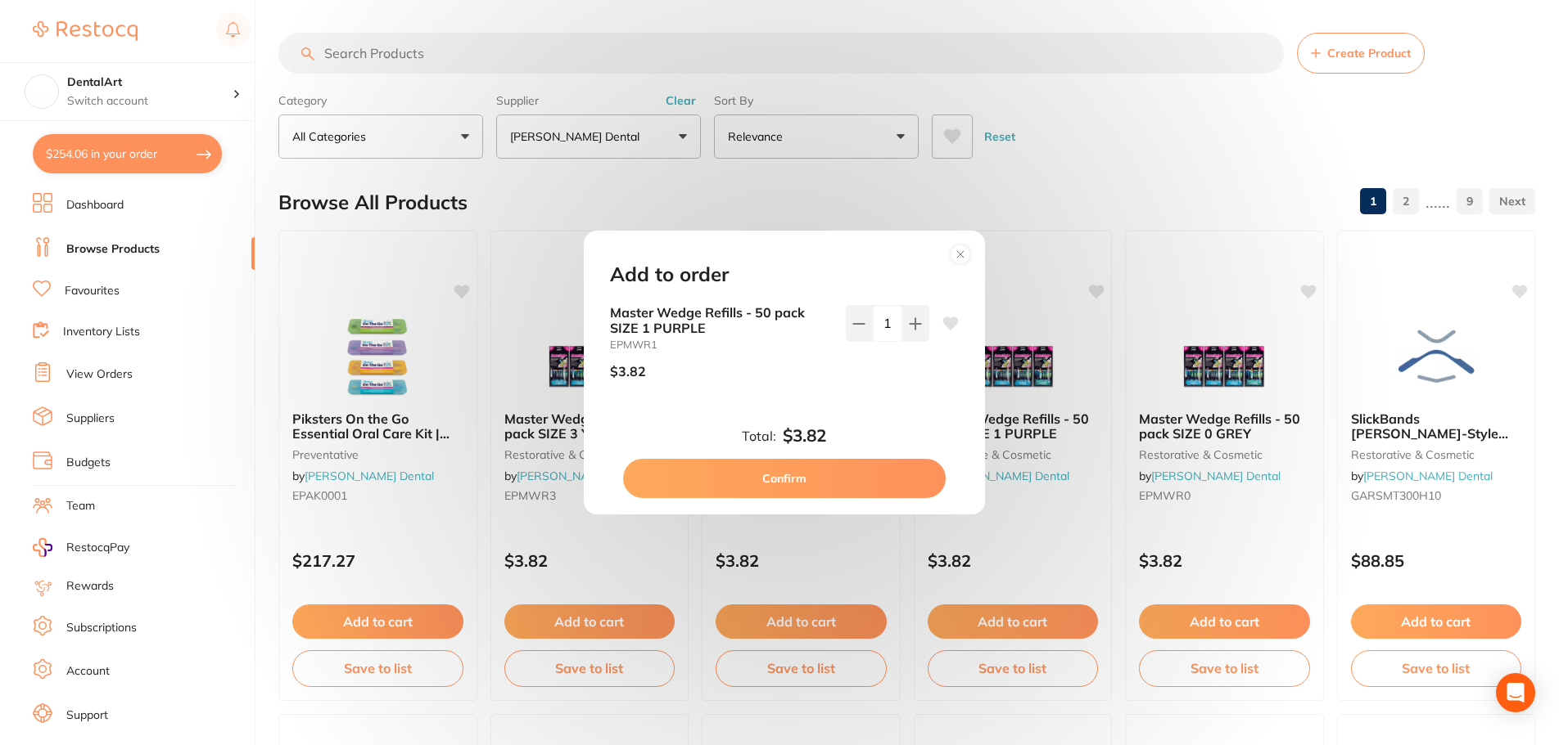
click at [851, 473] on button "Confirm" at bounding box center [784, 479] width 322 height 39
checkbox input "false"
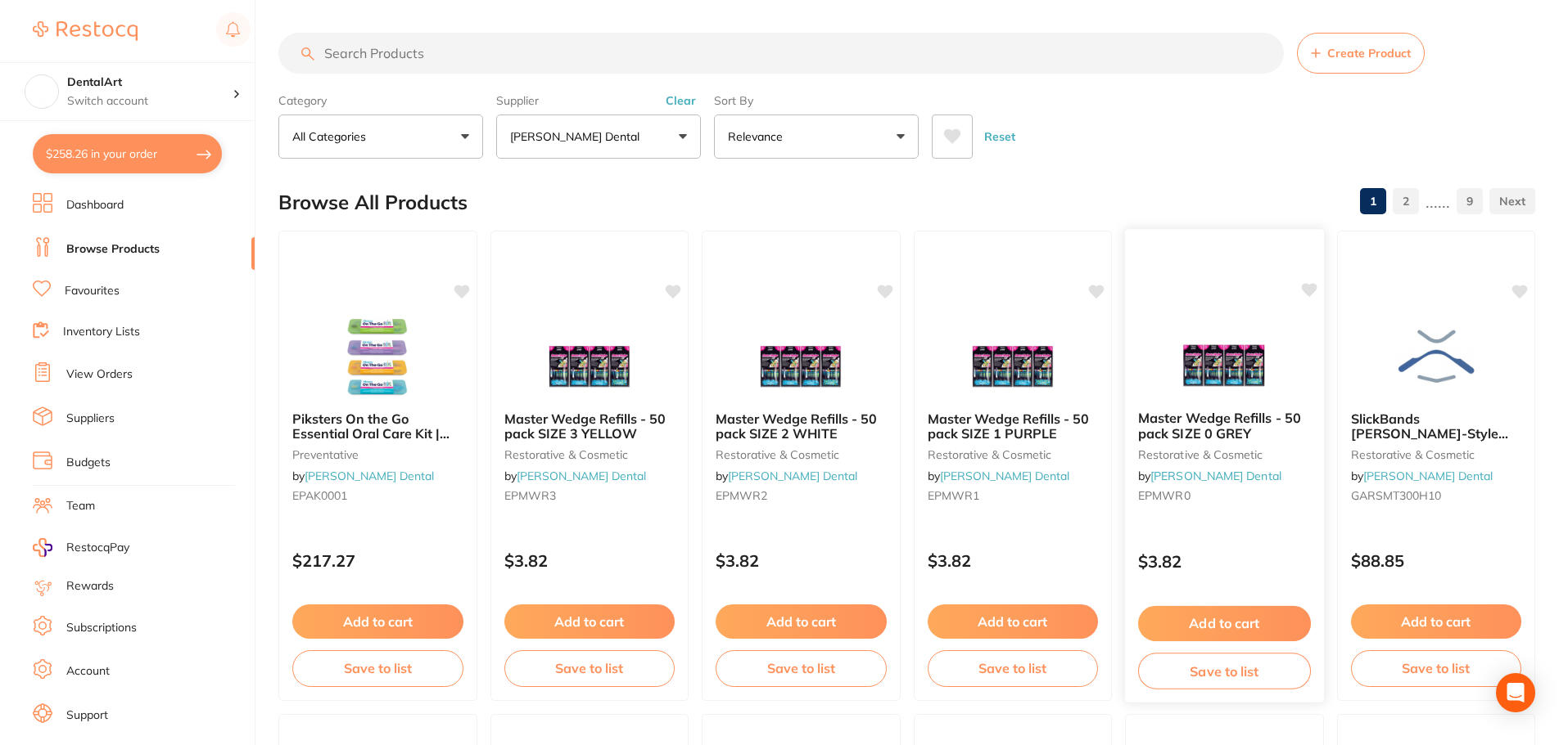
click at [1246, 616] on button "Add to cart" at bounding box center [1225, 623] width 173 height 35
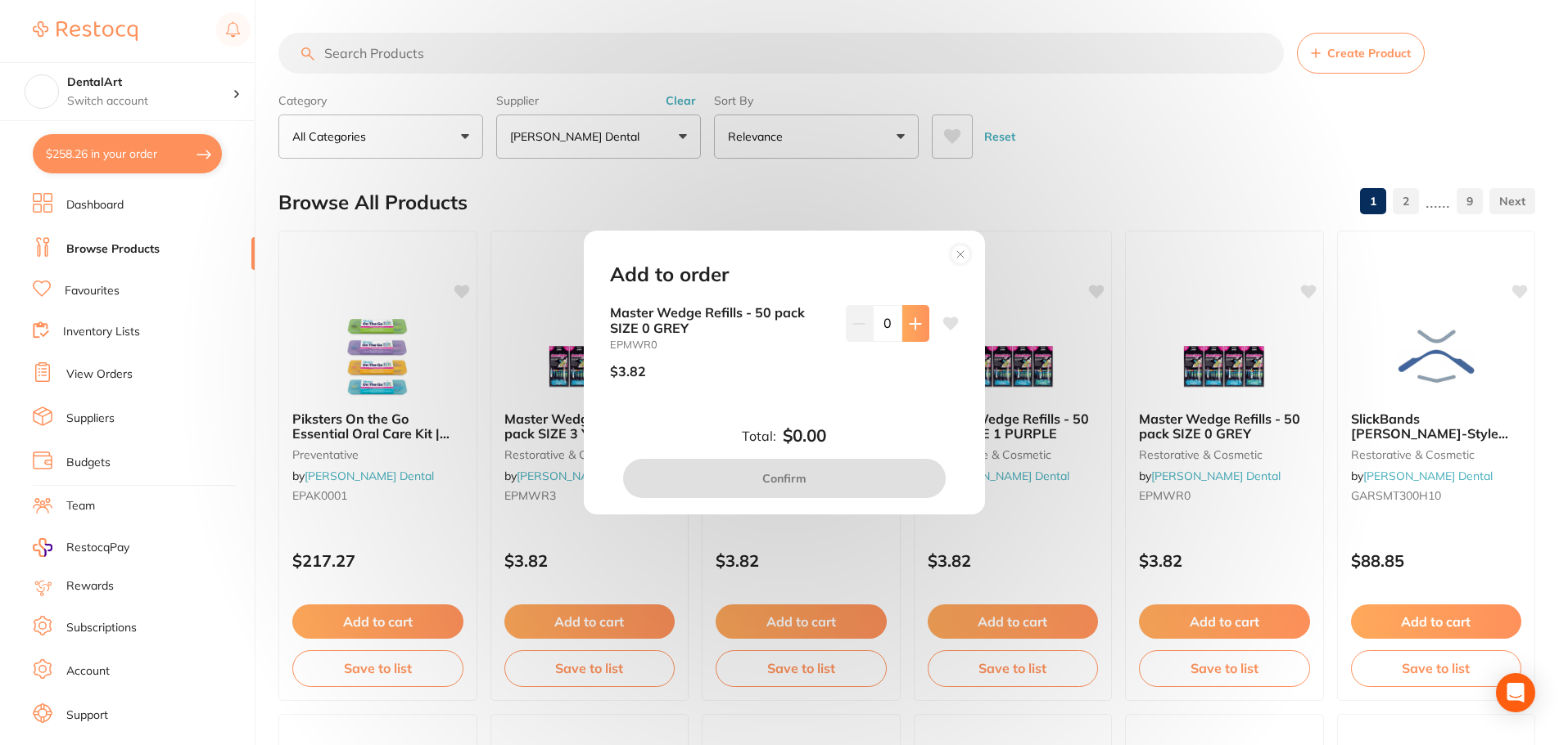
click at [911, 320] on icon at bounding box center [915, 323] width 10 height 10
type input "1"
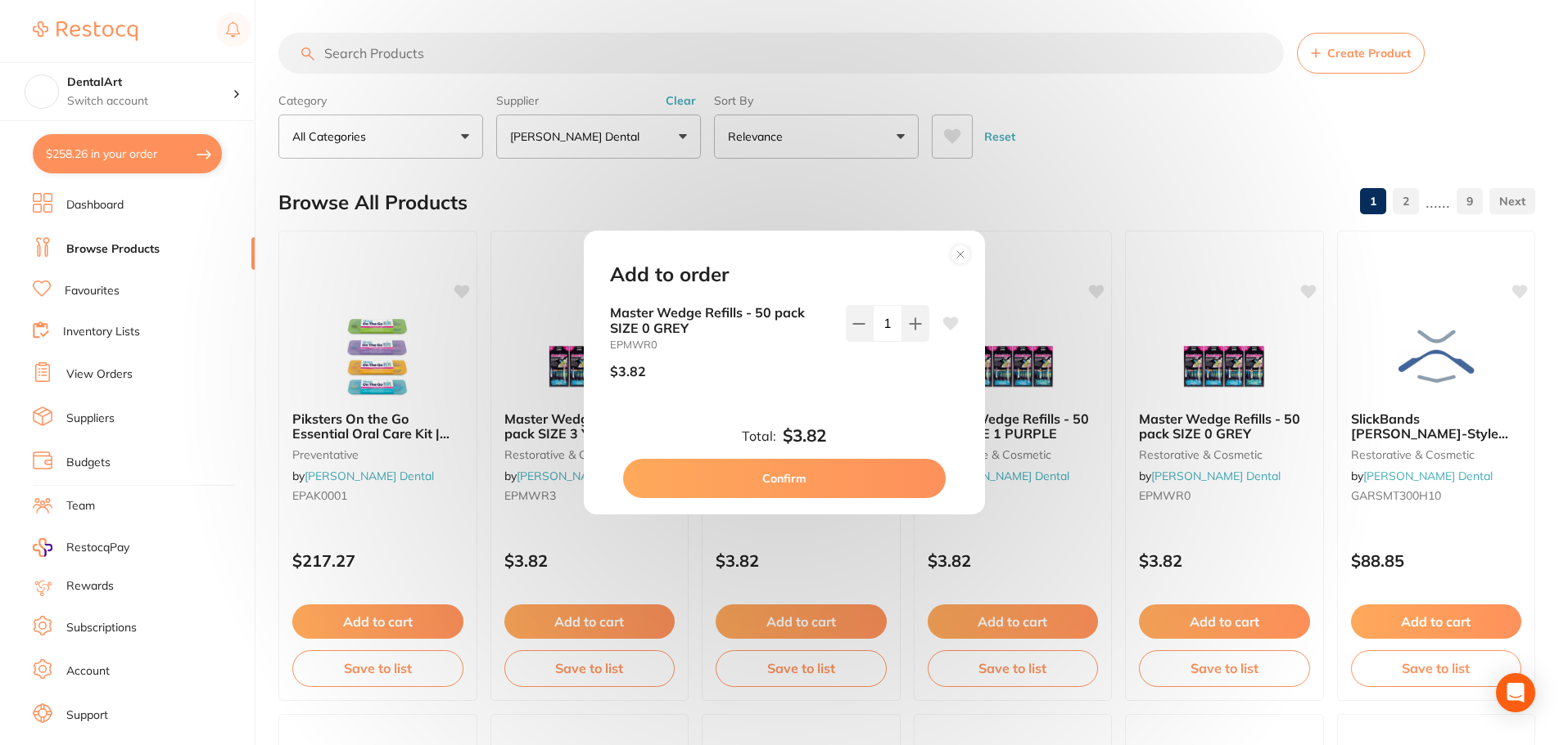
click at [835, 471] on button "Confirm" at bounding box center [784, 479] width 322 height 39
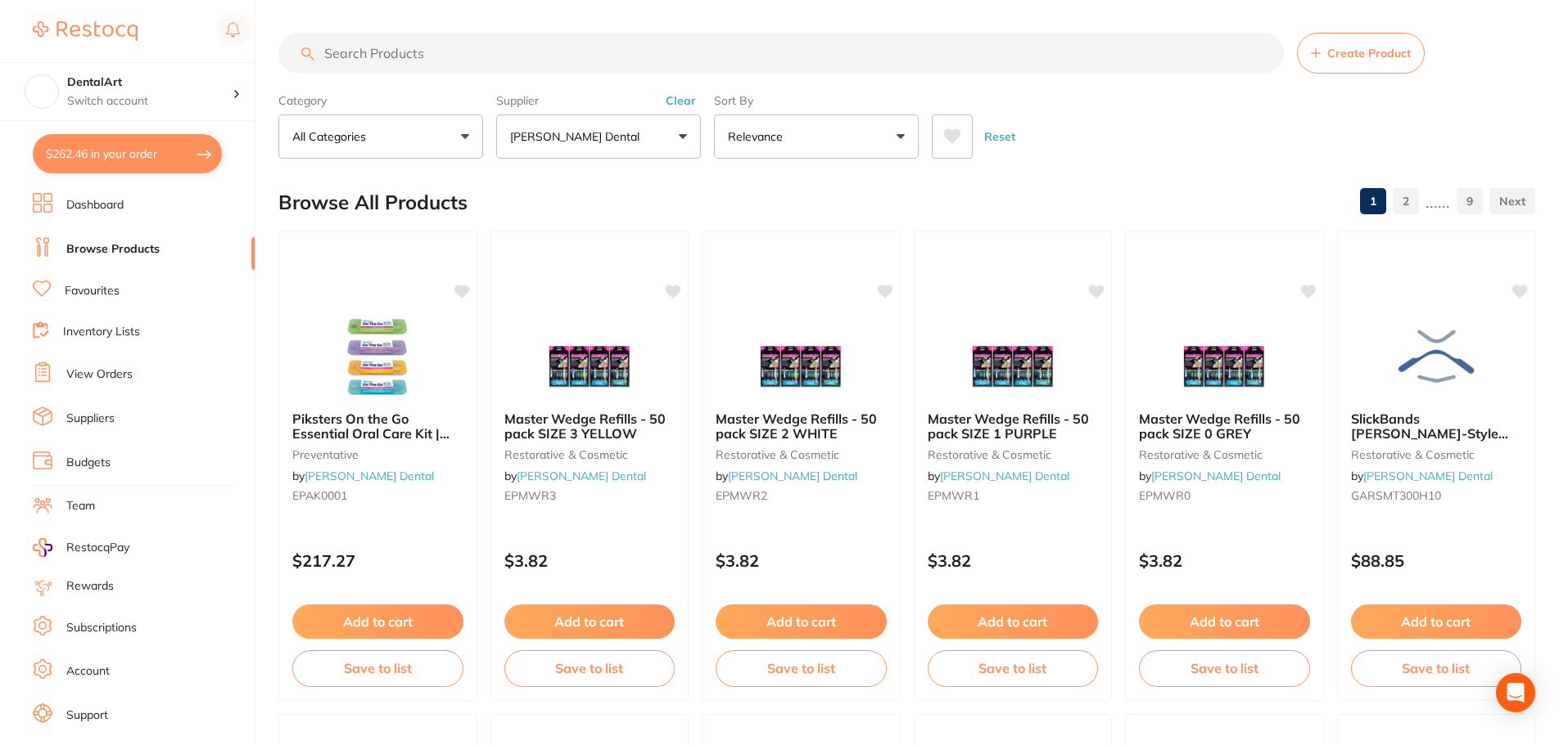
click at [158, 155] on button "$262.46 in your order" at bounding box center [127, 154] width 189 height 39
checkbox input "true"
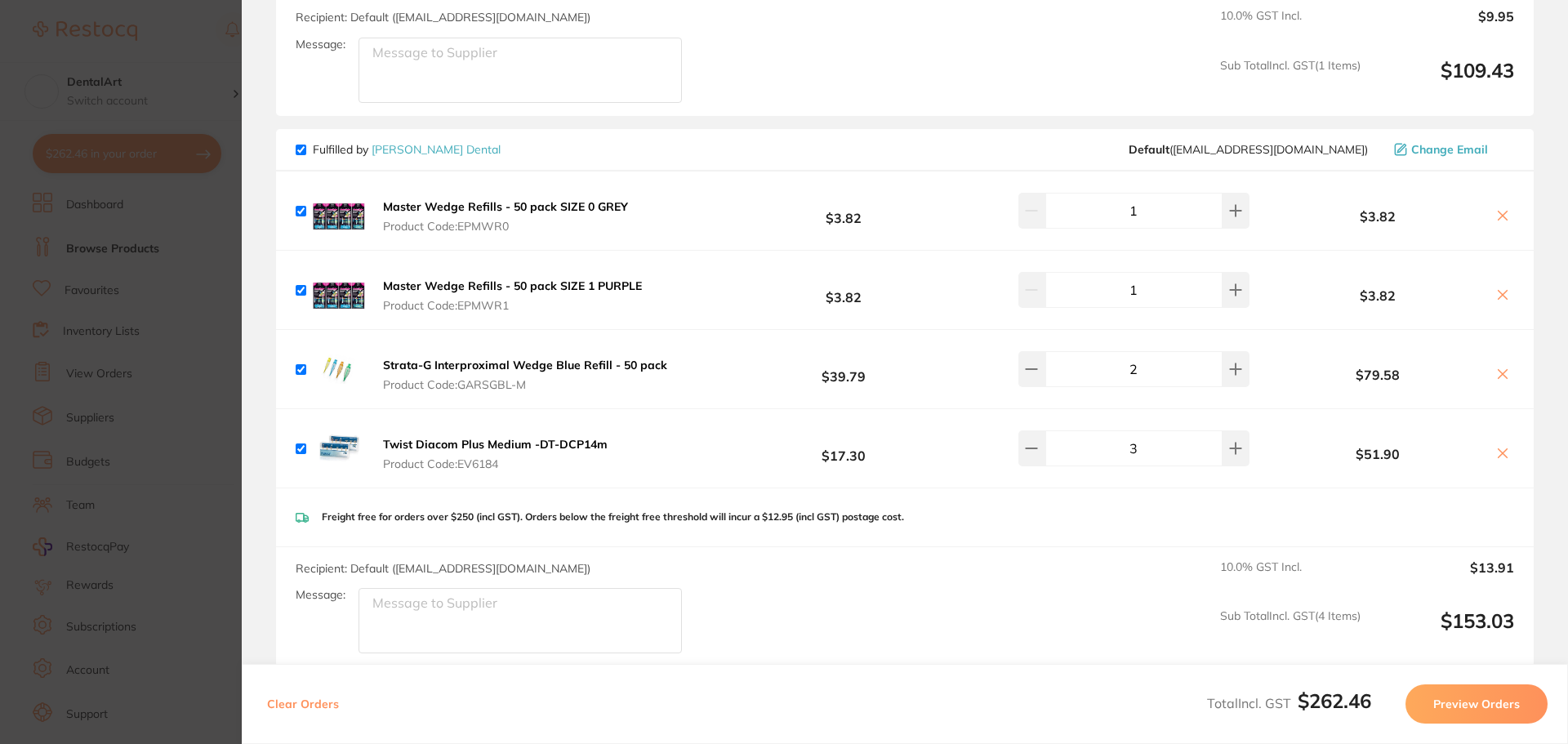
scroll to position [589, 0]
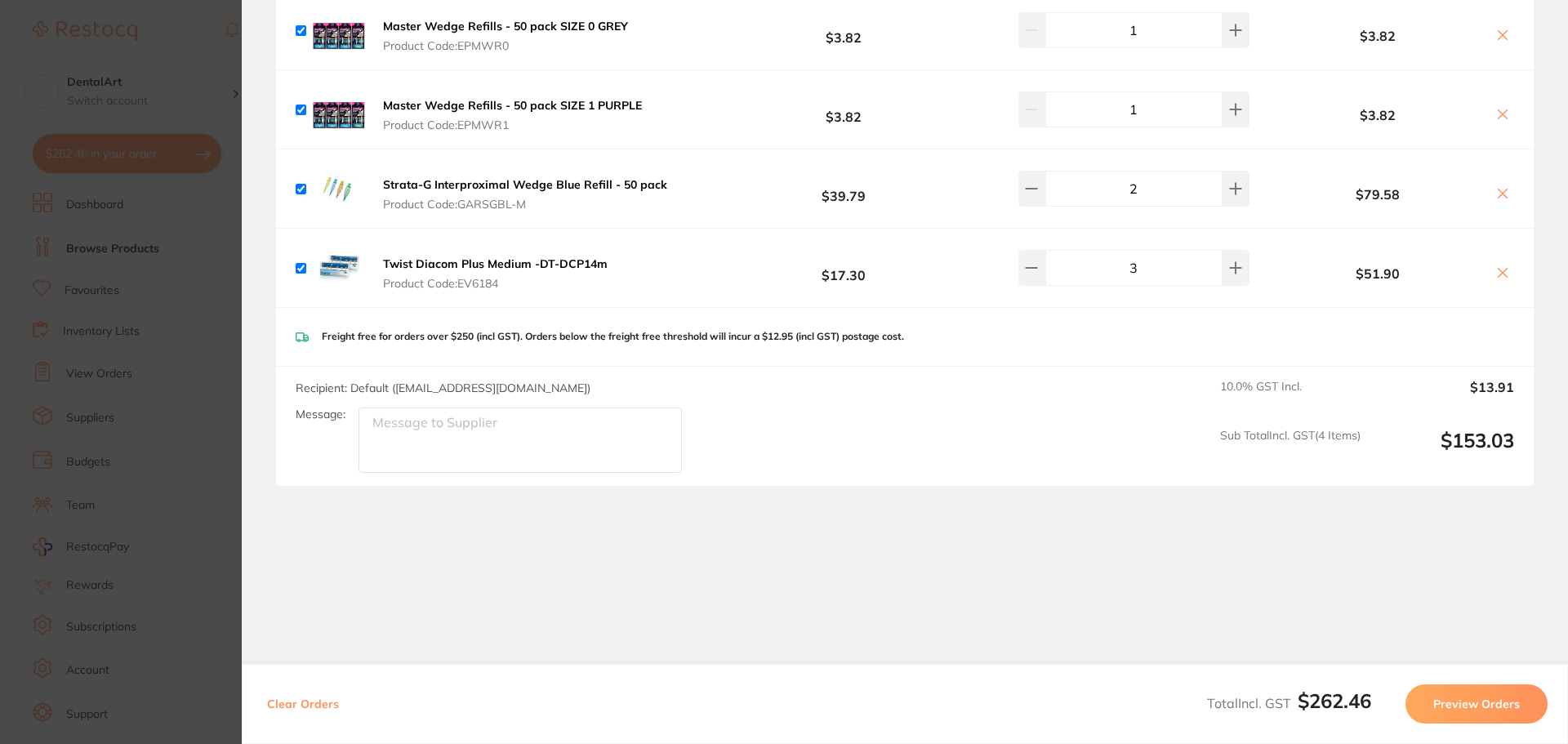
click at [451, 277] on span "Product Code: EV6184" at bounding box center [495, 283] width 225 height 13
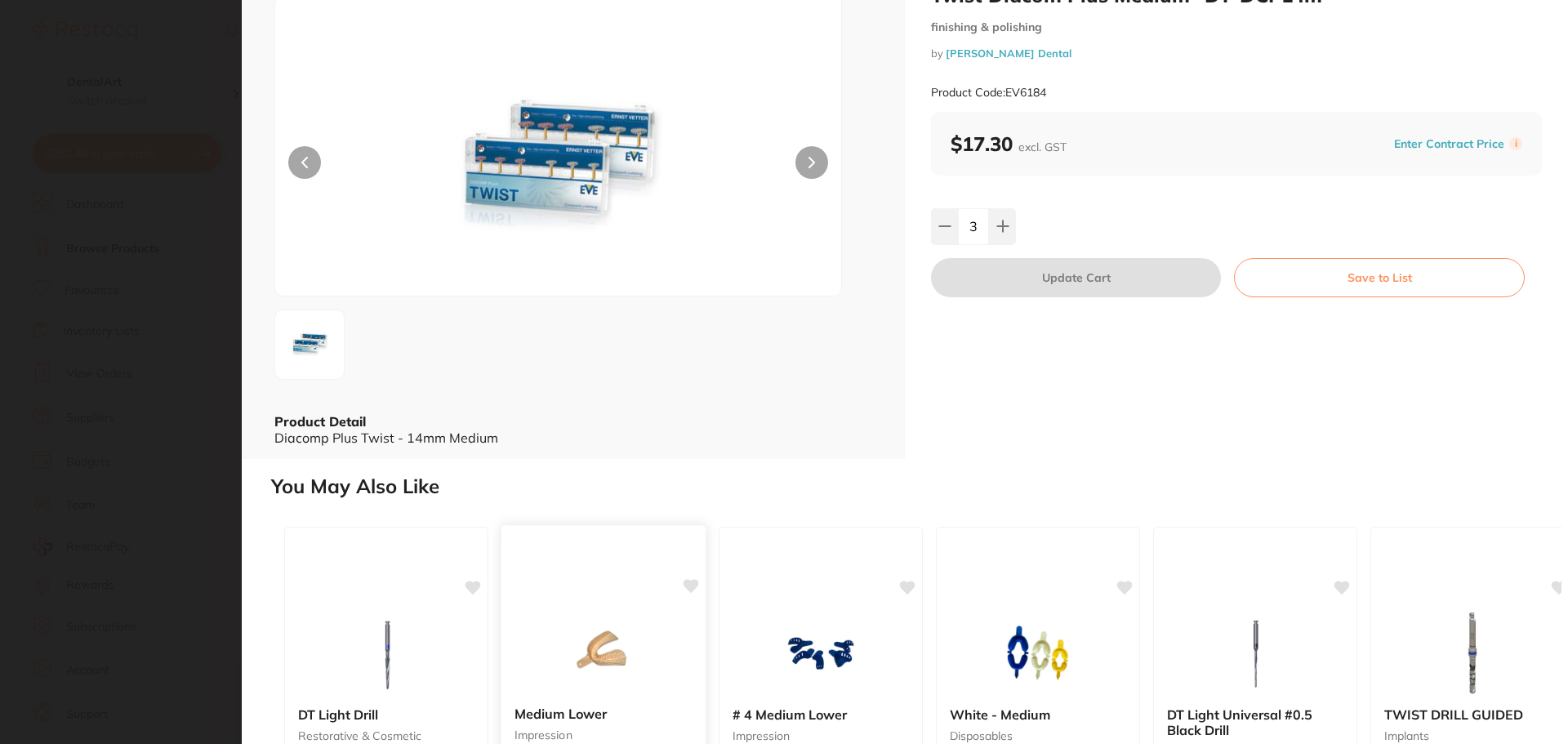
scroll to position [0, 0]
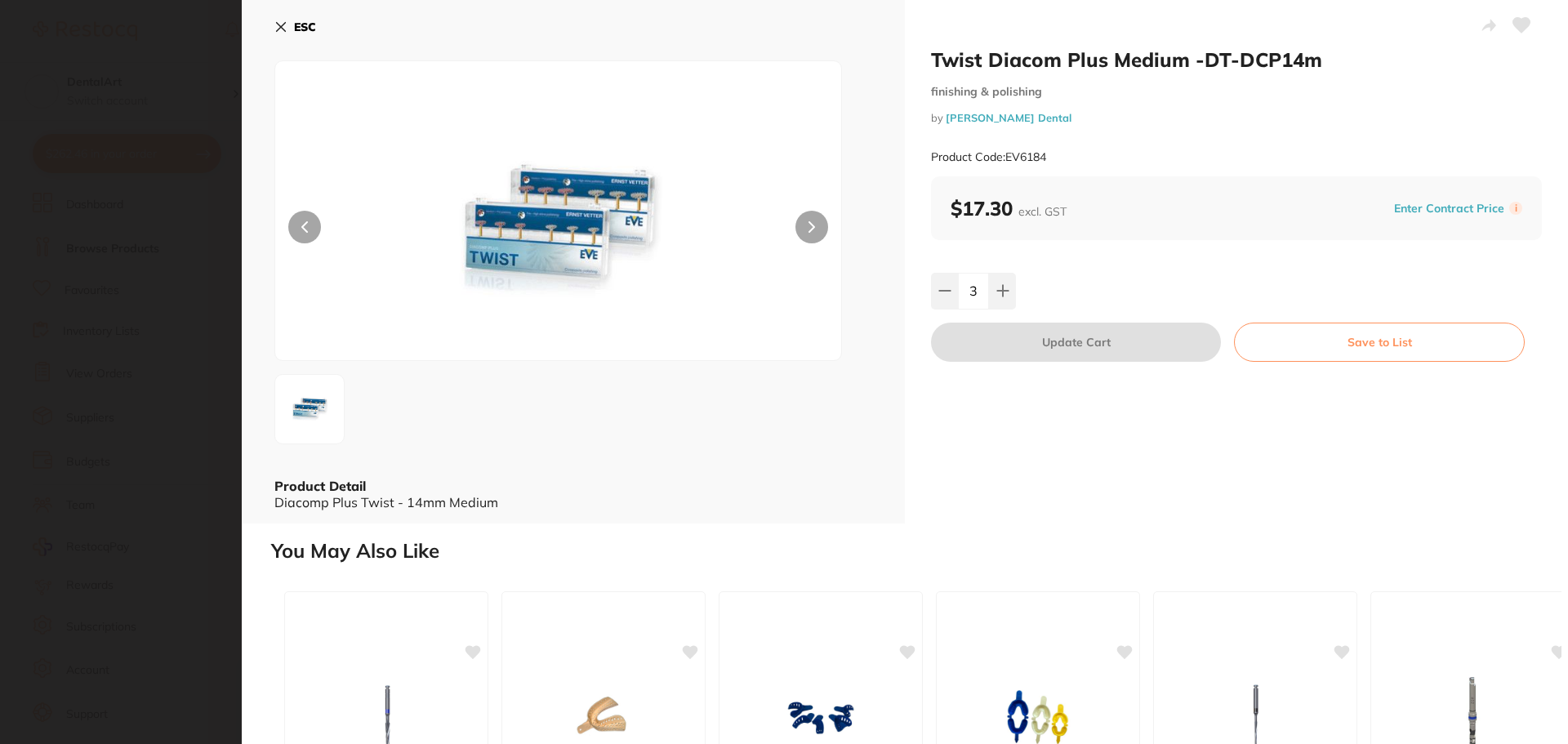
click at [291, 28] on button "ESC" at bounding box center [295, 27] width 41 height 28
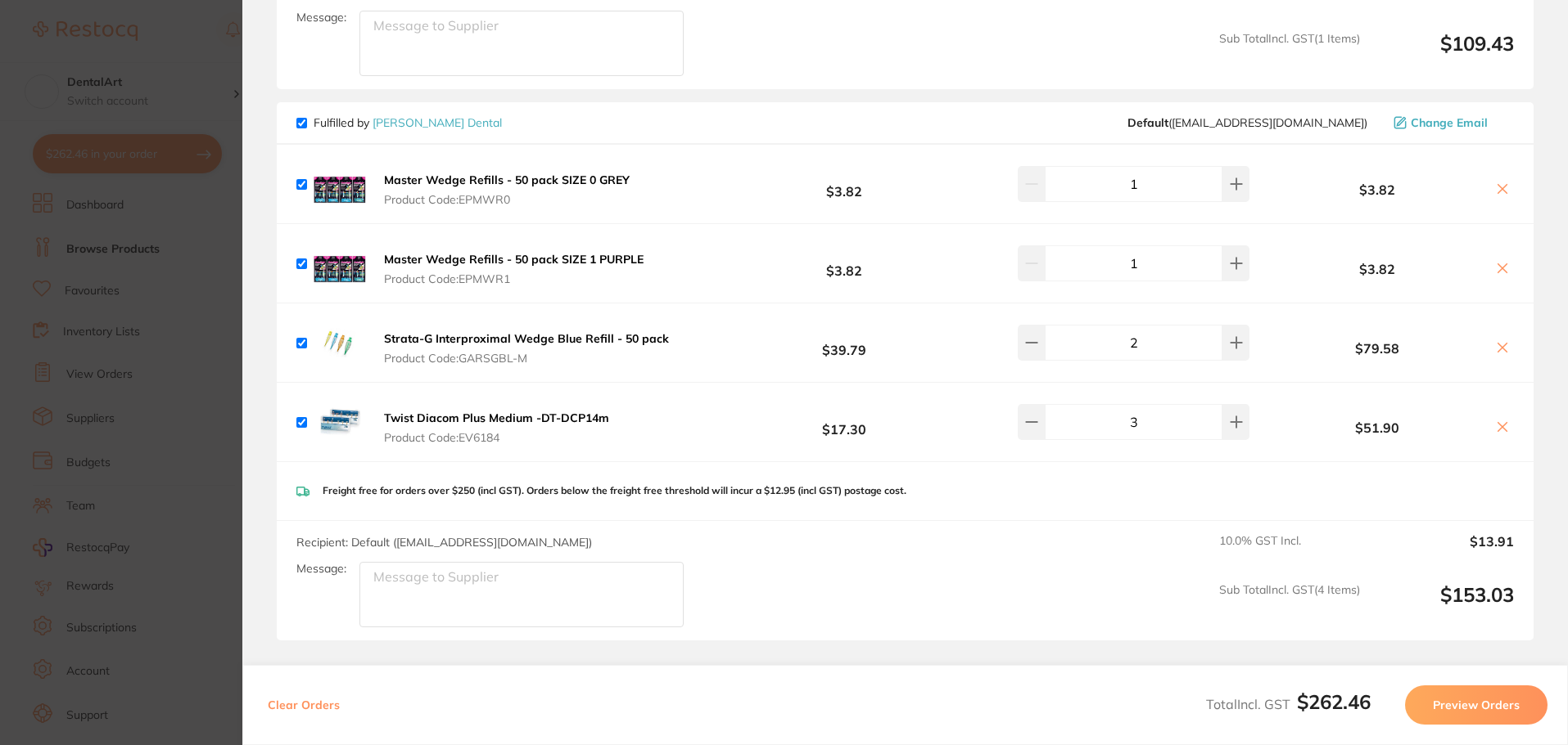
scroll to position [263, 0]
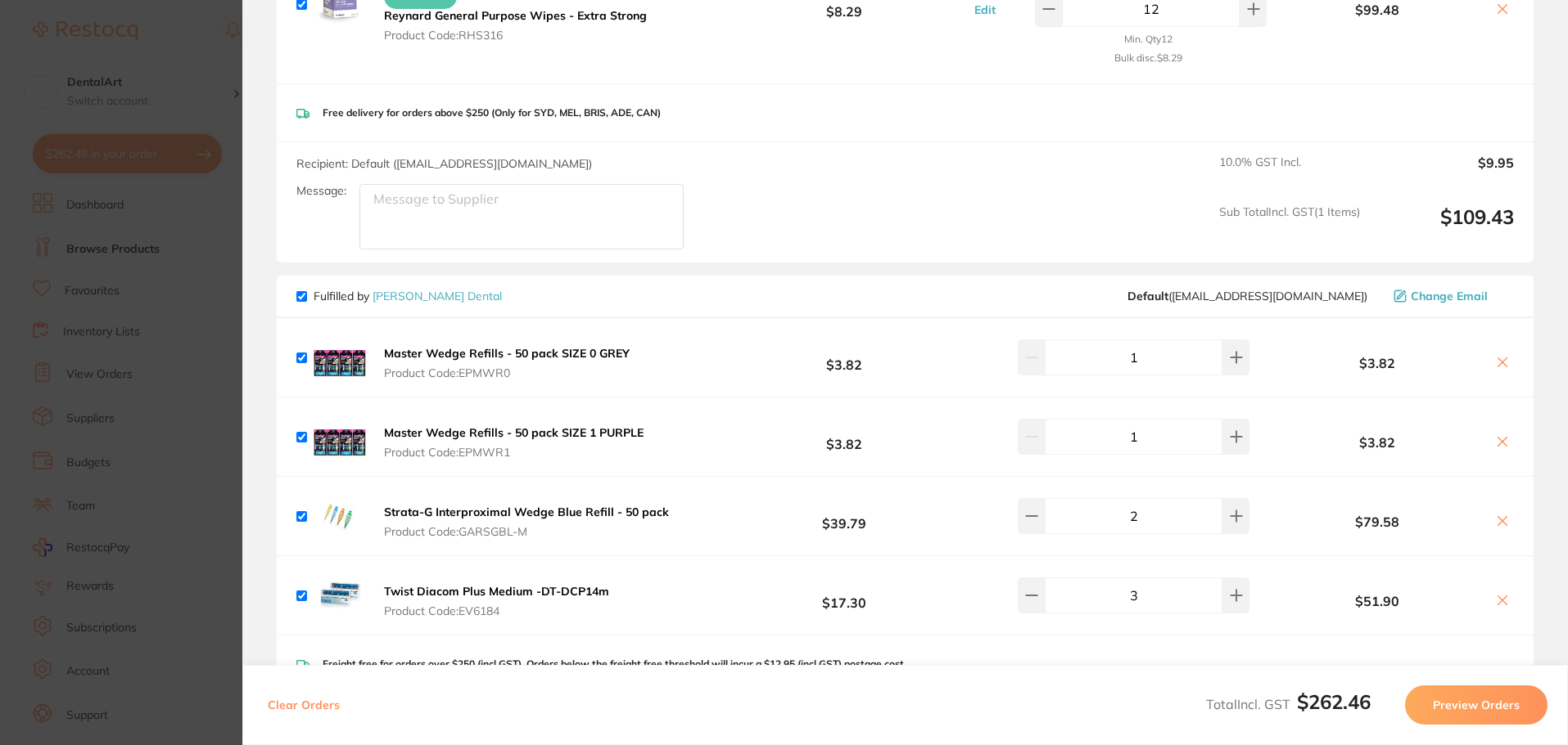
click at [187, 277] on section "Update RRP Set your pre negotiated price for this item. Item Agreed RRP (excl. …" at bounding box center [784, 372] width 1568 height 745
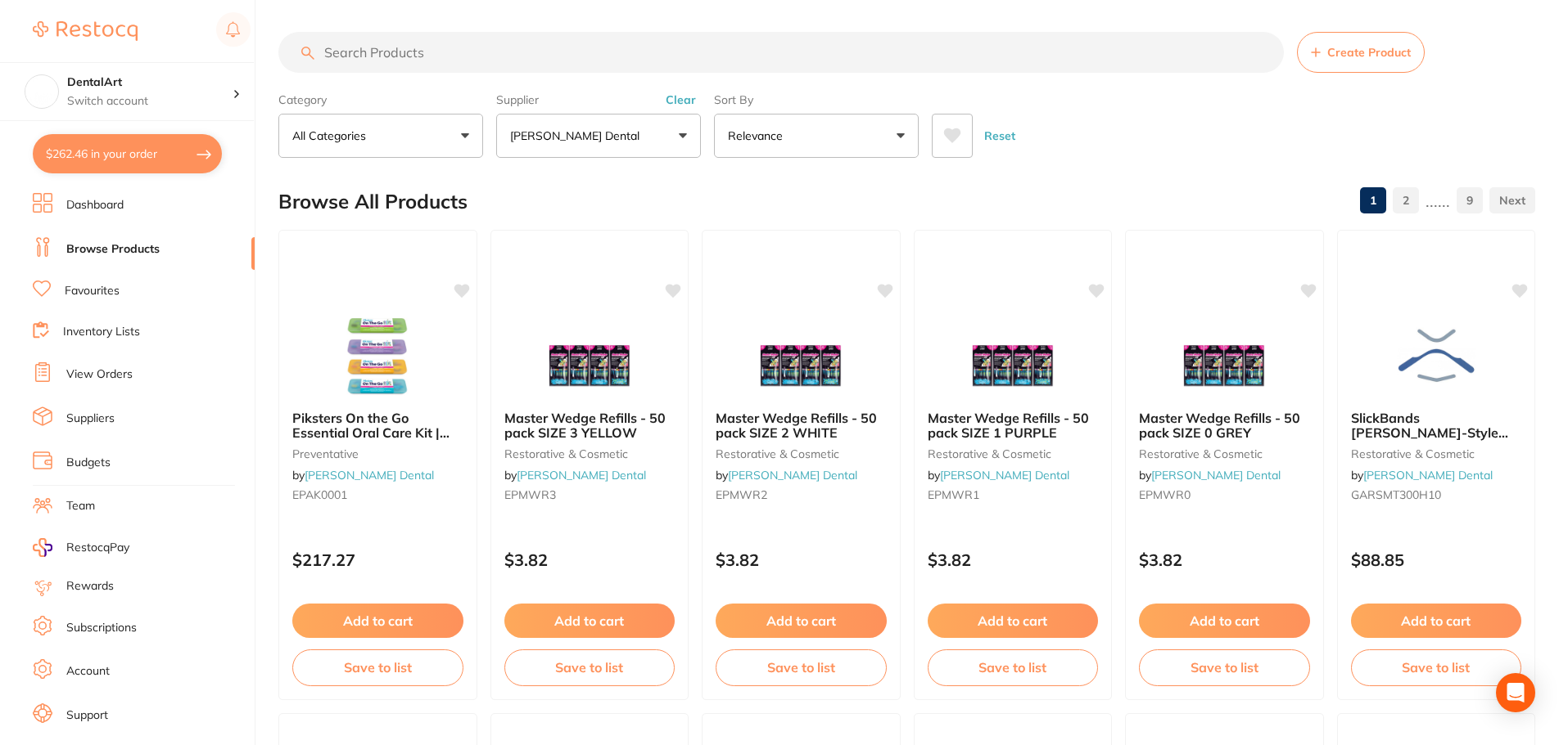
click at [146, 244] on link "Browse Products" at bounding box center [113, 249] width 93 height 16
click at [519, 68] on input "search" at bounding box center [781, 54] width 1006 height 41
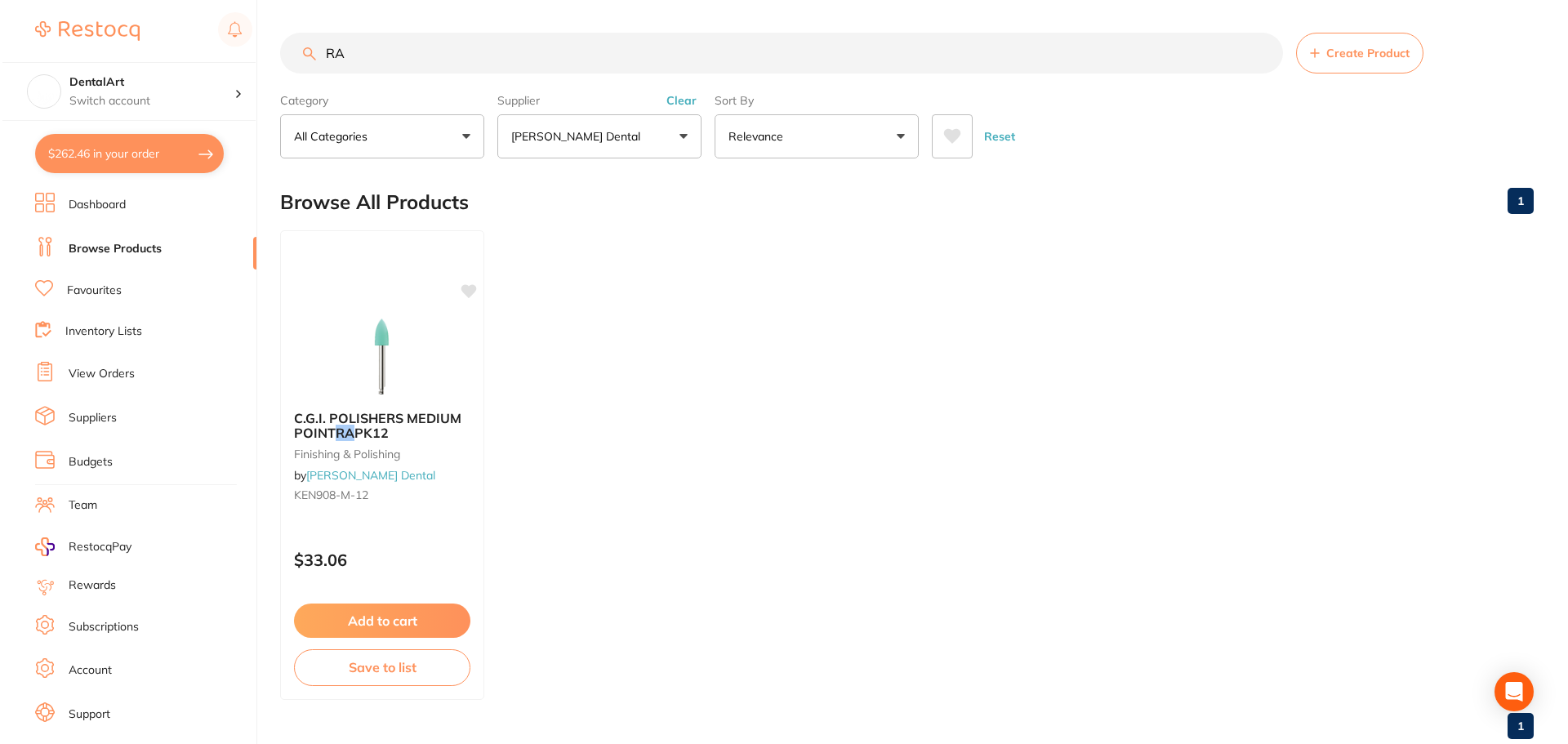
scroll to position [357, 0]
type input "RA 306"
click at [387, 311] on div "C.G.I. POLISHERS MEDIUM POINT RA PK12 finishing & polishing by Erskine Dental K…" at bounding box center [380, 465] width 206 height 475
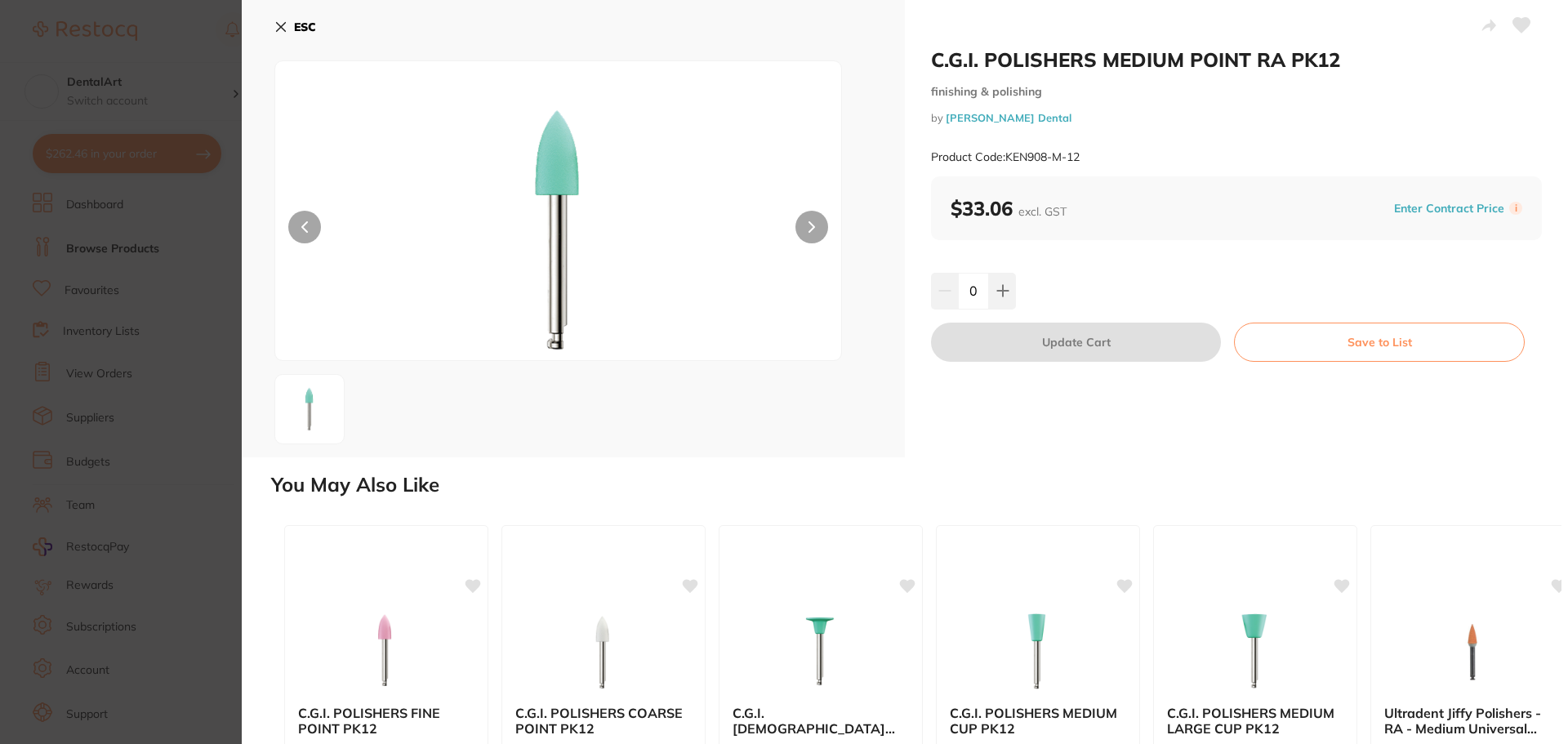
click at [285, 28] on icon at bounding box center [281, 27] width 13 height 13
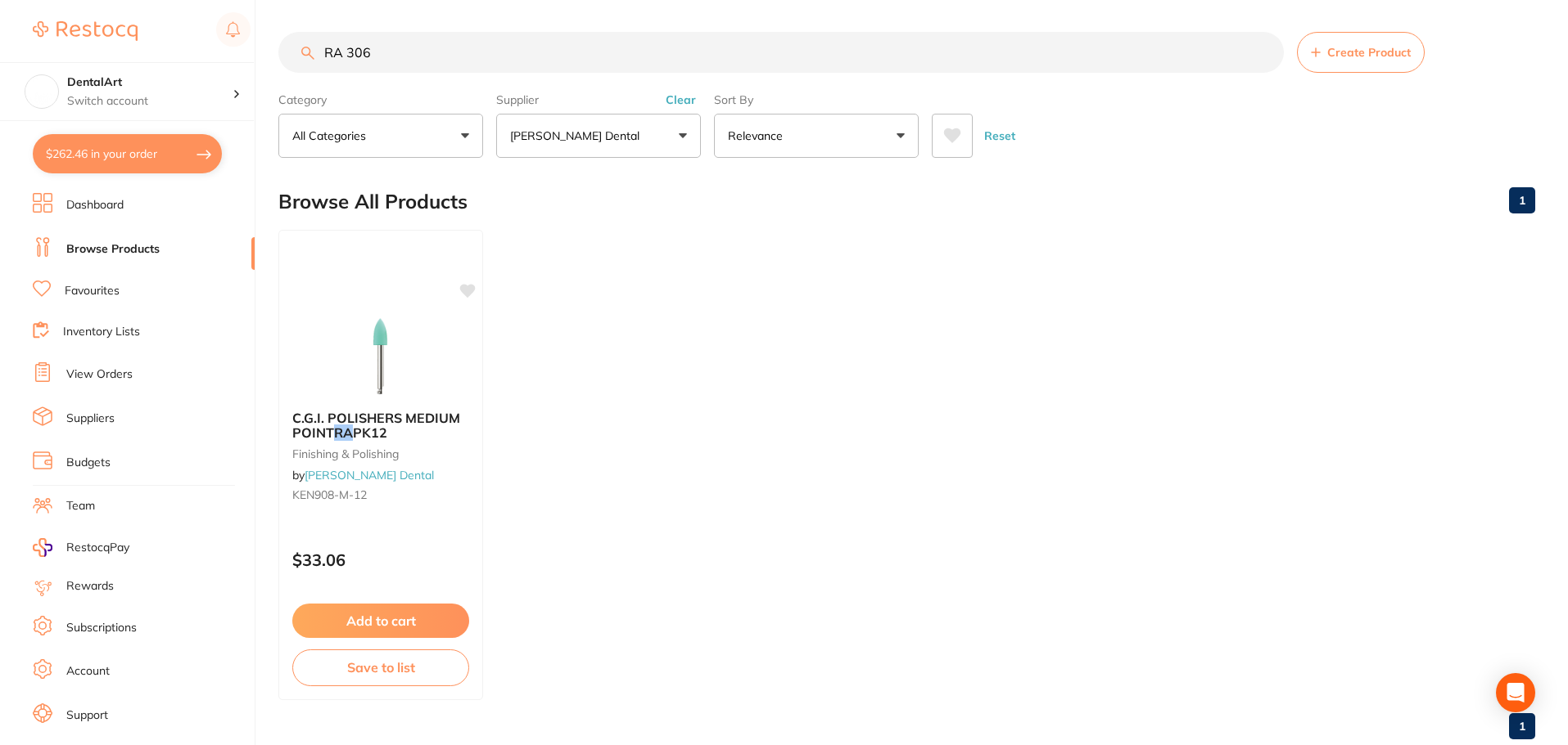
drag, startPoint x: 390, startPoint y: 48, endPoint x: 147, endPoint y: 48, distance: 243.0
click at [147, 48] on div "$262.46 DentalArt Switch account DentalArt $262.46 in your order Dashboard Brow…" at bounding box center [784, 371] width 1568 height 745
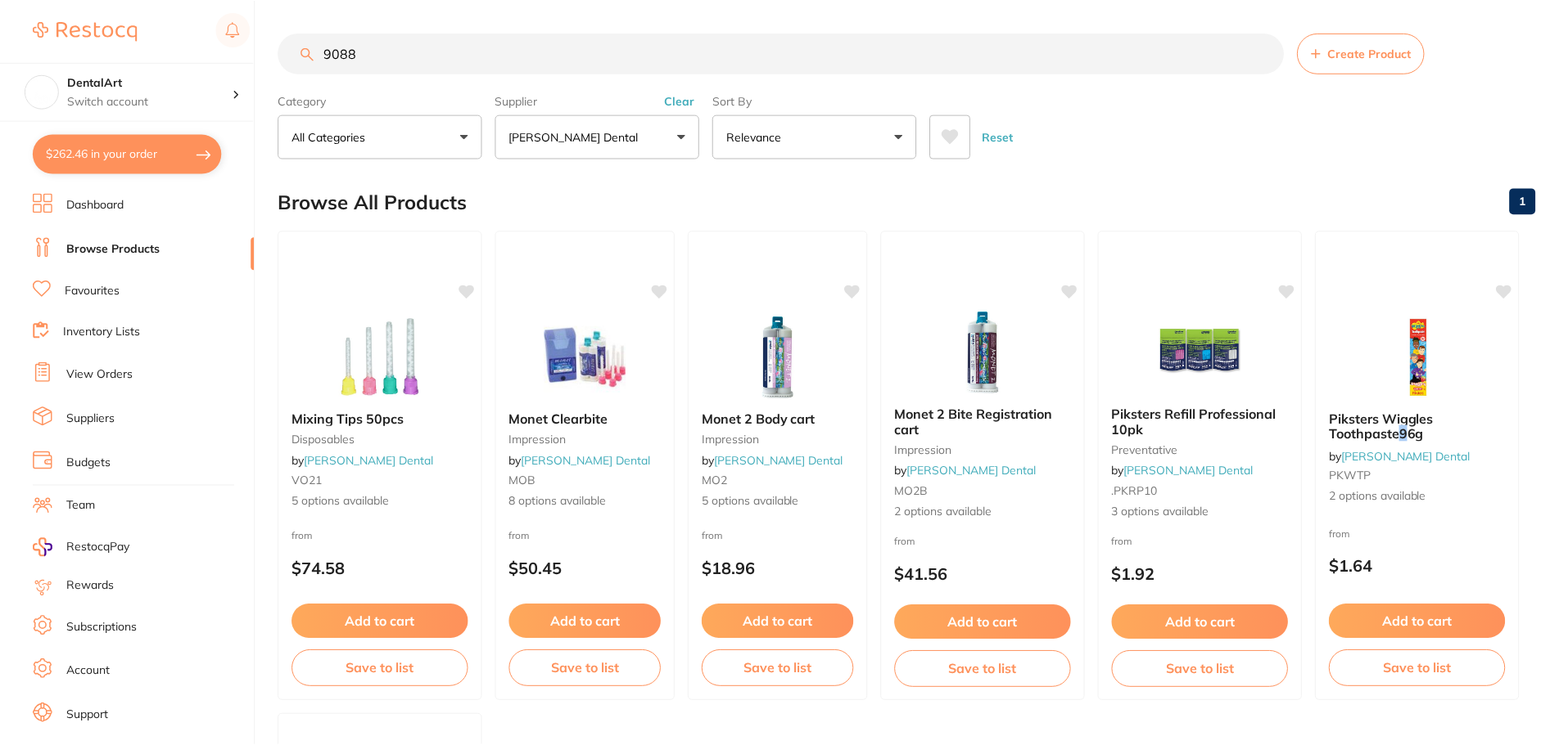
scroll to position [0, 0]
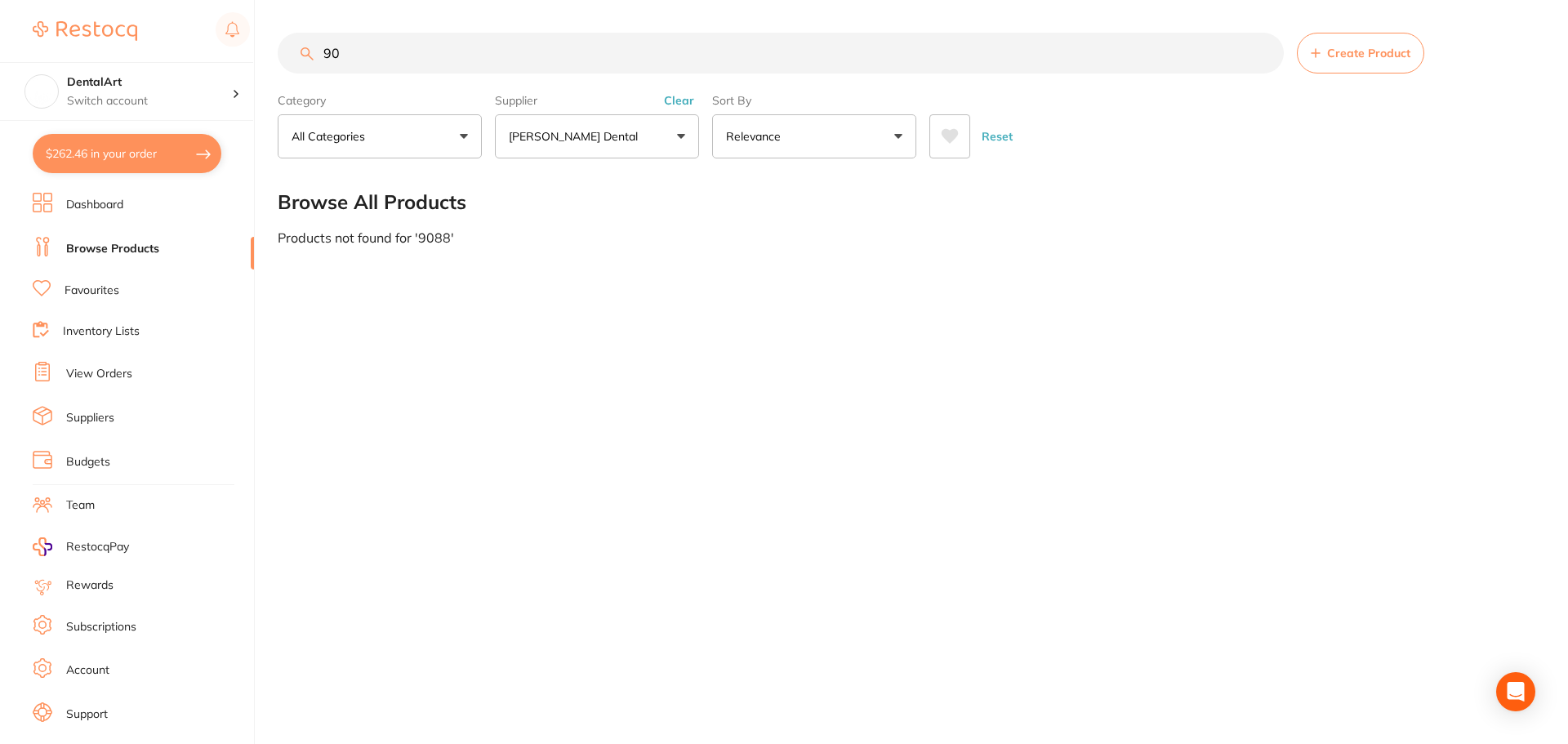
type input "9"
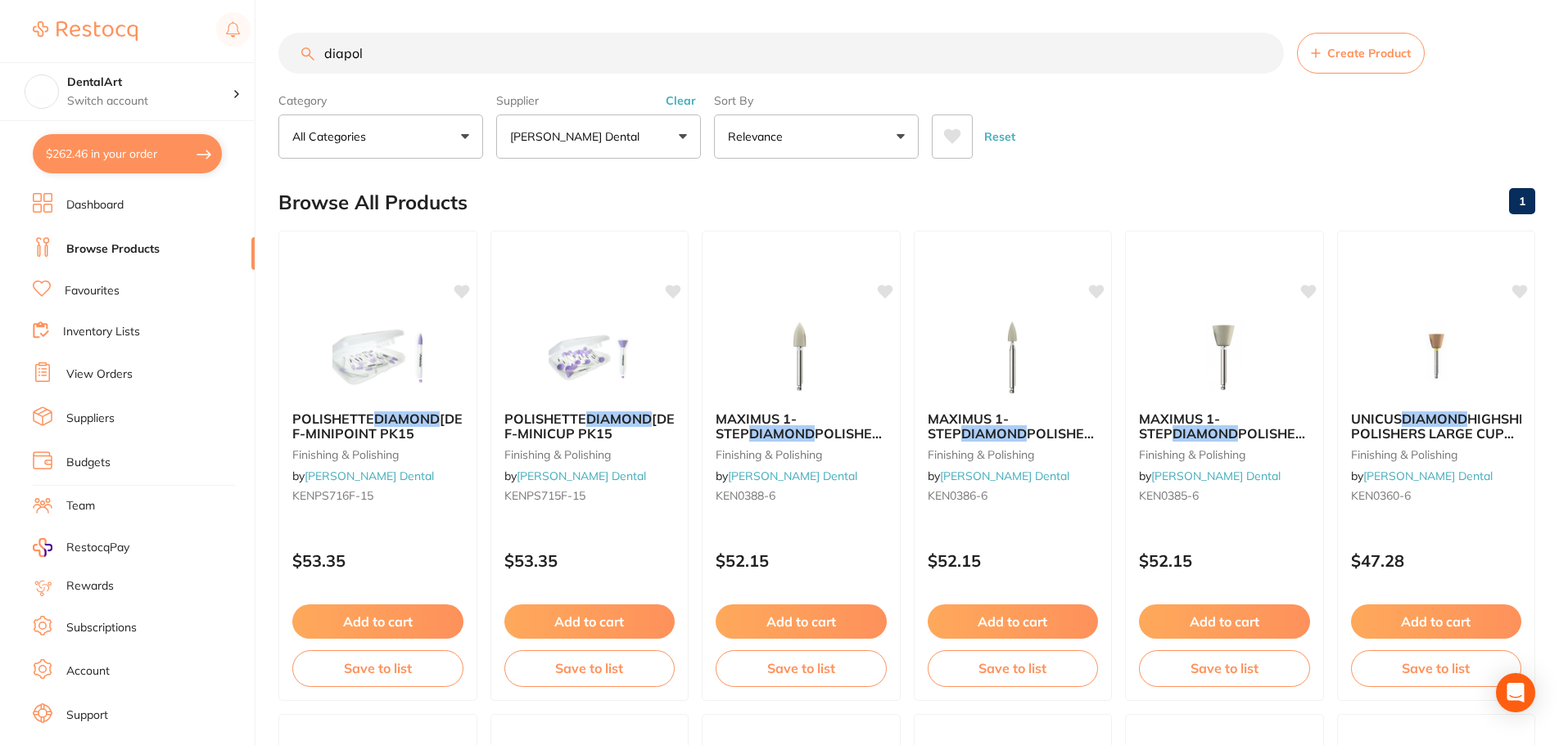
type input "diapol t"
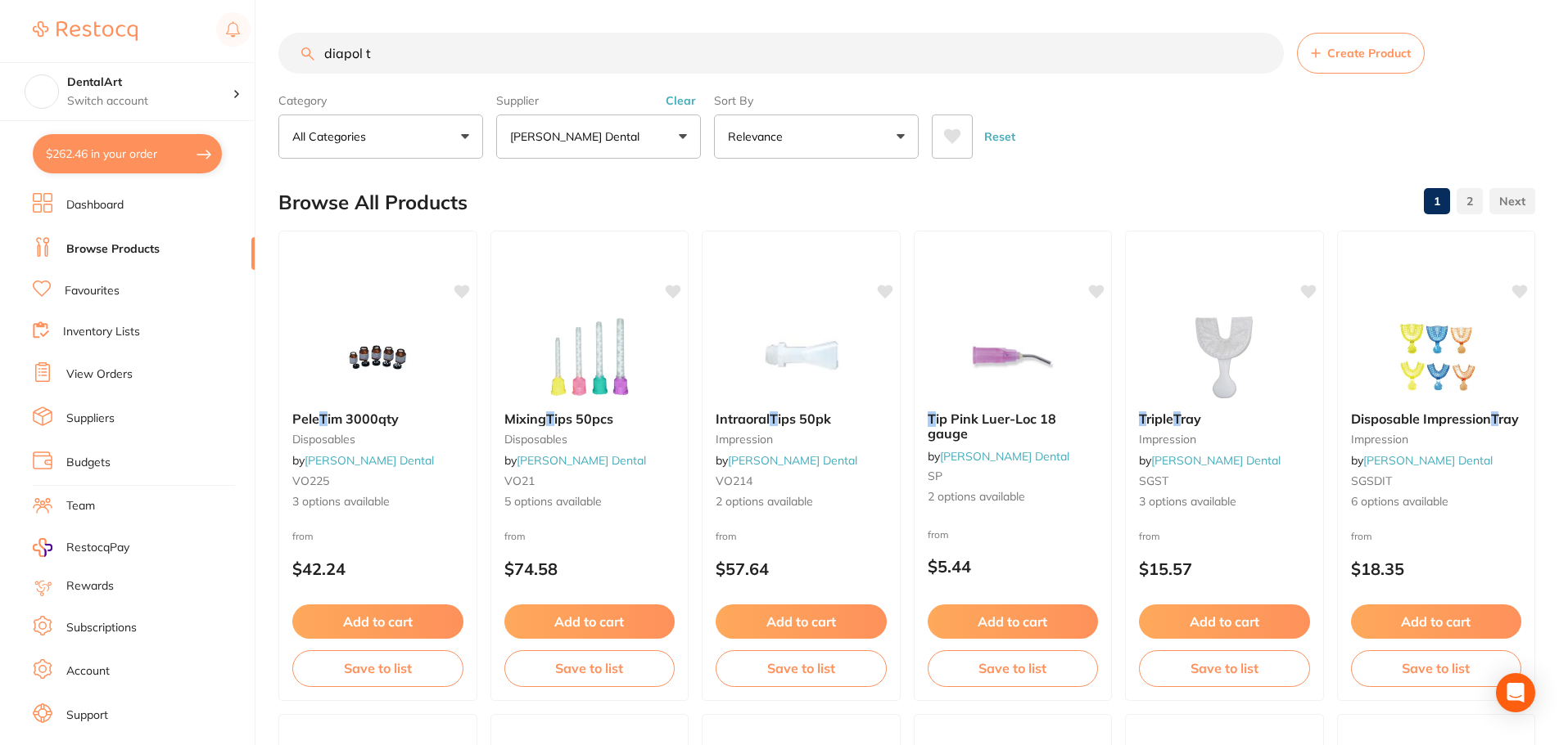
drag, startPoint x: 397, startPoint y: 54, endPoint x: 392, endPoint y: 45, distance: 10.3
click at [397, 54] on input "diapol t" at bounding box center [781, 54] width 1006 height 41
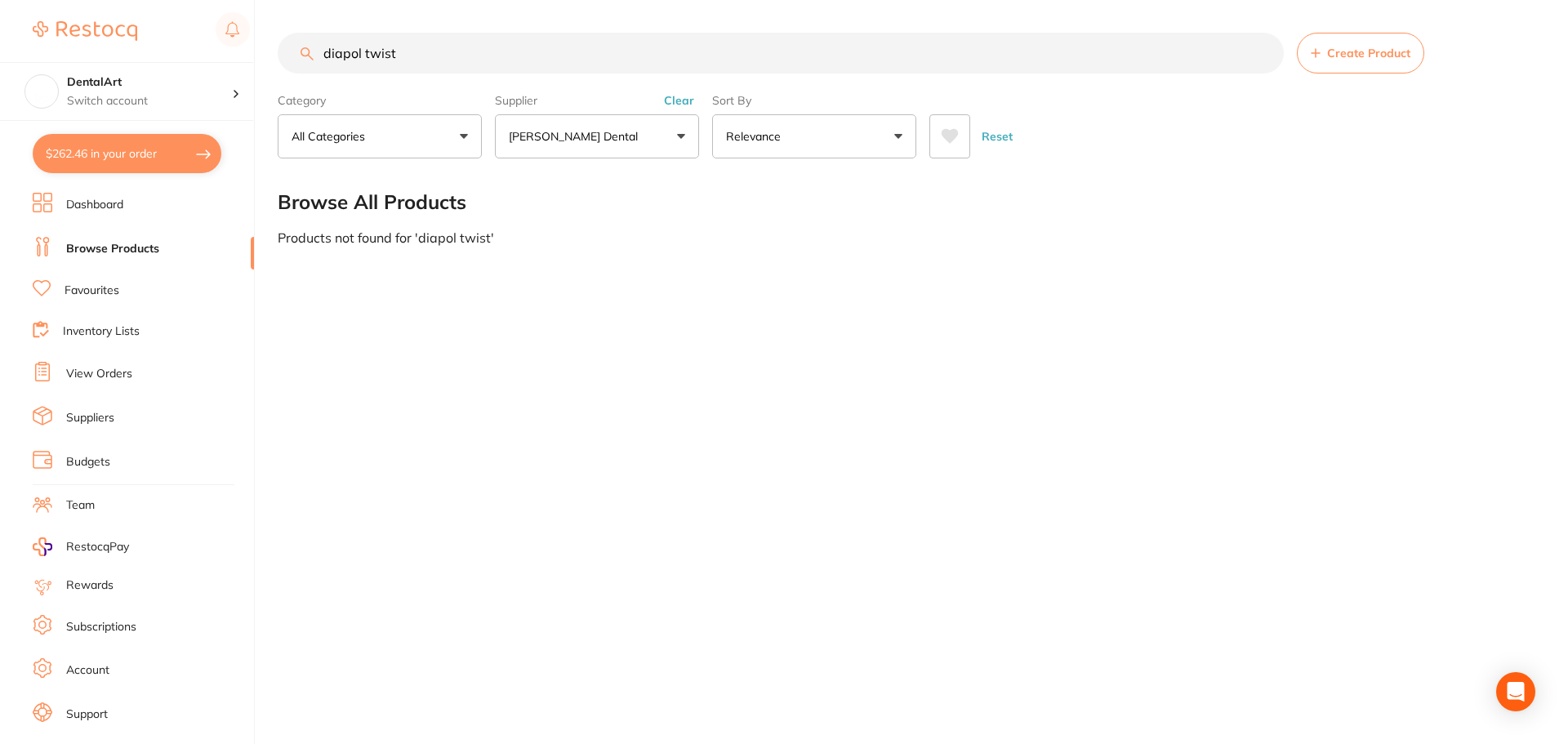
type input "diapol twist"
drag, startPoint x: 418, startPoint y: 54, endPoint x: 265, endPoint y: 39, distance: 153.7
click at [256, 39] on div "$262.46 DentalArt Switch account DentalArt $262.46 in your order Dashboard Brow…" at bounding box center [784, 372] width 1568 height 744
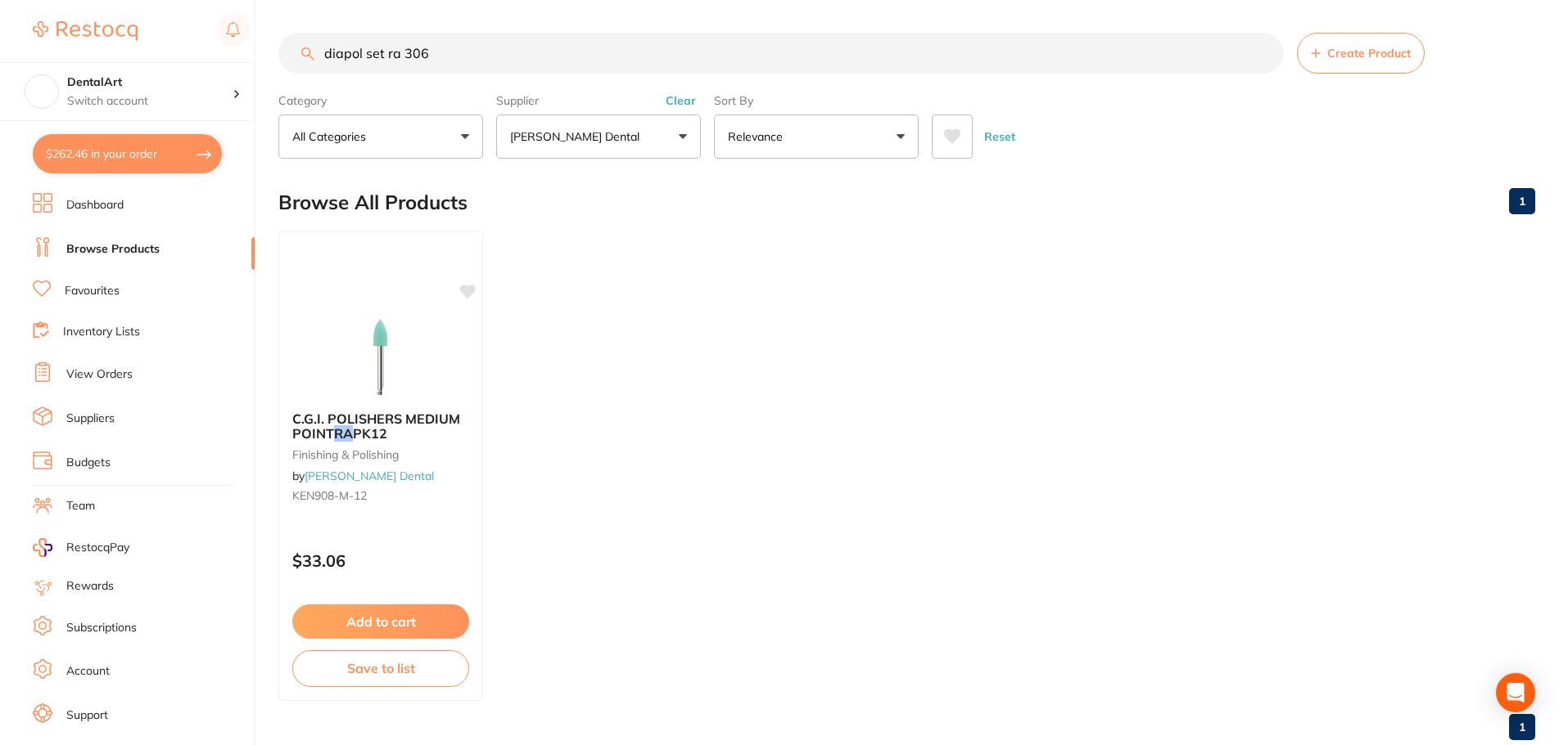
type input "diapol set ra 306"
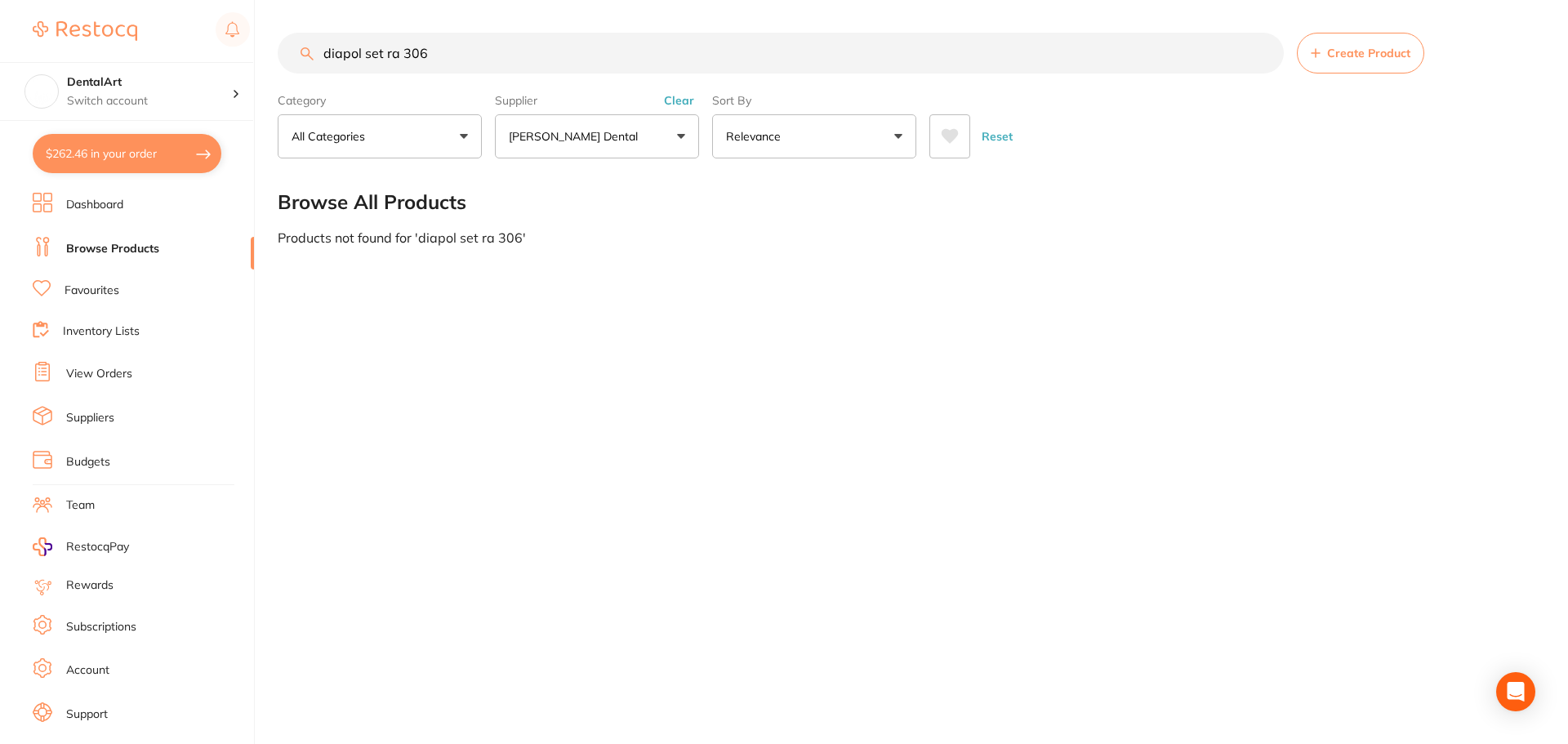
drag, startPoint x: 414, startPoint y: 68, endPoint x: 421, endPoint y: 64, distance: 8.1
click at [416, 68] on input "diapol set ra 306" at bounding box center [780, 53] width 1006 height 41
drag, startPoint x: 460, startPoint y: 56, endPoint x: 212, endPoint y: 42, distance: 248.4
click at [212, 42] on div "$262.46 DentalArt Switch account DentalArt $262.46 in your order Dashboard Brow…" at bounding box center [784, 372] width 1568 height 744
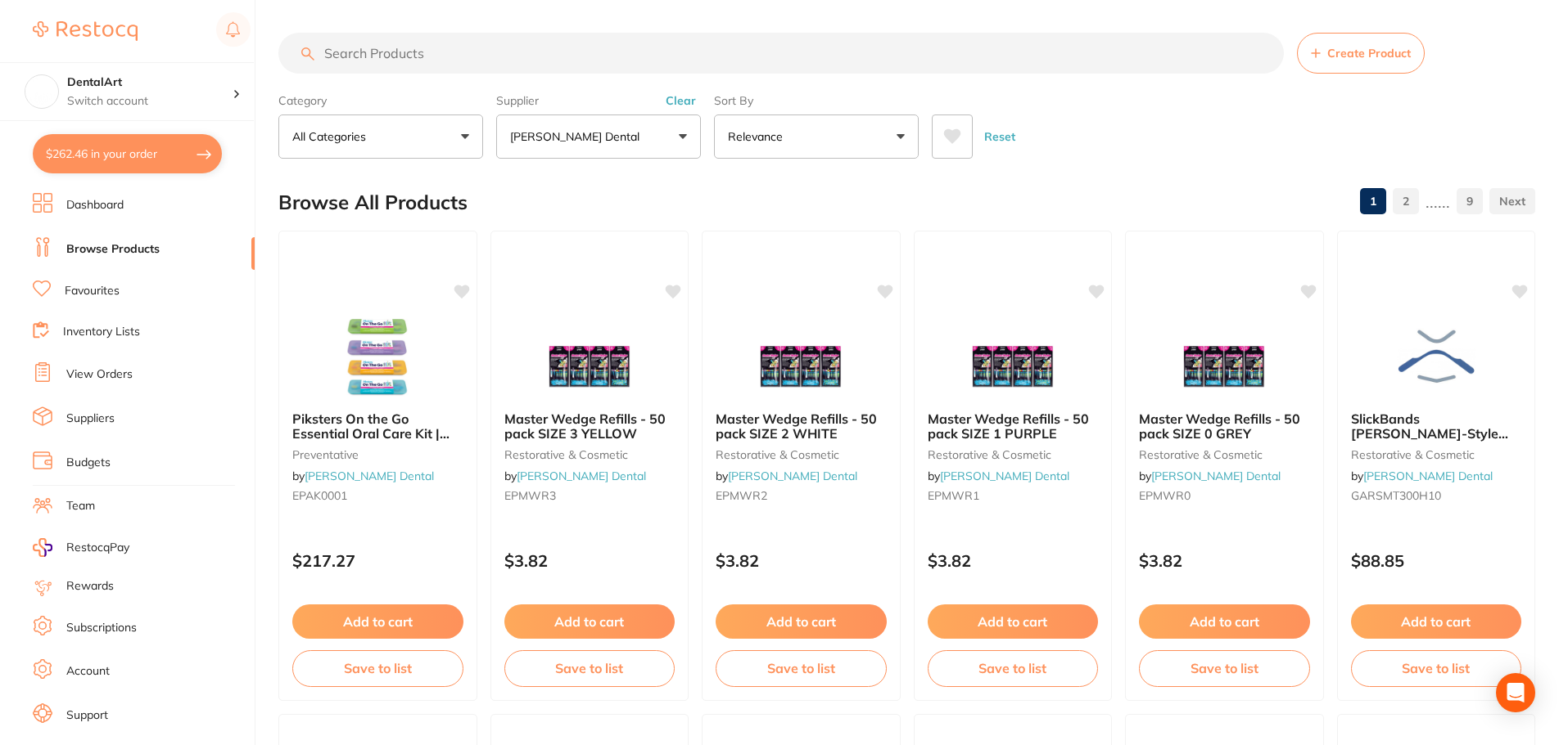
click at [397, 52] on input "search" at bounding box center [781, 54] width 1006 height 41
paste input "EVRA323"
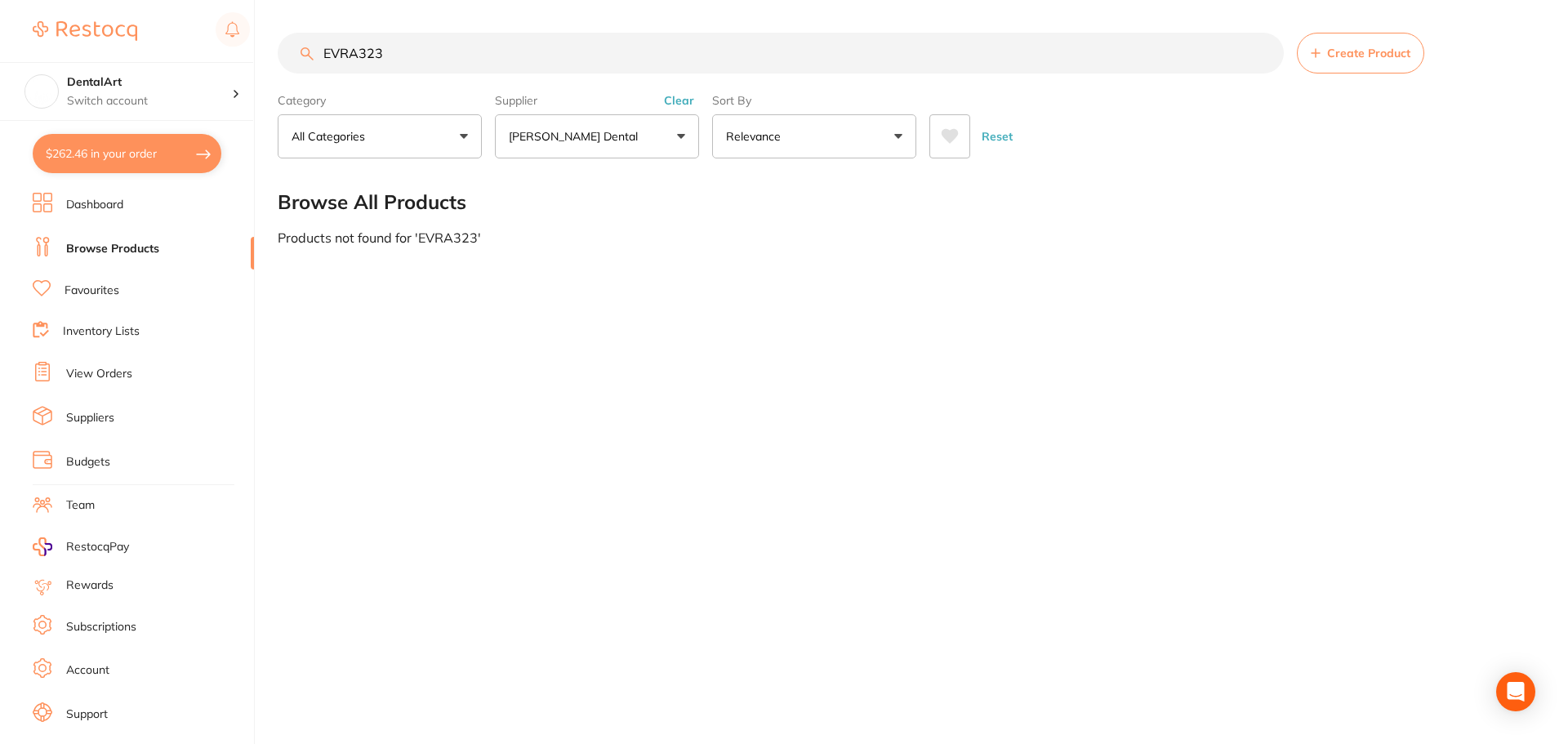
type input "EVRA323"
drag, startPoint x: 262, startPoint y: 54, endPoint x: 115, endPoint y: 56, distance: 147.0
click at [90, 57] on div "$262.46 DentalArt Switch account DentalArt $262.46 in your order Dashboard Brow…" at bounding box center [784, 372] width 1568 height 744
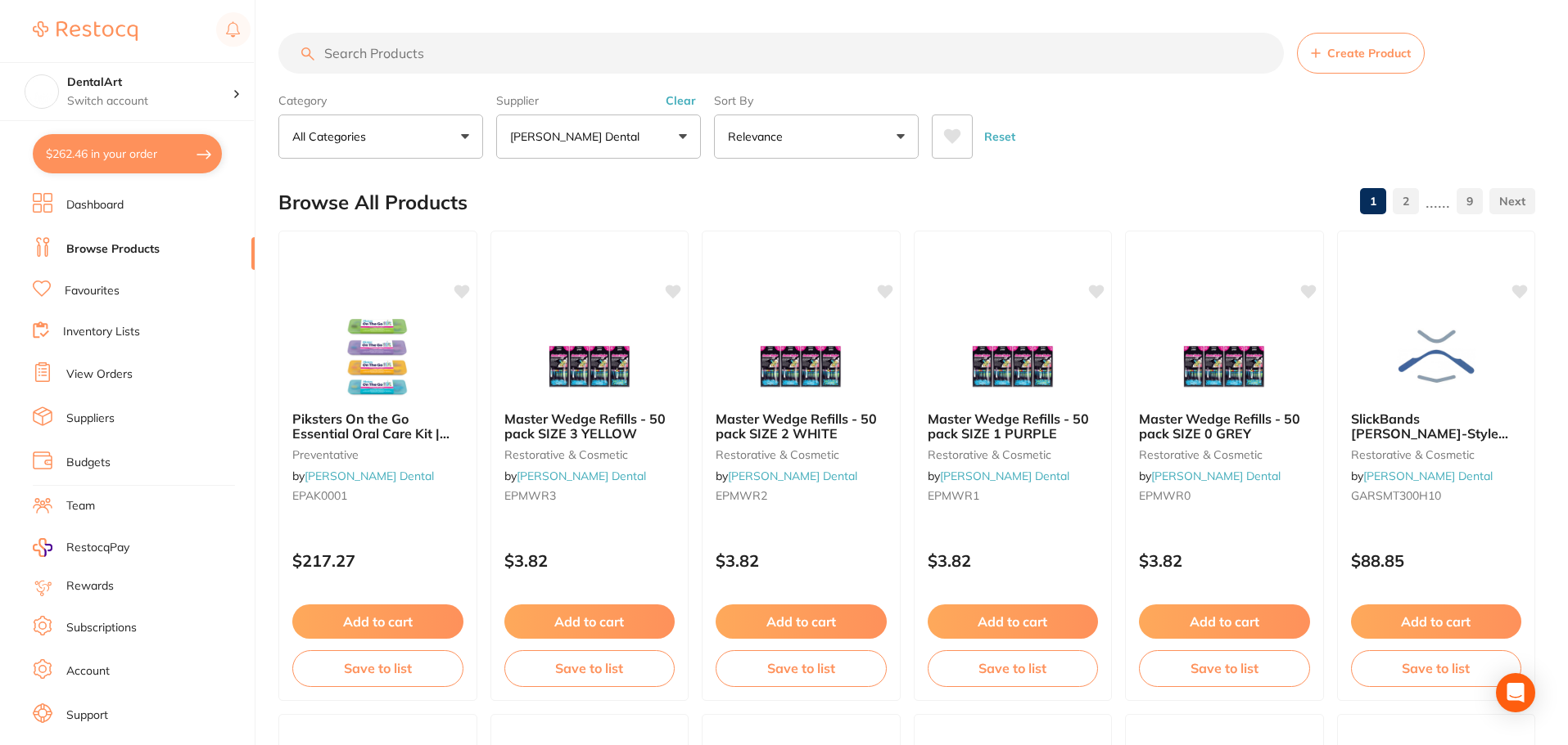
click at [411, 42] on input "search" at bounding box center [781, 54] width 1006 height 41
click at [410, 42] on input "search" at bounding box center [781, 54] width 1006 height 41
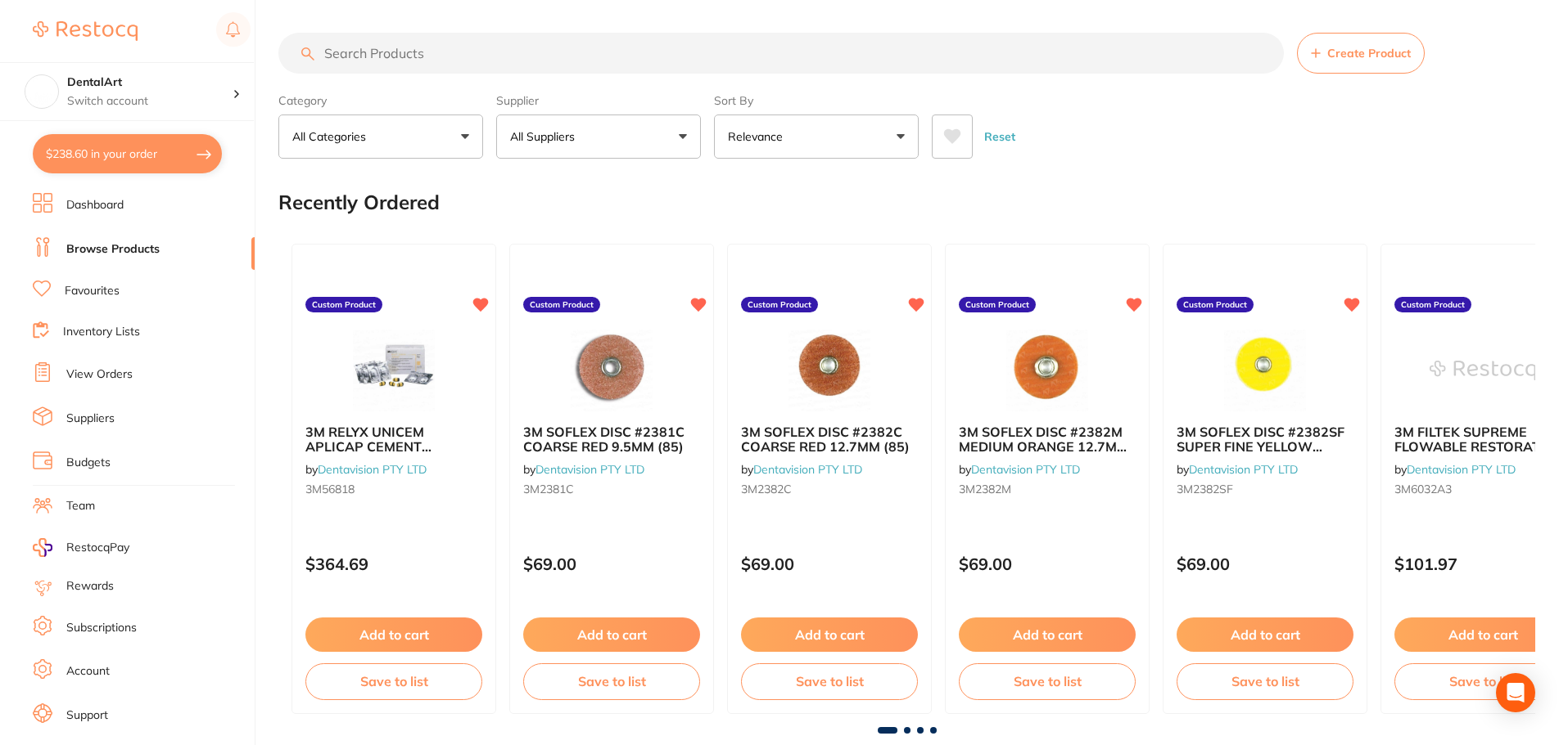
click at [186, 152] on button "$238.60 in your order" at bounding box center [127, 154] width 189 height 39
checkbox input "true"
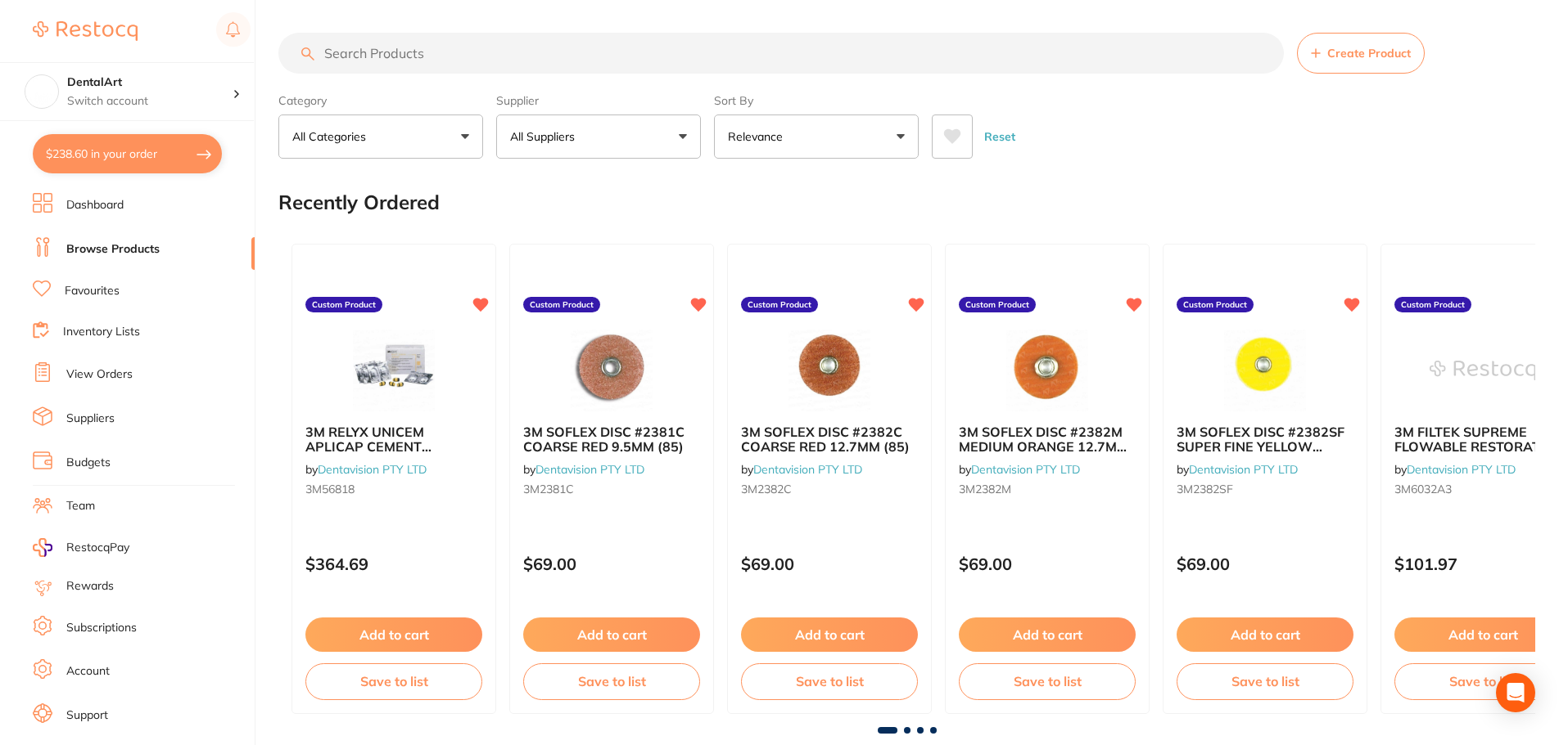
checkbox input "true"
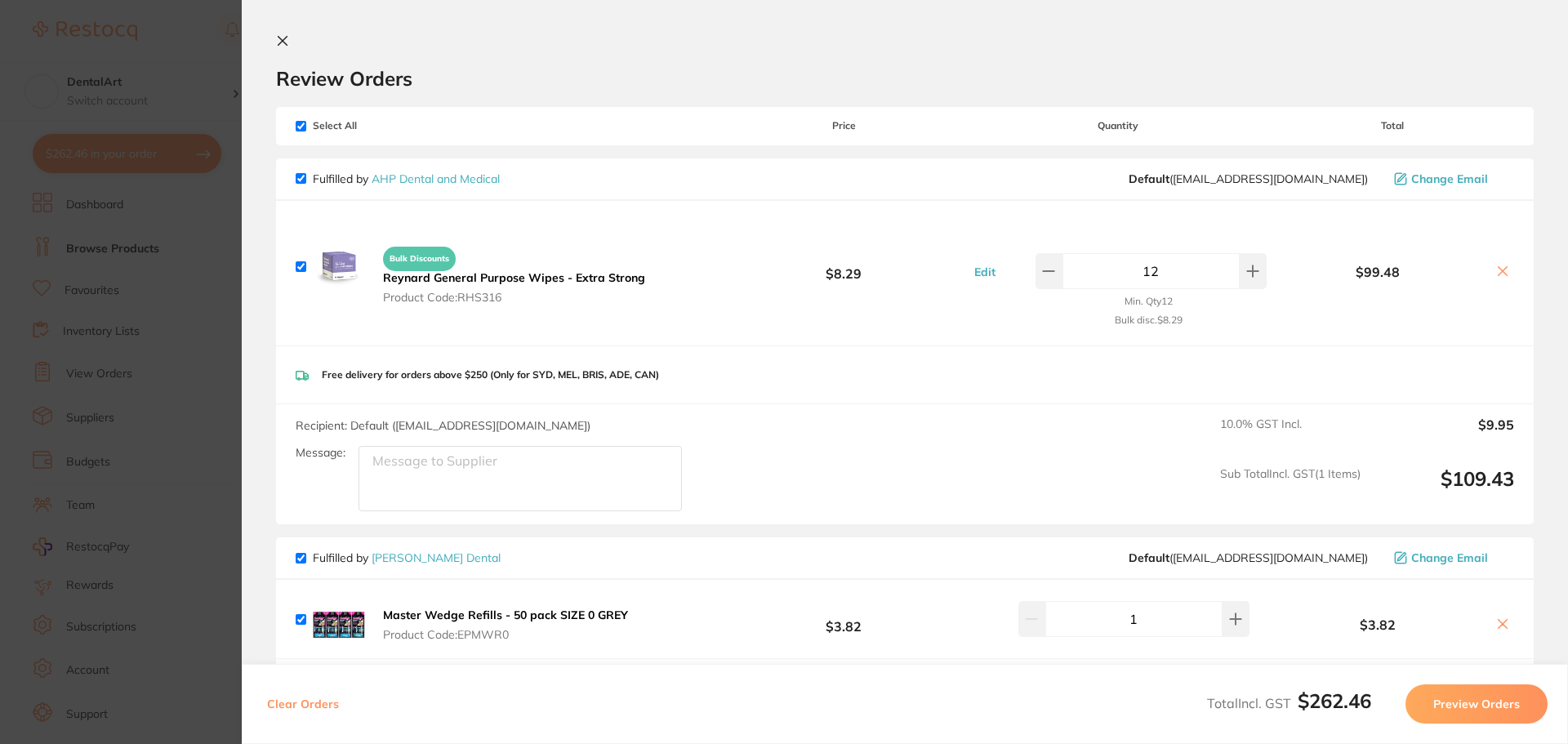
drag, startPoint x: 189, startPoint y: 29, endPoint x: 158, endPoint y: 3, distance: 40.5
click at [188, 29] on section "Update RRP Set your pre negotiated price for this item. Item Agreed RRP (excl. …" at bounding box center [784, 372] width 1568 height 744
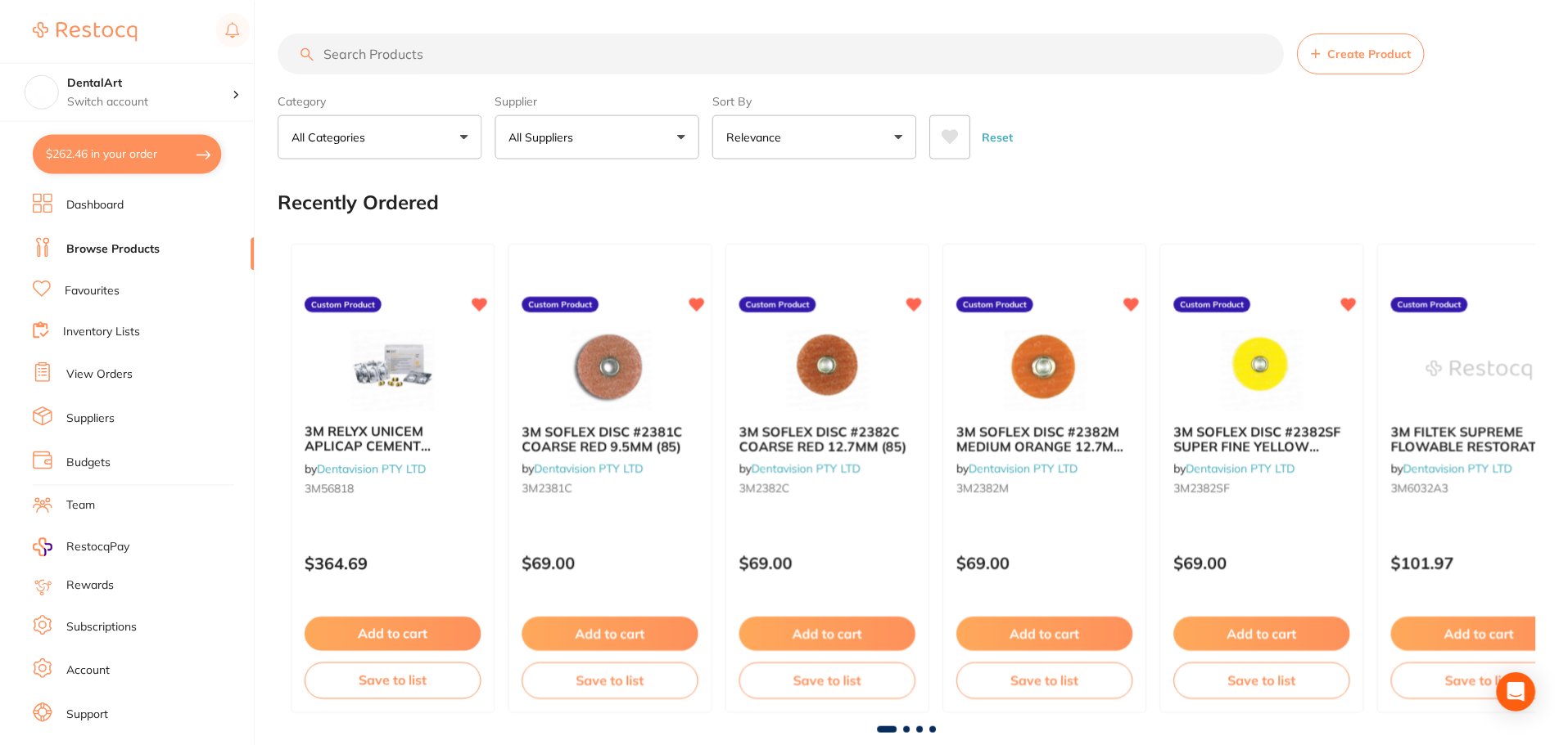
scroll to position [1, 0]
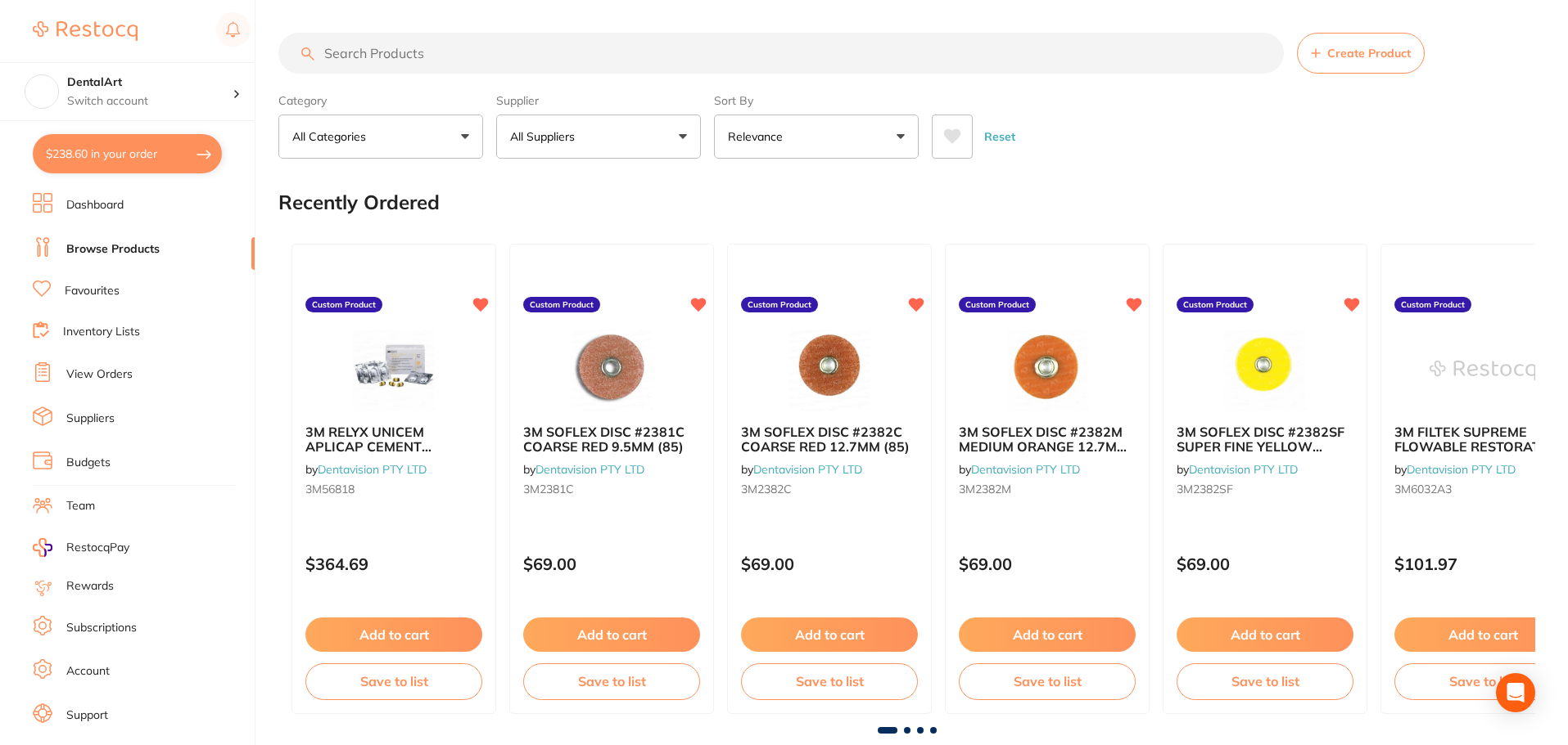
click at [144, 245] on link "Browse Products" at bounding box center [113, 249] width 93 height 16
click at [154, 251] on link "Browse Products" at bounding box center [113, 249] width 93 height 16
click at [85, 252] on link "Browse Products" at bounding box center [113, 249] width 93 height 16
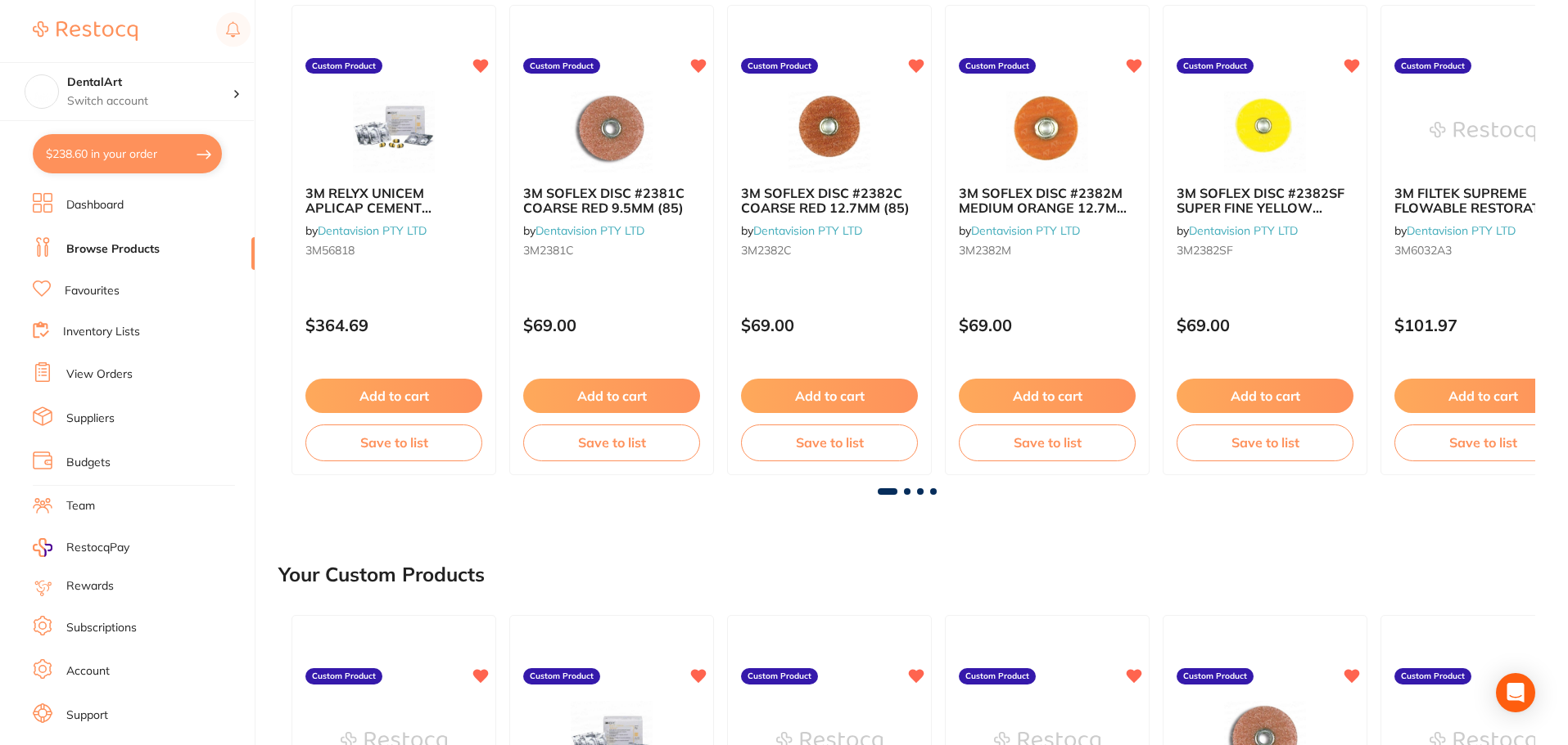
scroll to position [82, 0]
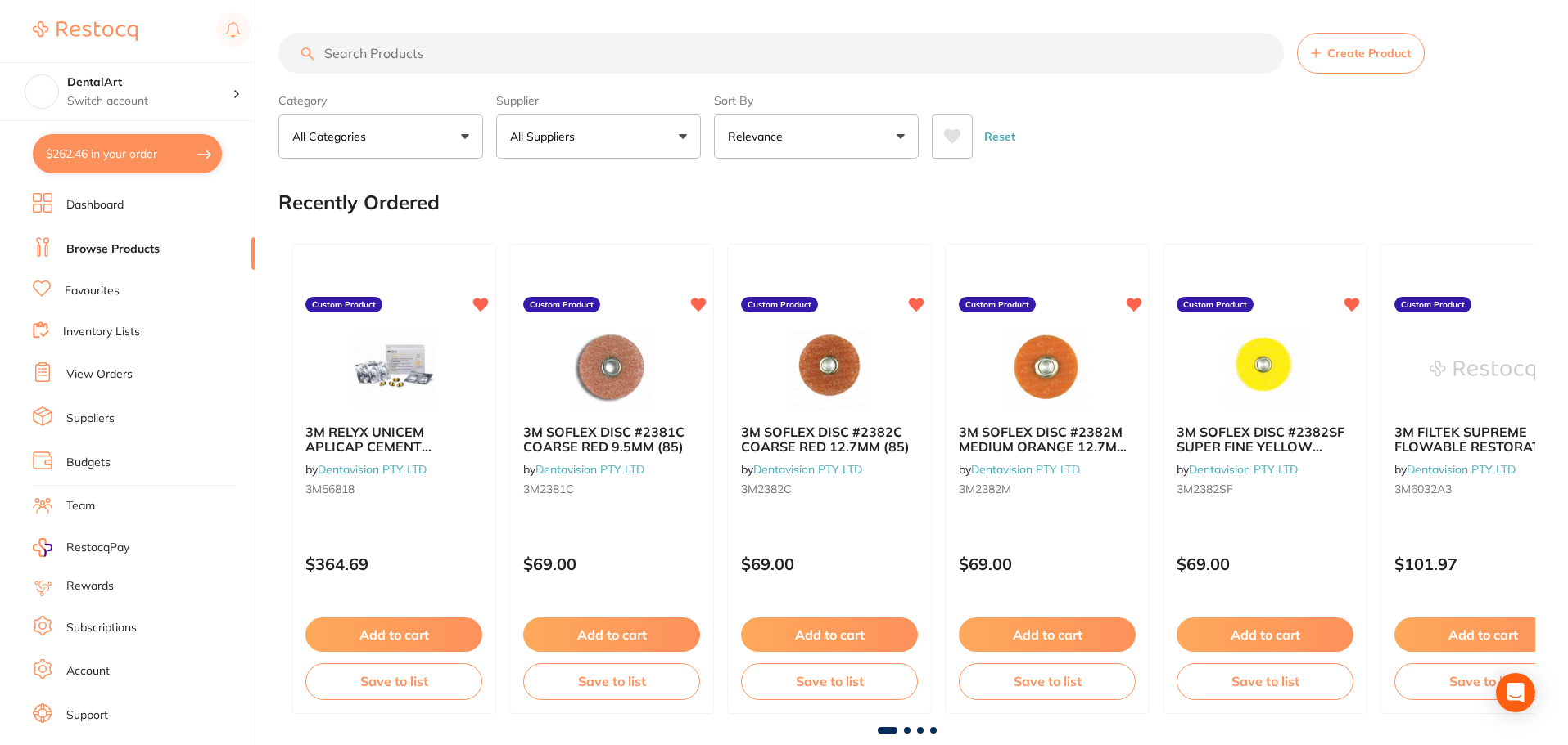
click at [688, 140] on button "All Suppliers" at bounding box center [599, 136] width 205 height 44
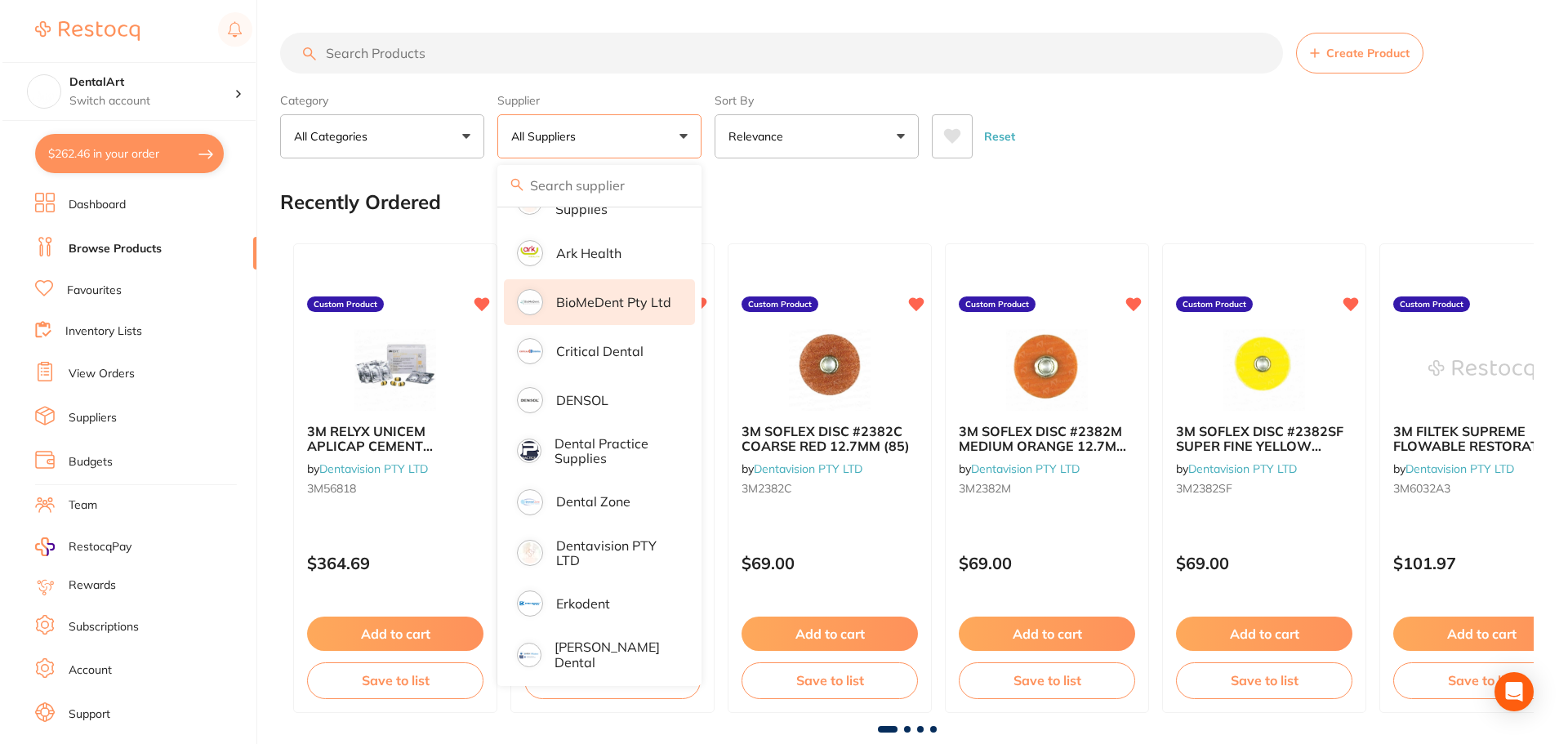
scroll to position [491, 0]
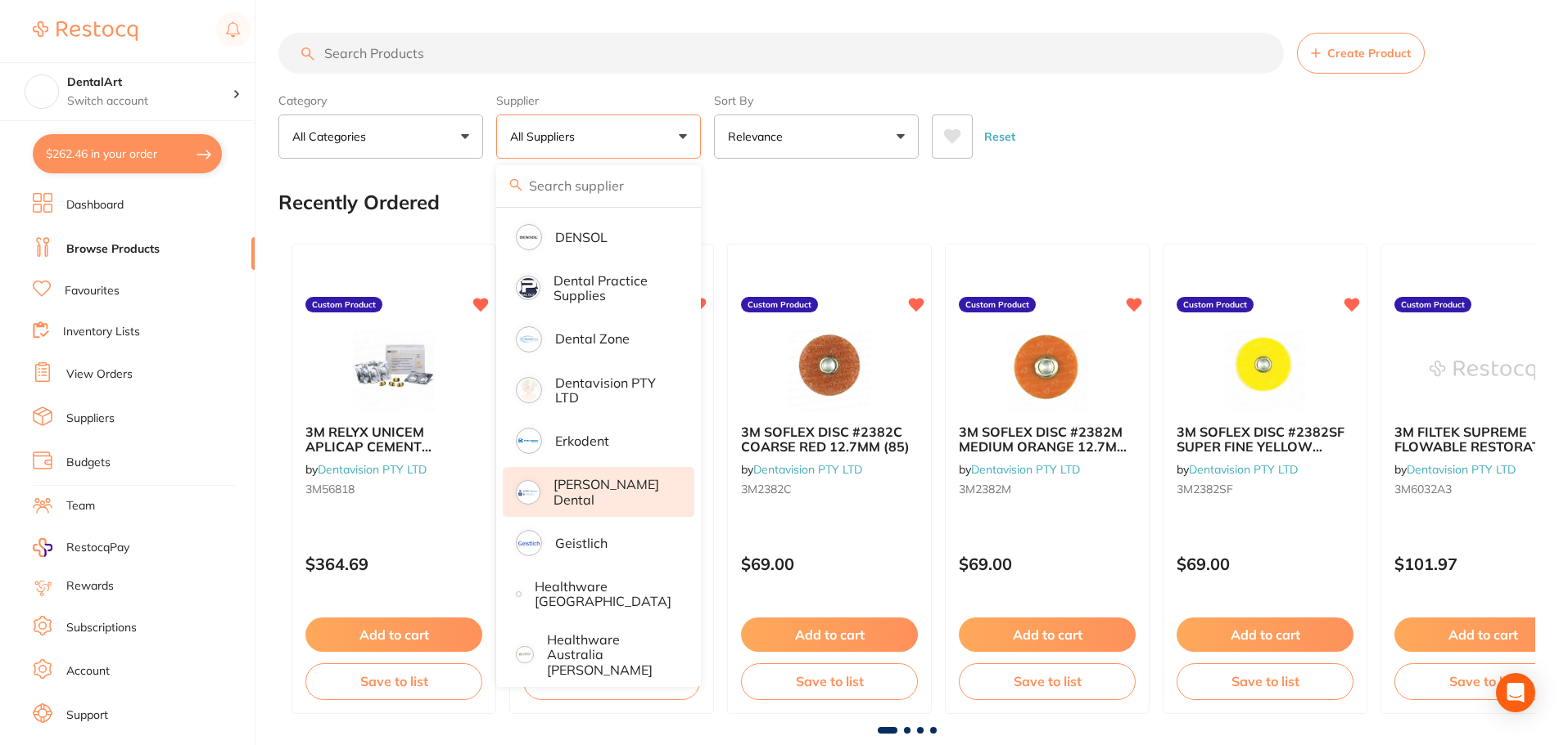
click at [605, 487] on p "[PERSON_NAME] Dental" at bounding box center [612, 492] width 118 height 30
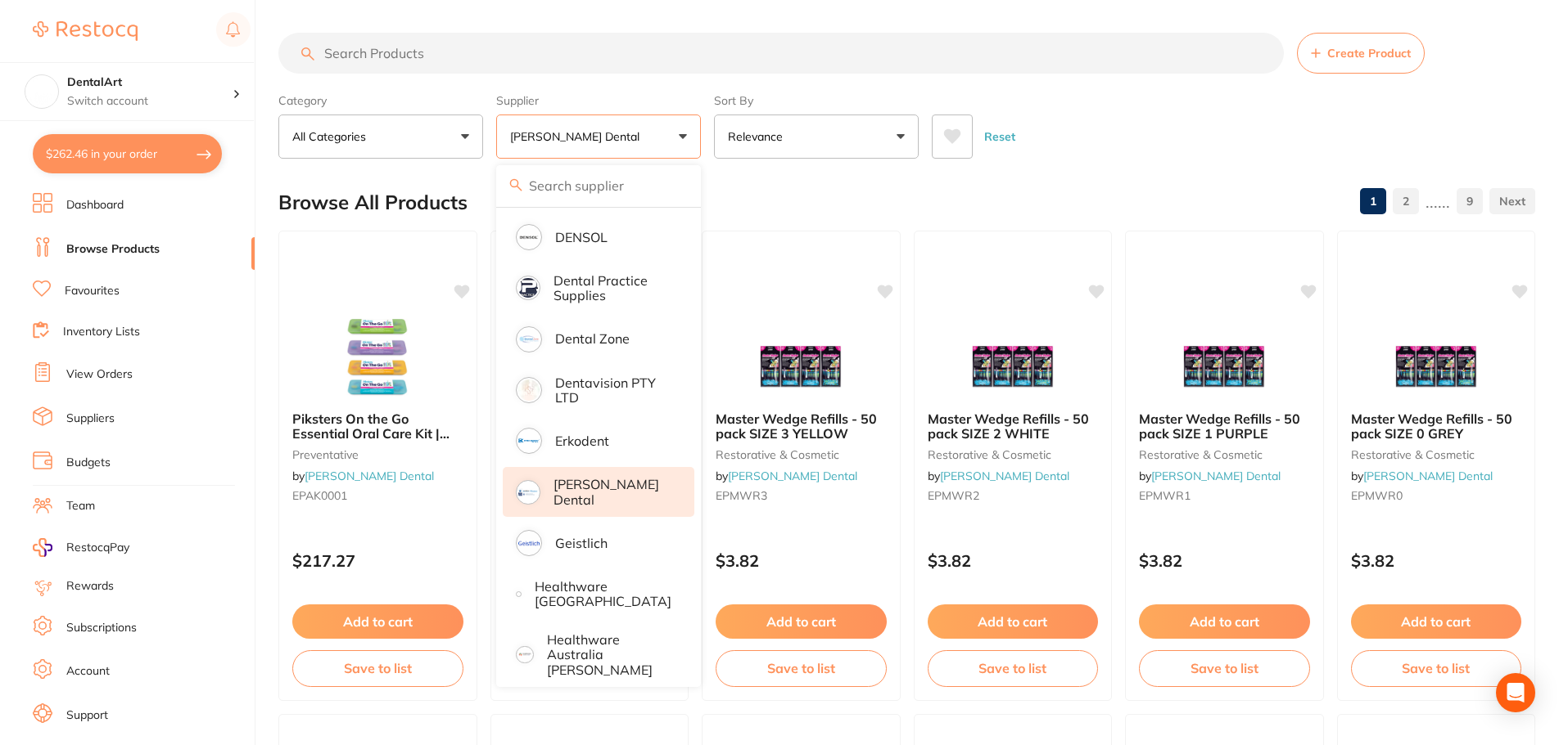
click at [1136, 147] on div "Reset" at bounding box center [1227, 130] width 590 height 57
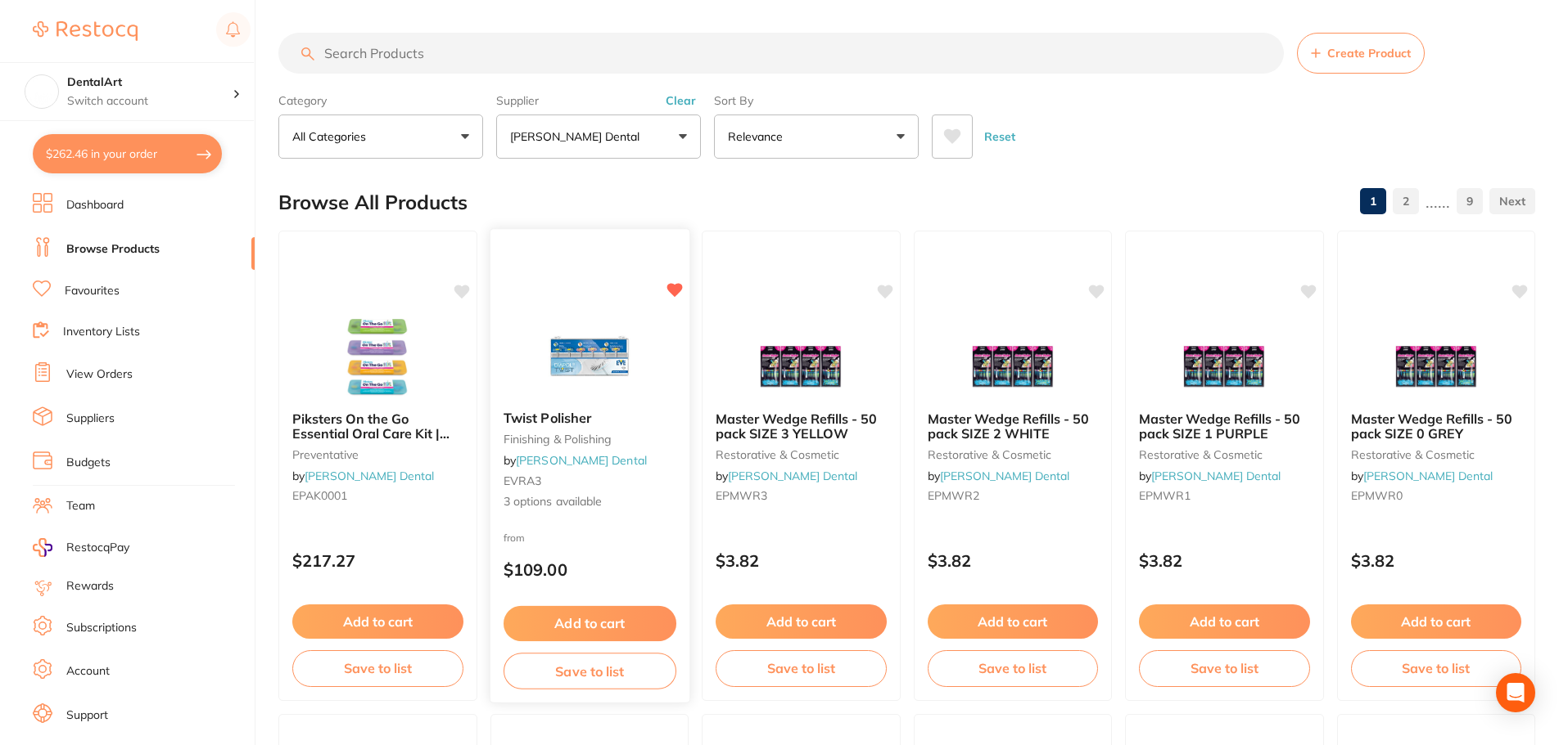
click at [608, 367] on img at bounding box center [589, 356] width 107 height 83
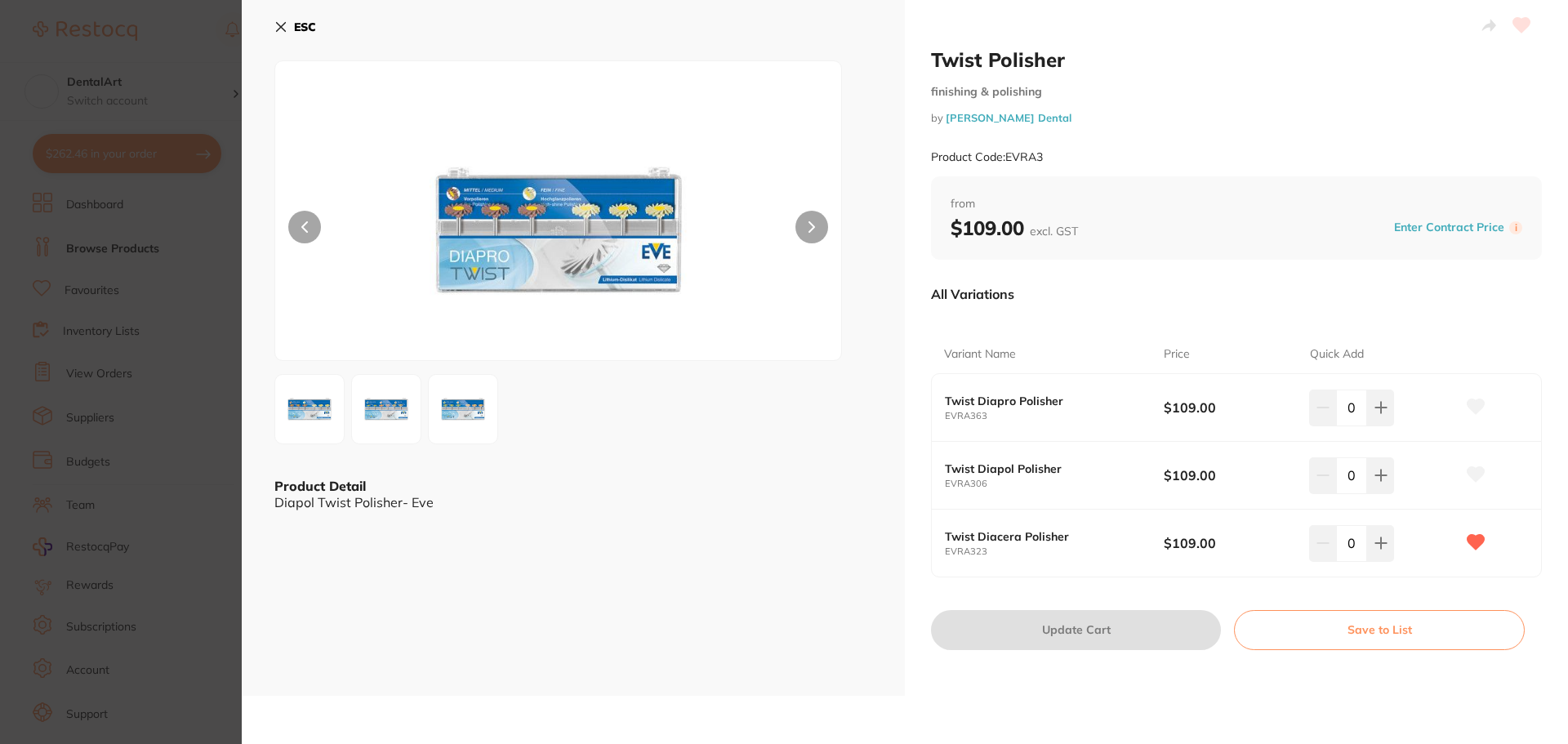
drag, startPoint x: 1475, startPoint y: 405, endPoint x: 1491, endPoint y: 481, distance: 77.7
click at [1475, 408] on icon at bounding box center [1476, 407] width 17 height 15
click at [1470, 476] on icon at bounding box center [1476, 475] width 17 height 15
click at [1380, 541] on icon at bounding box center [1381, 543] width 13 height 13
type input "1"
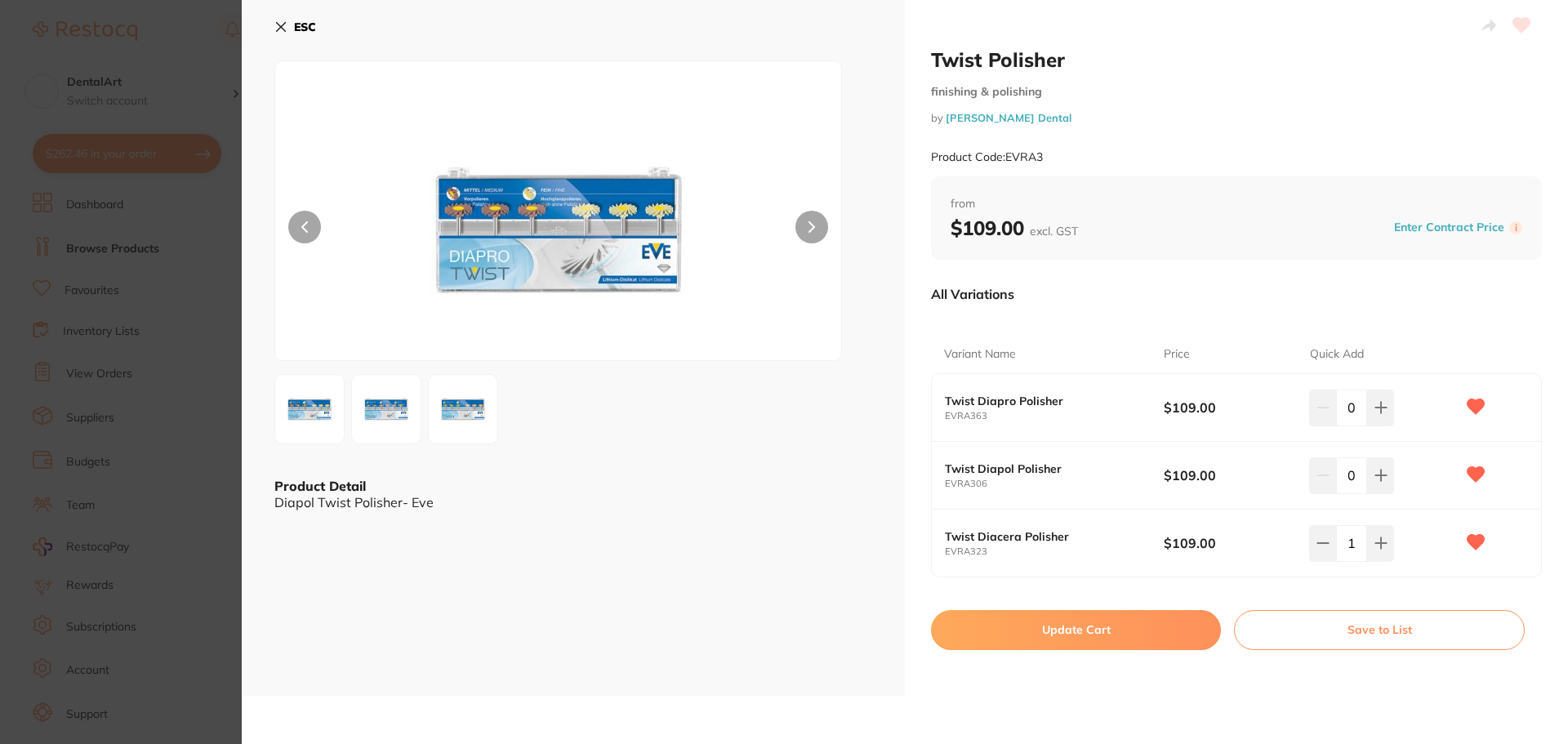
click at [1099, 625] on button "Update Cart" at bounding box center [1076, 630] width 290 height 39
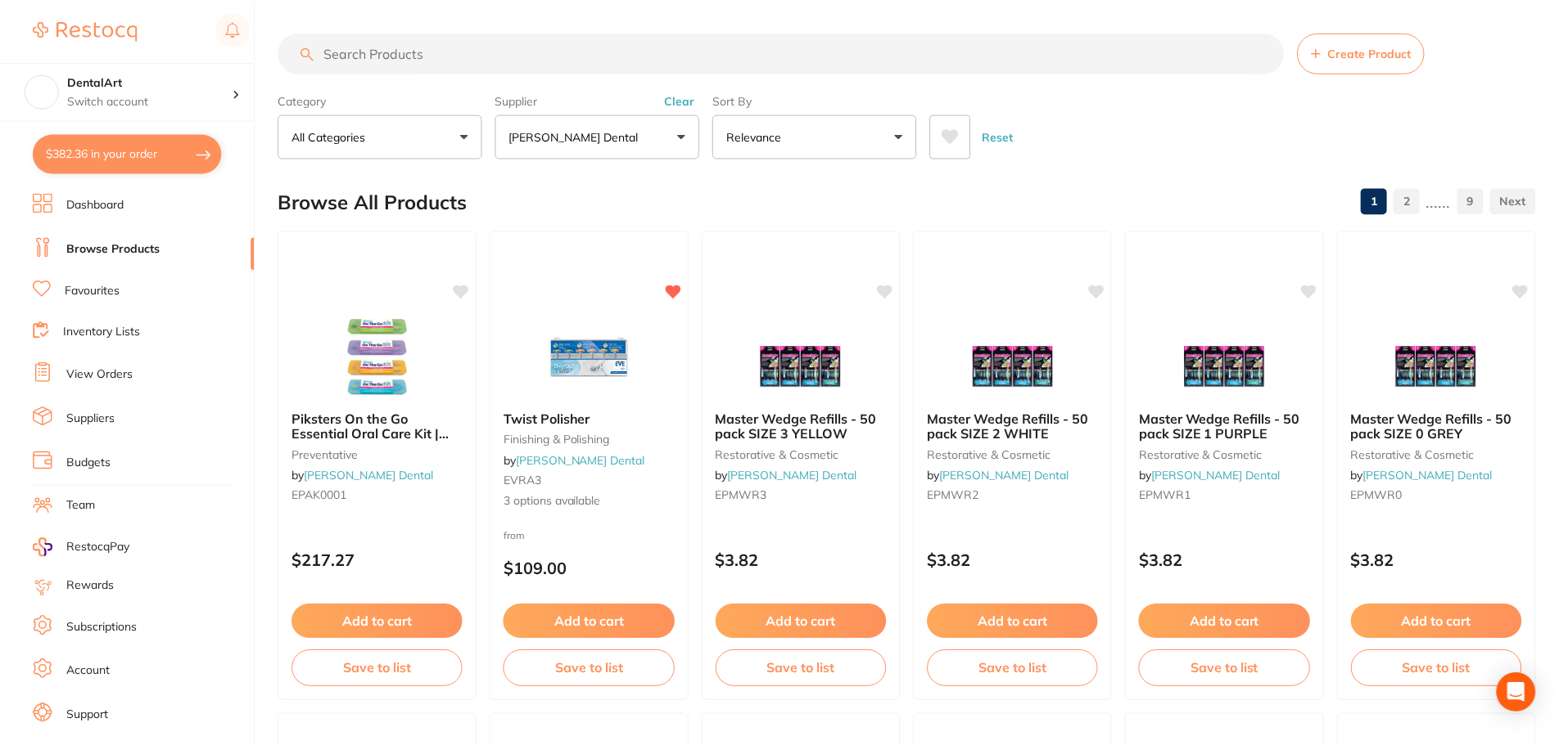
scroll to position [82, 0]
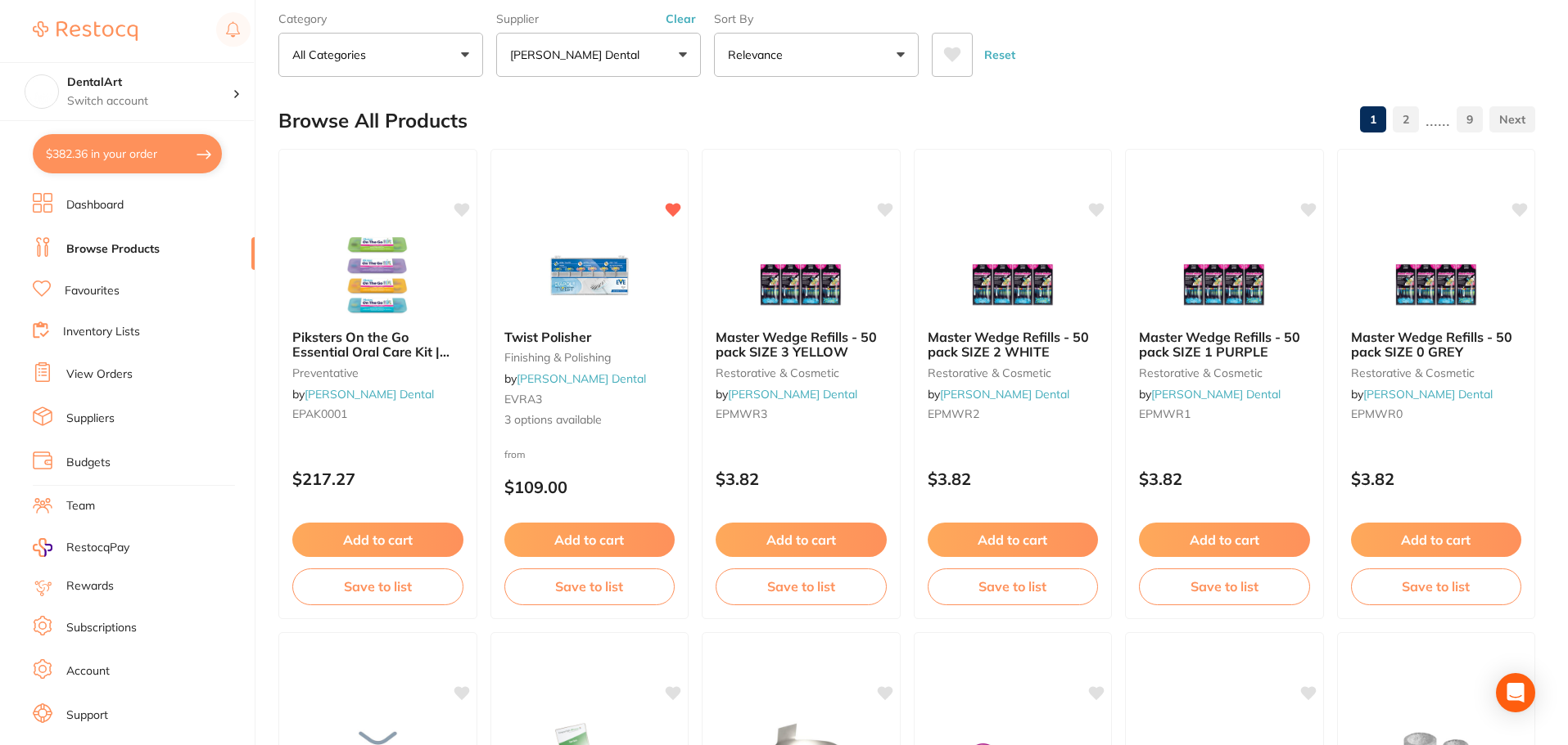
click at [171, 134] on button "$382.36 in your order" at bounding box center [127, 154] width 189 height 39
checkbox input "true"
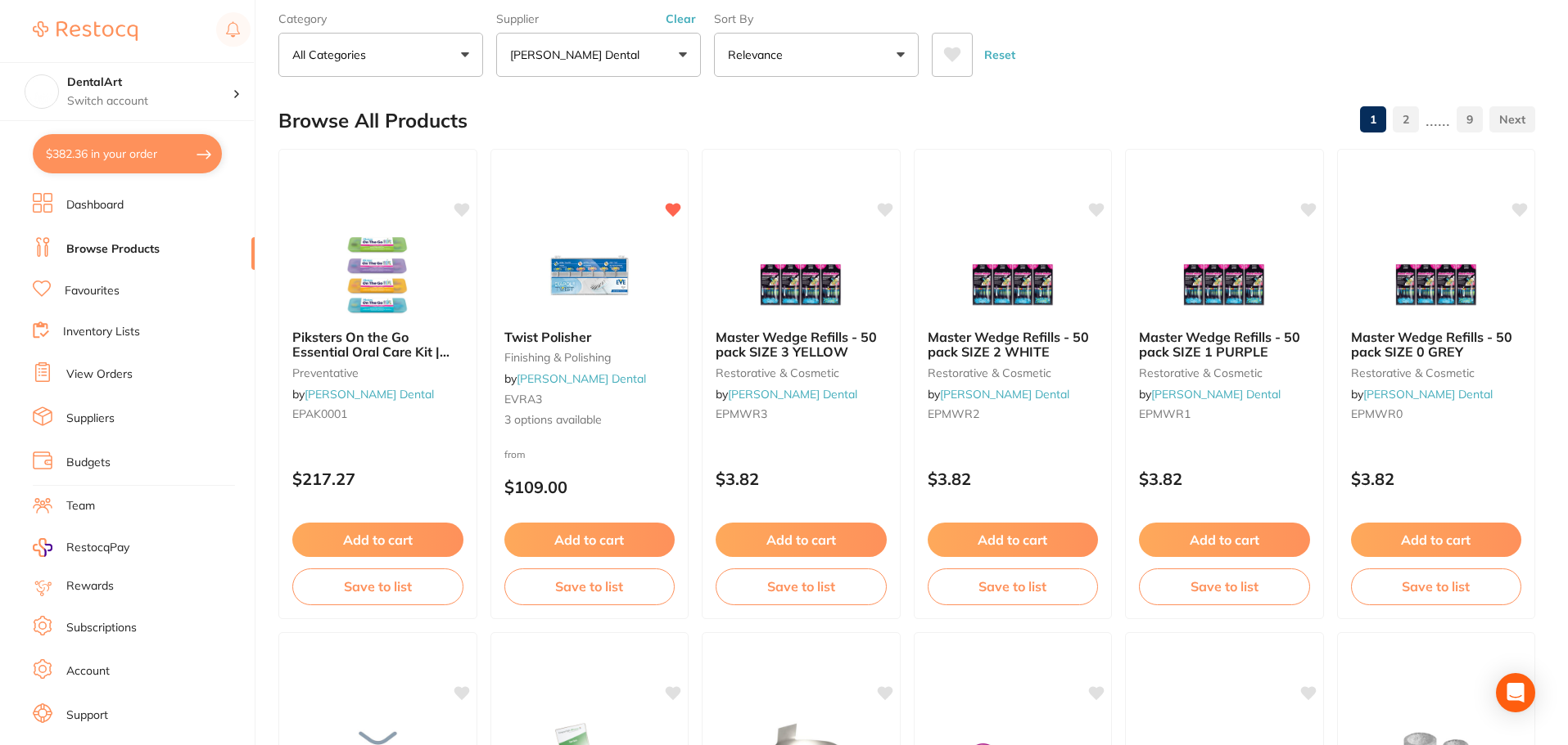
checkbox input "true"
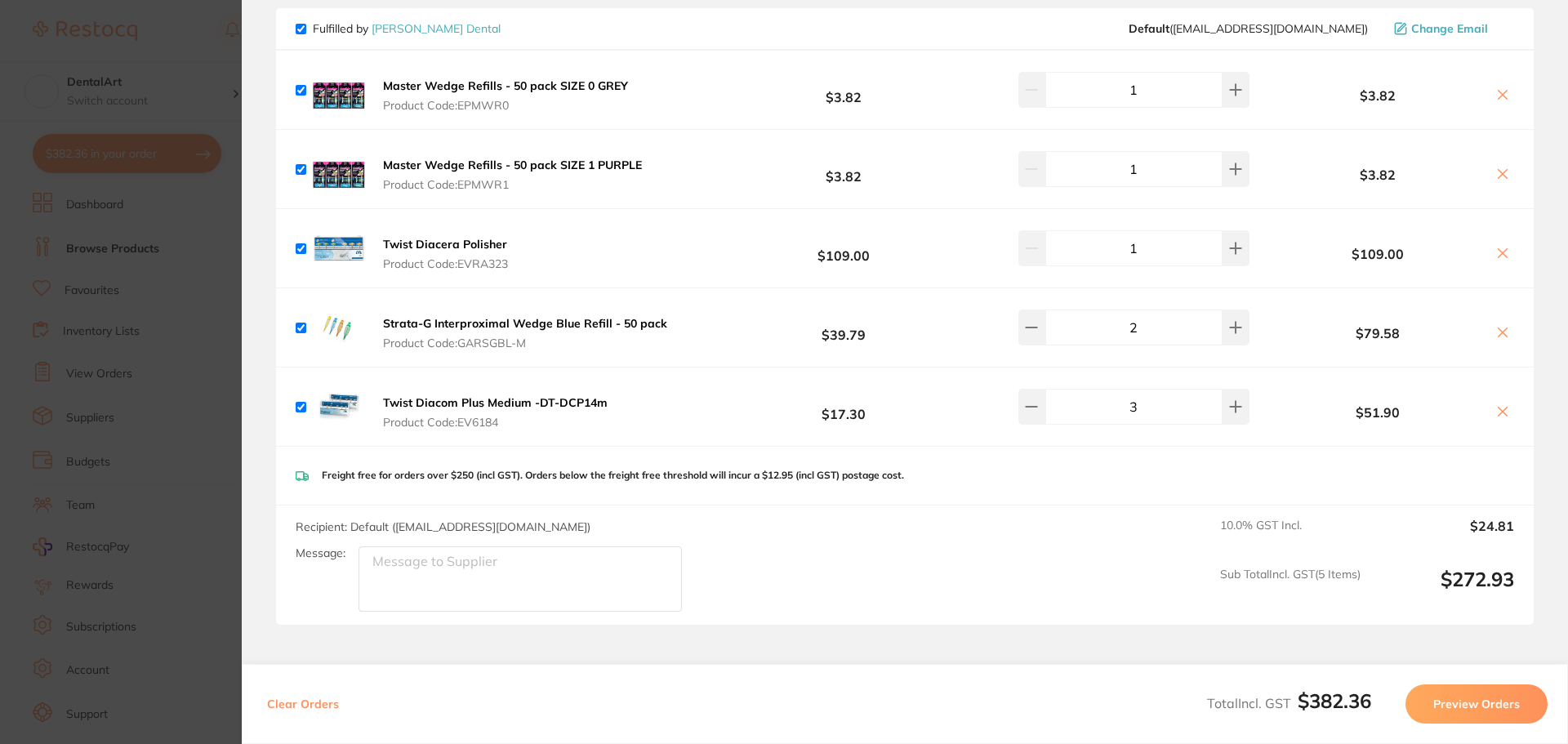
scroll to position [260, 0]
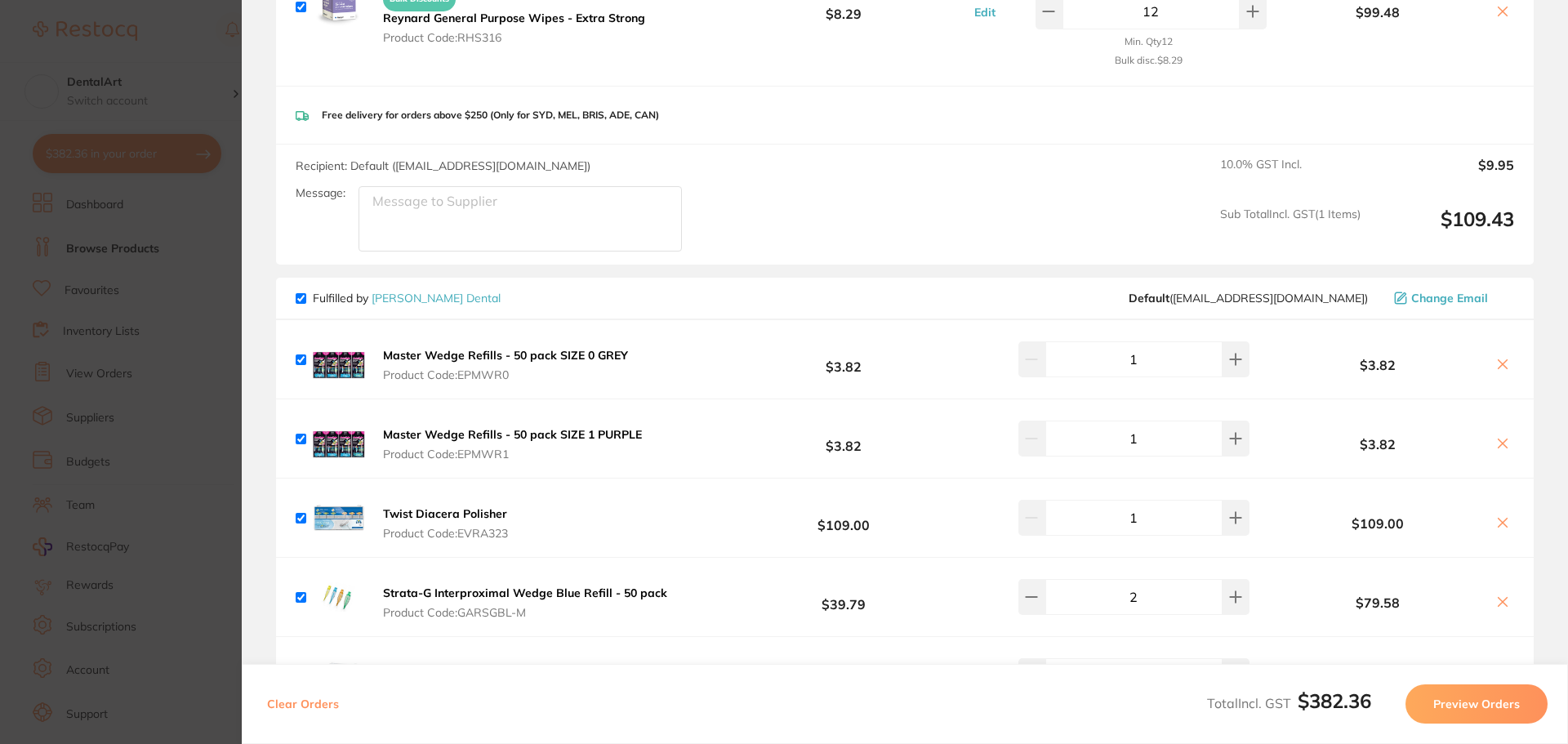
click at [1485, 706] on button "Preview Orders" at bounding box center [1477, 705] width 143 height 39
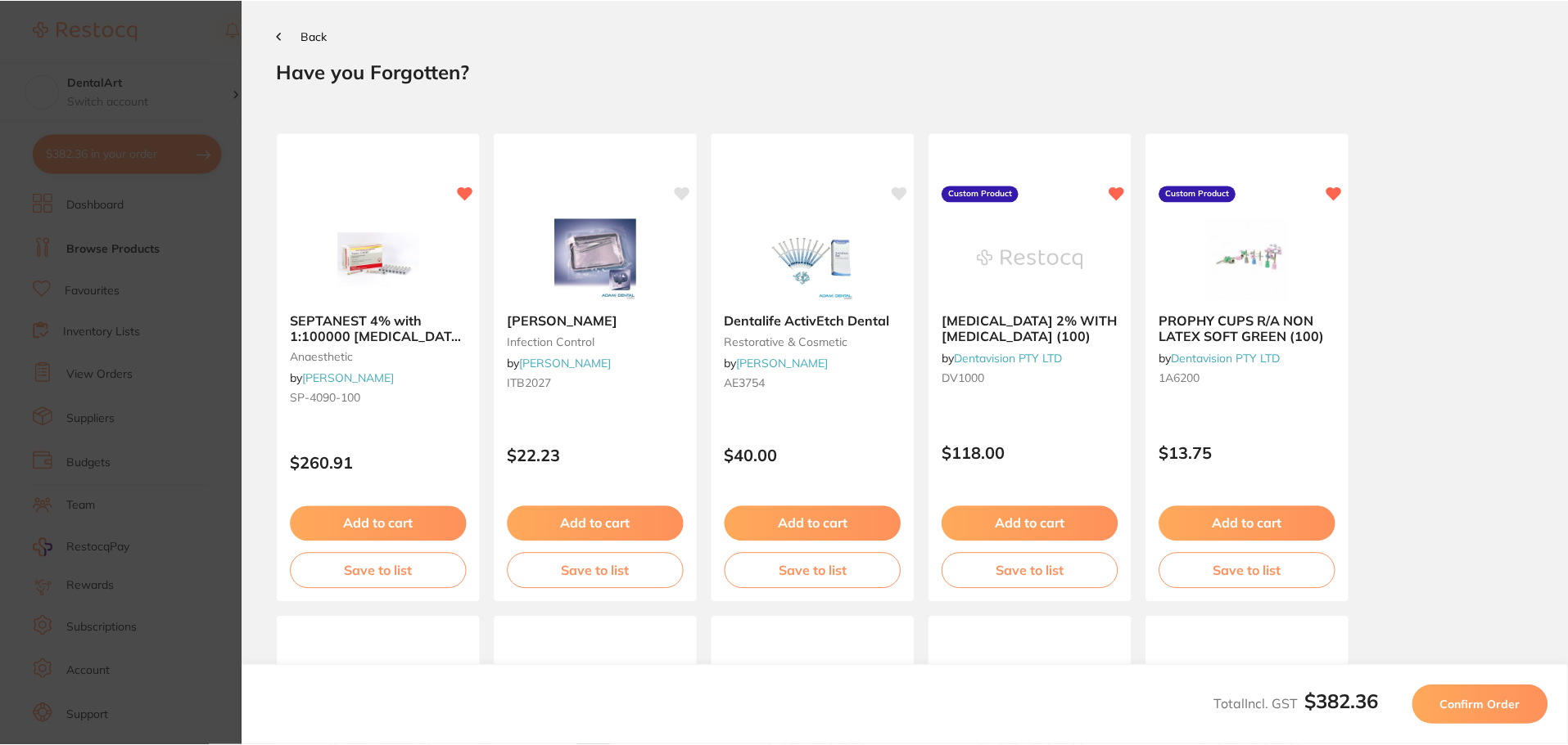
scroll to position [0, 0]
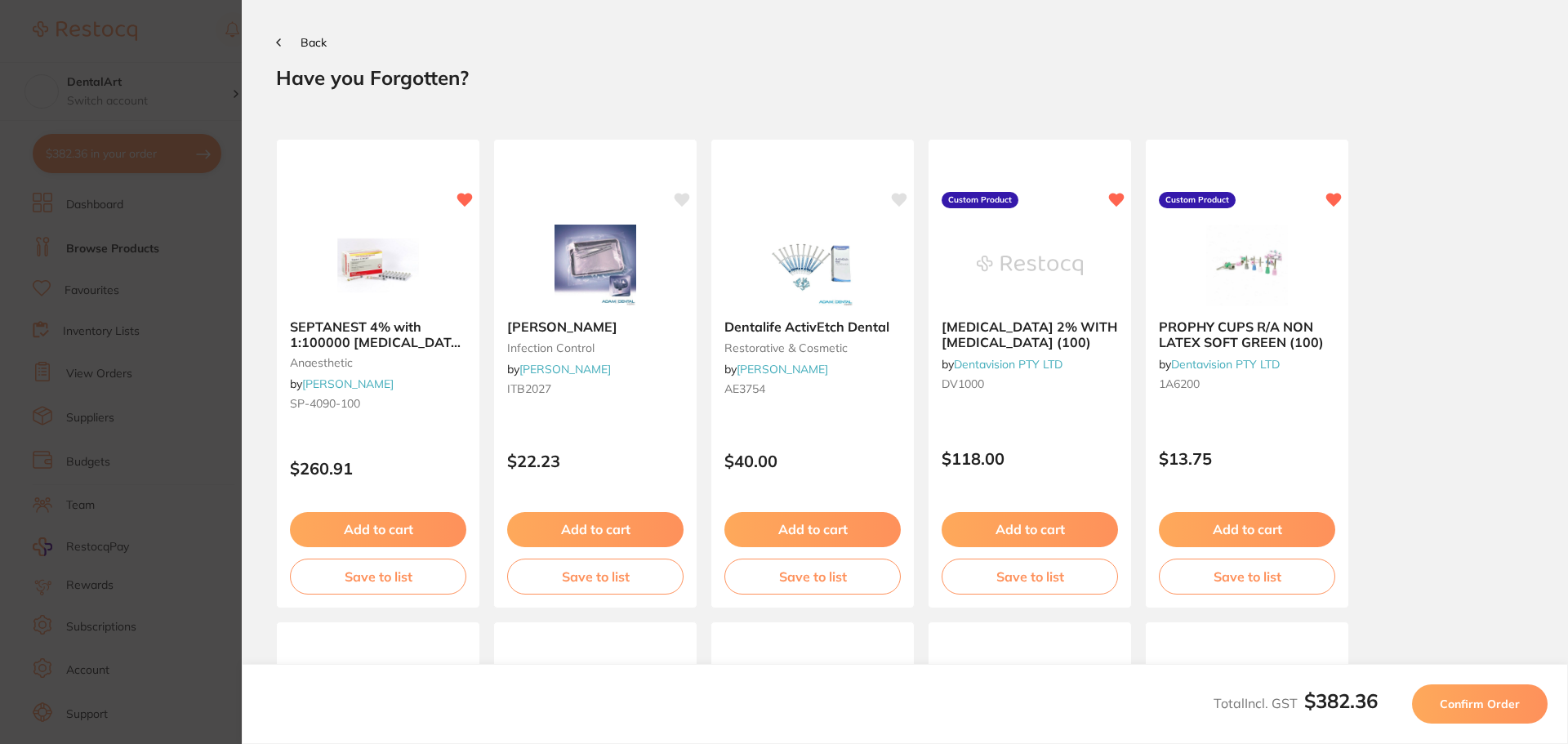
click at [1498, 700] on span "Confirm Order" at bounding box center [1480, 705] width 80 height 15
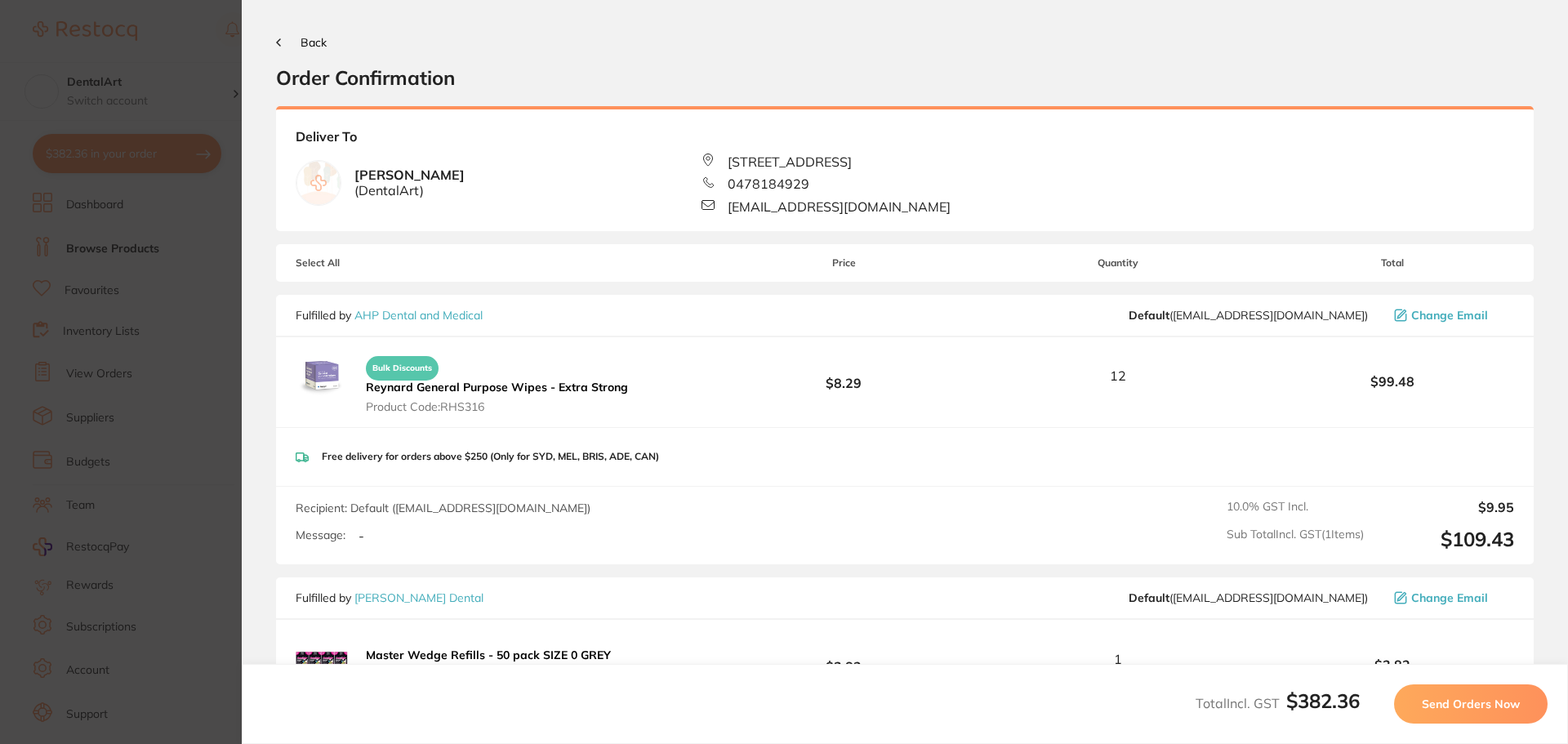
click at [1491, 701] on span "Send Orders Now" at bounding box center [1470, 705] width 98 height 15
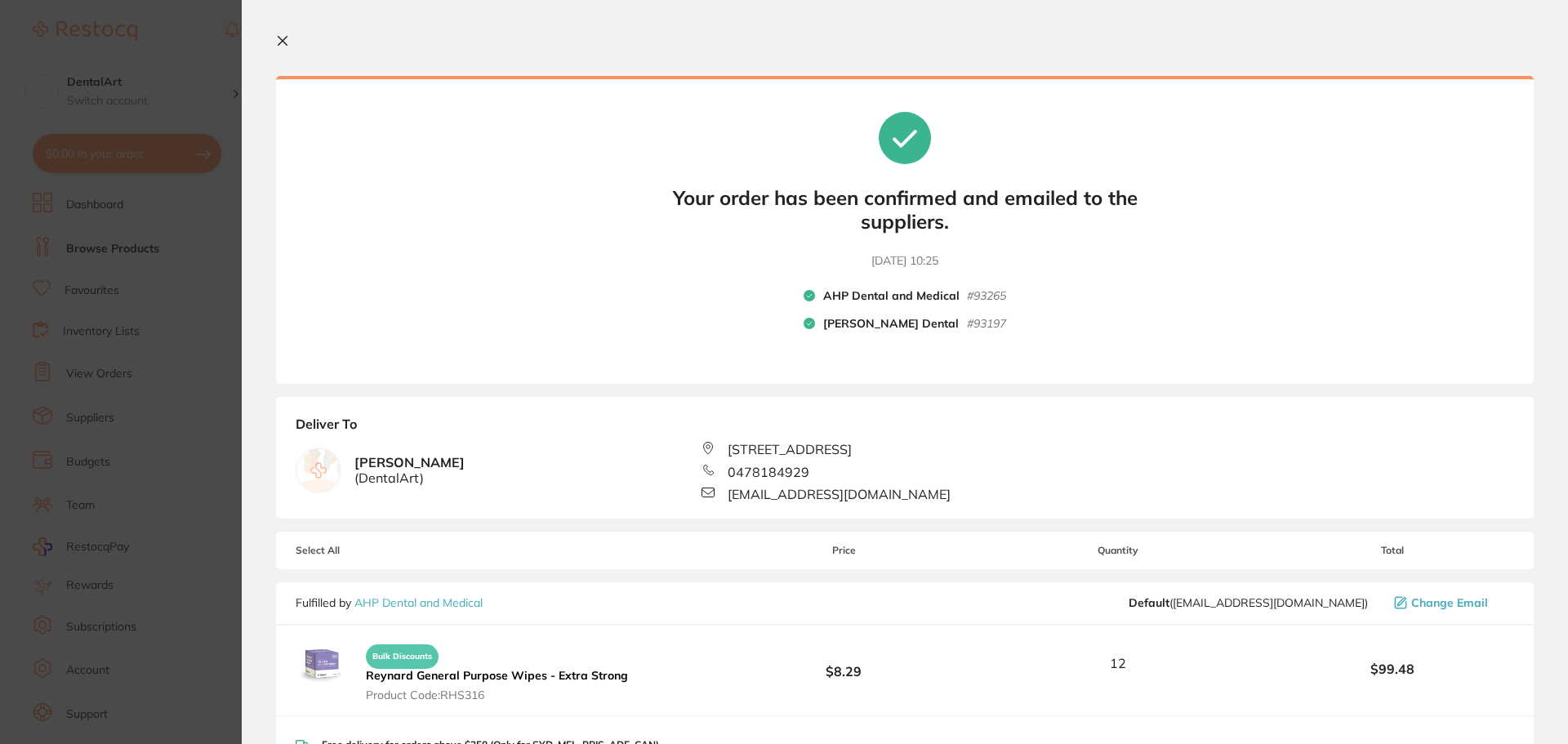
click at [281, 41] on icon at bounding box center [283, 41] width 9 height 9
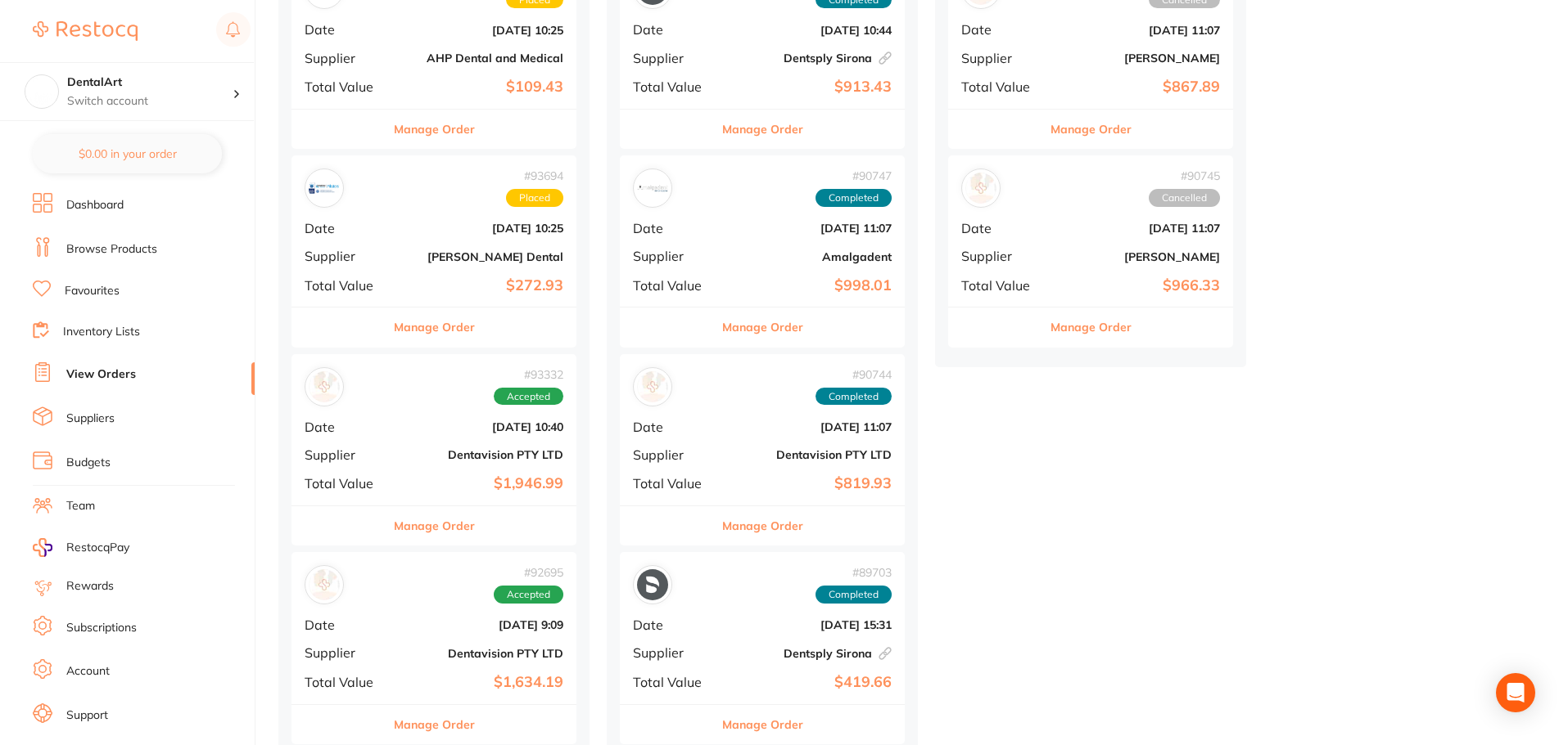
scroll to position [409, 0]
